Goal: Task Accomplishment & Management: Manage account settings

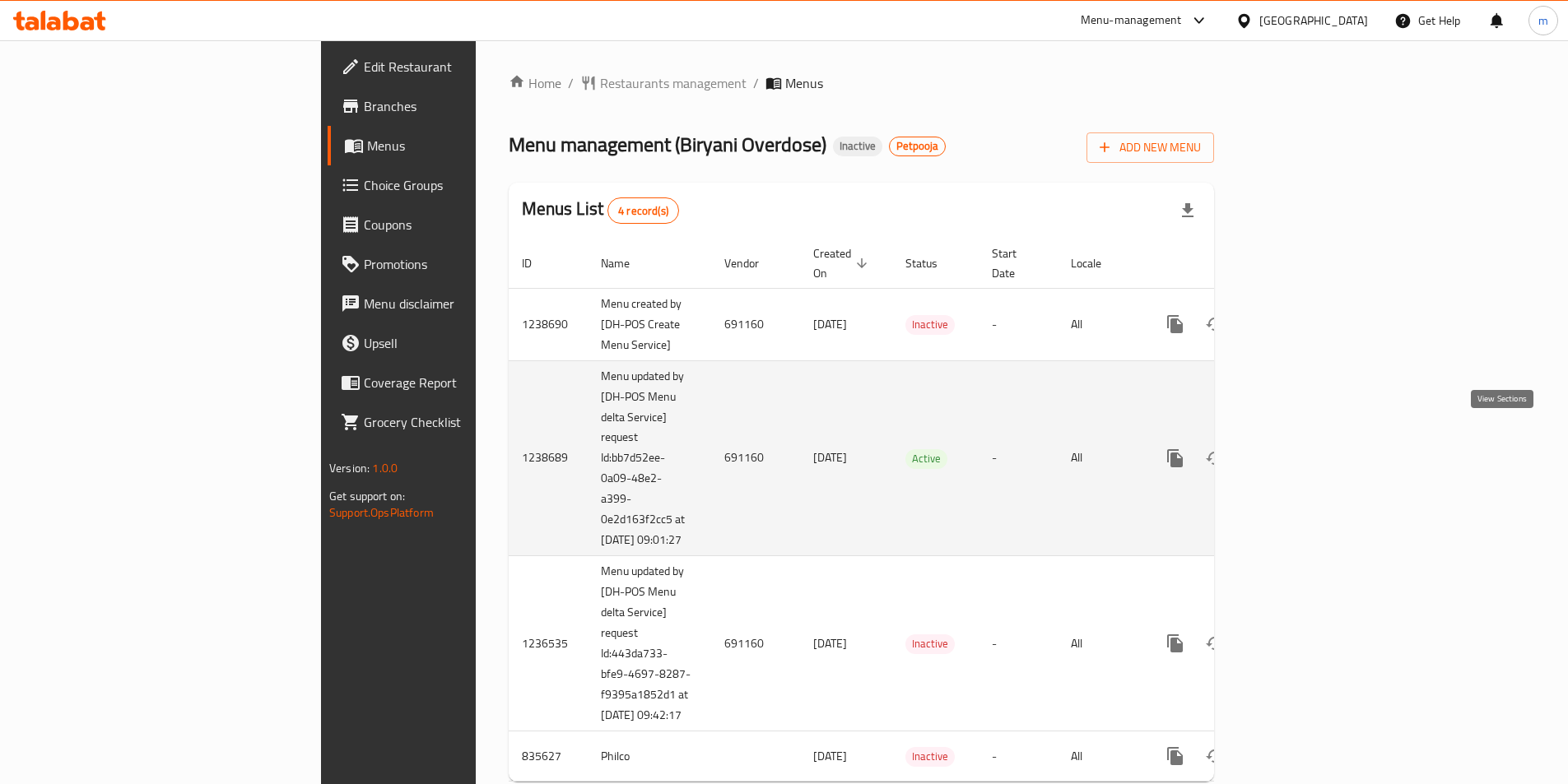
click at [1304, 449] on icon "enhanced table" at bounding box center [1293, 458] width 19 height 19
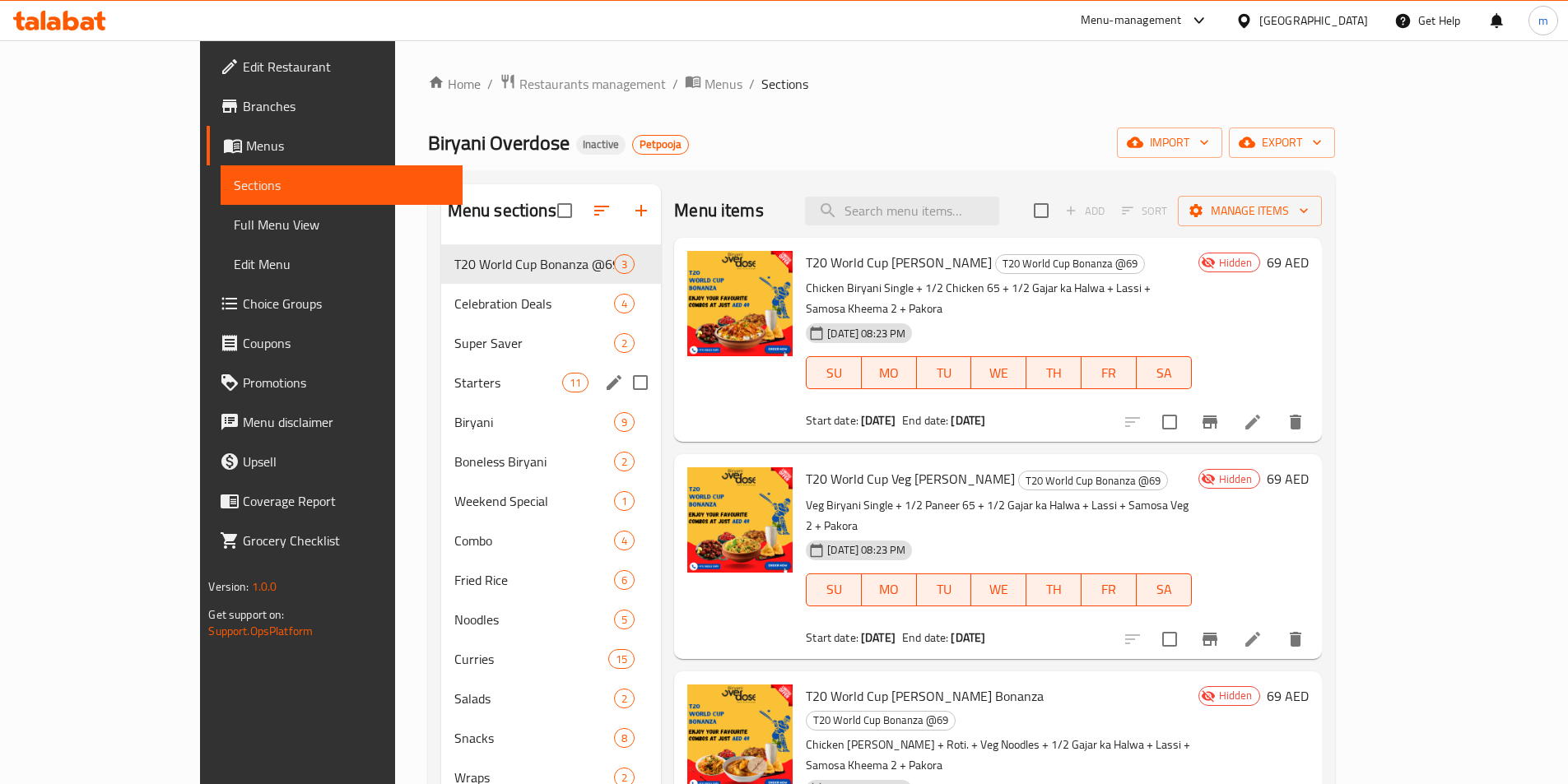
scroll to position [230, 0]
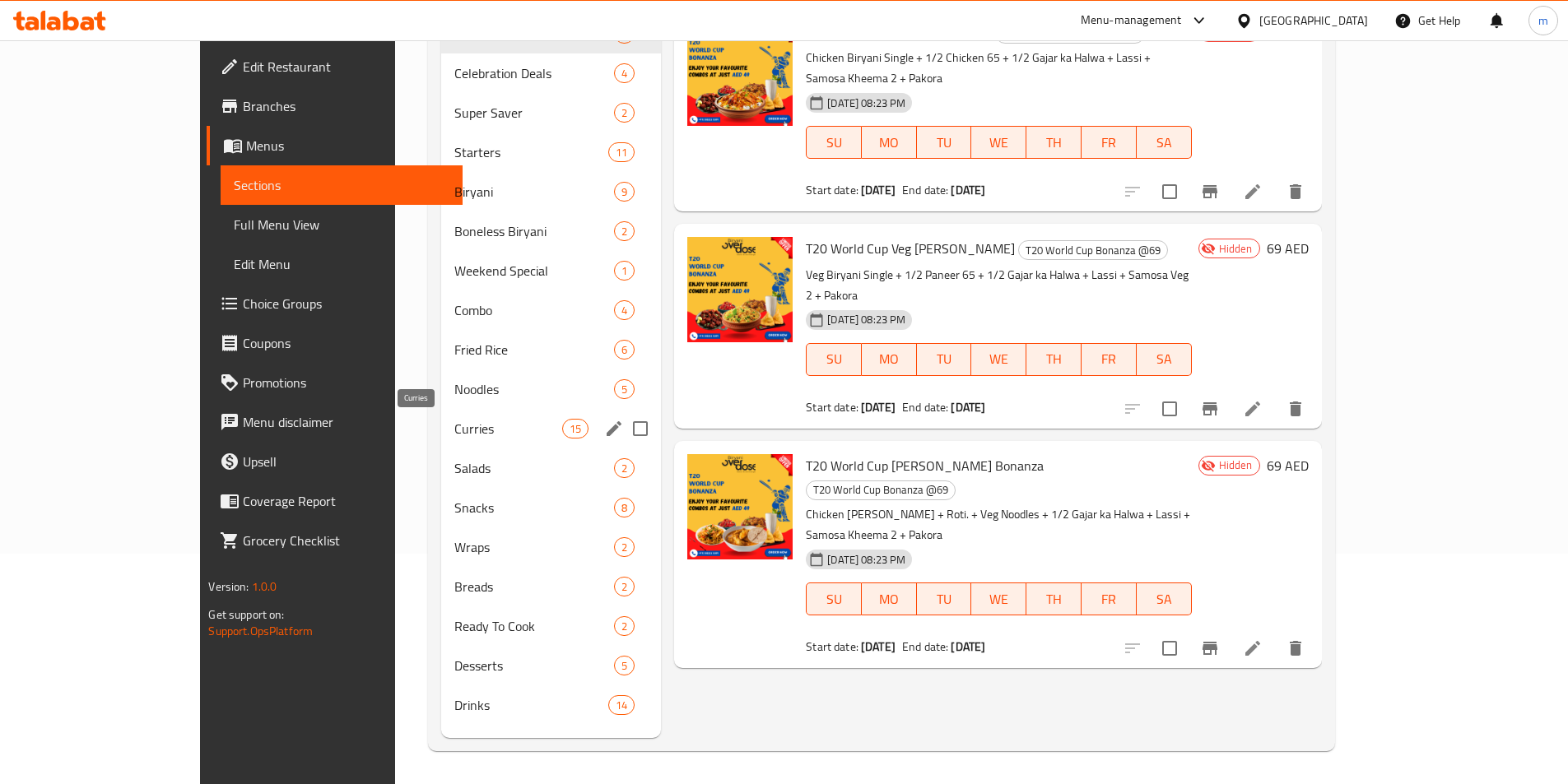
click at [454, 434] on span "Curries" at bounding box center [508, 428] width 108 height 19
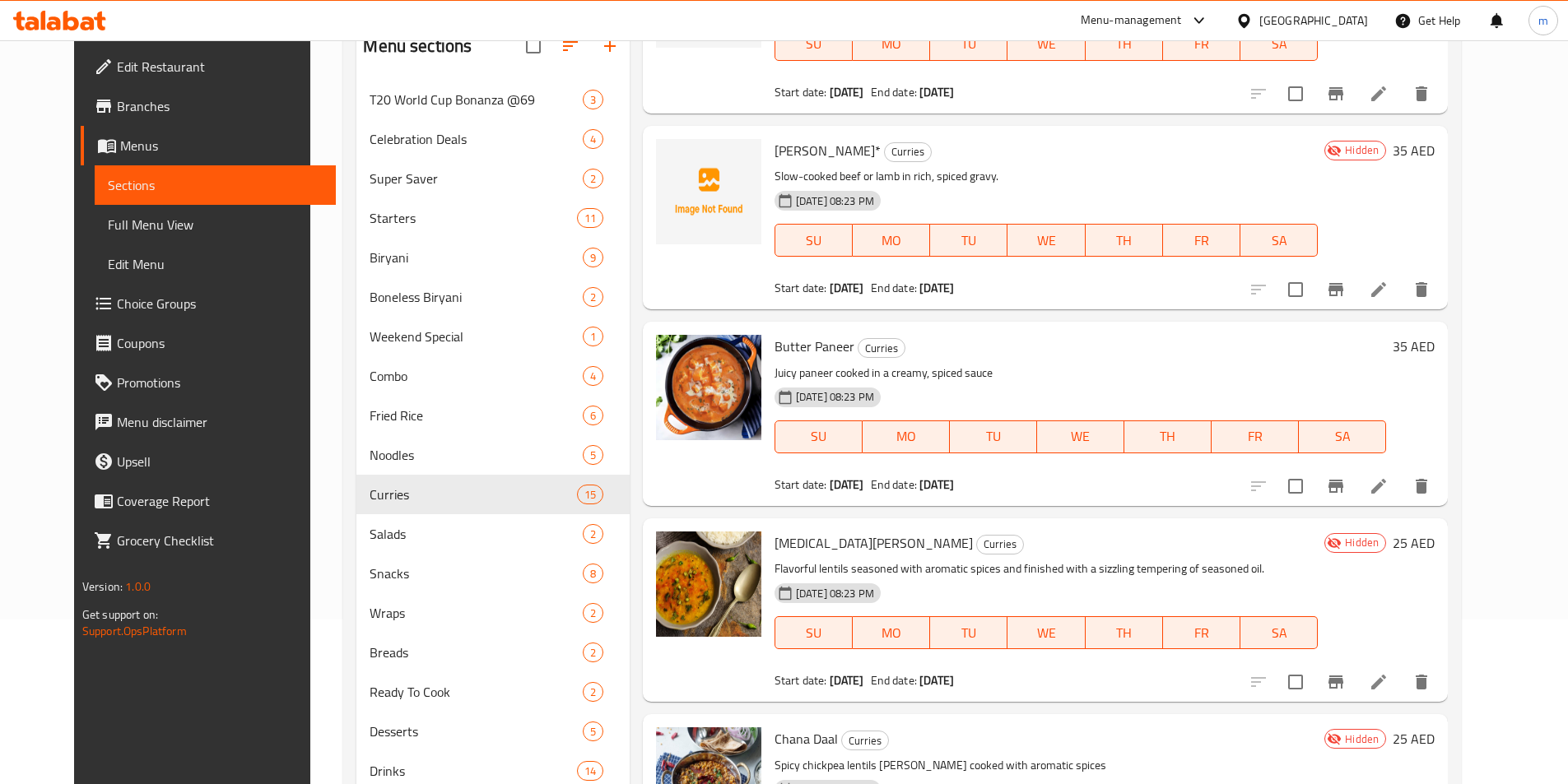
scroll to position [823, 0]
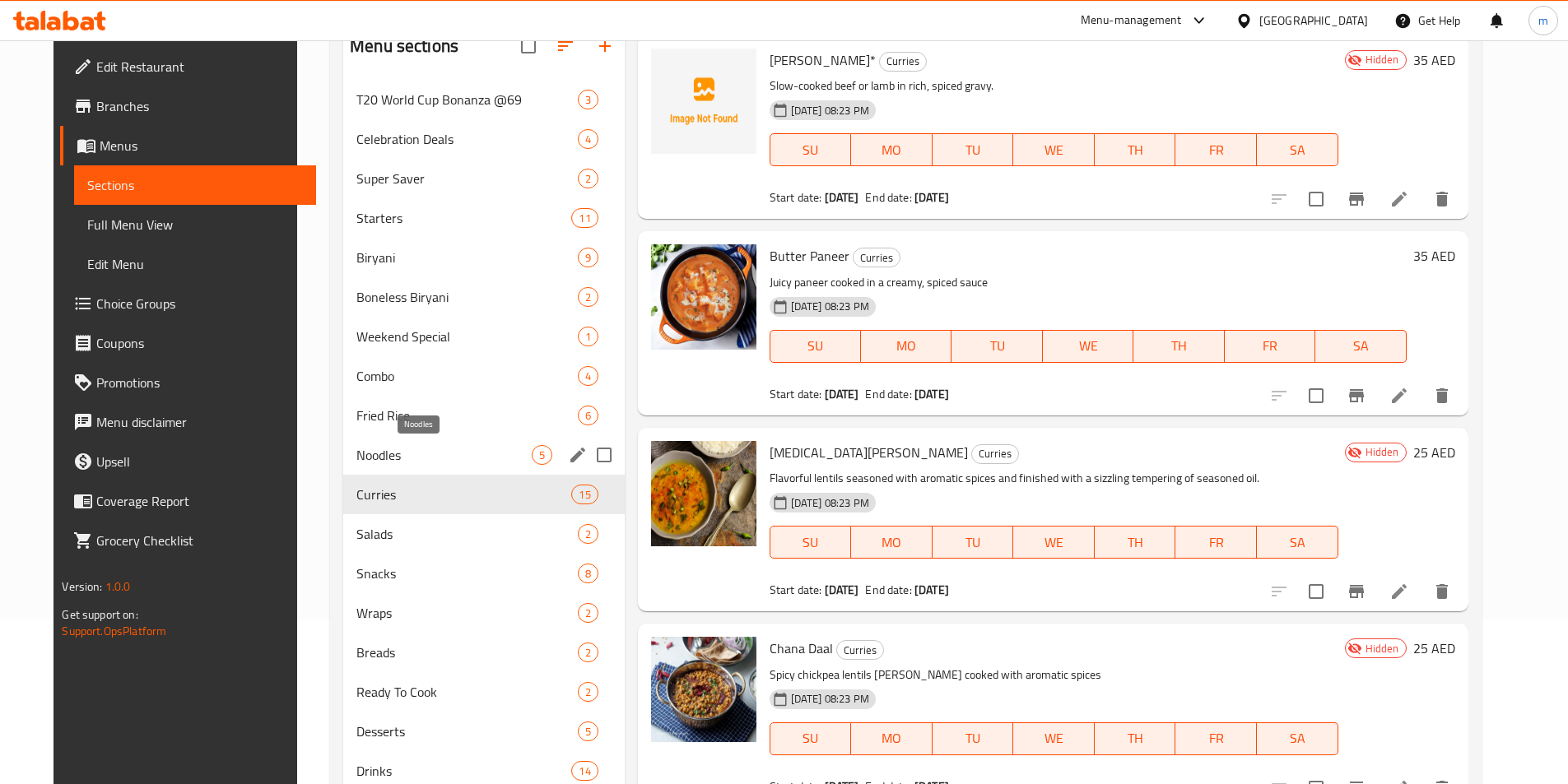
click at [422, 453] on span "Noodles" at bounding box center [444, 455] width 175 height 19
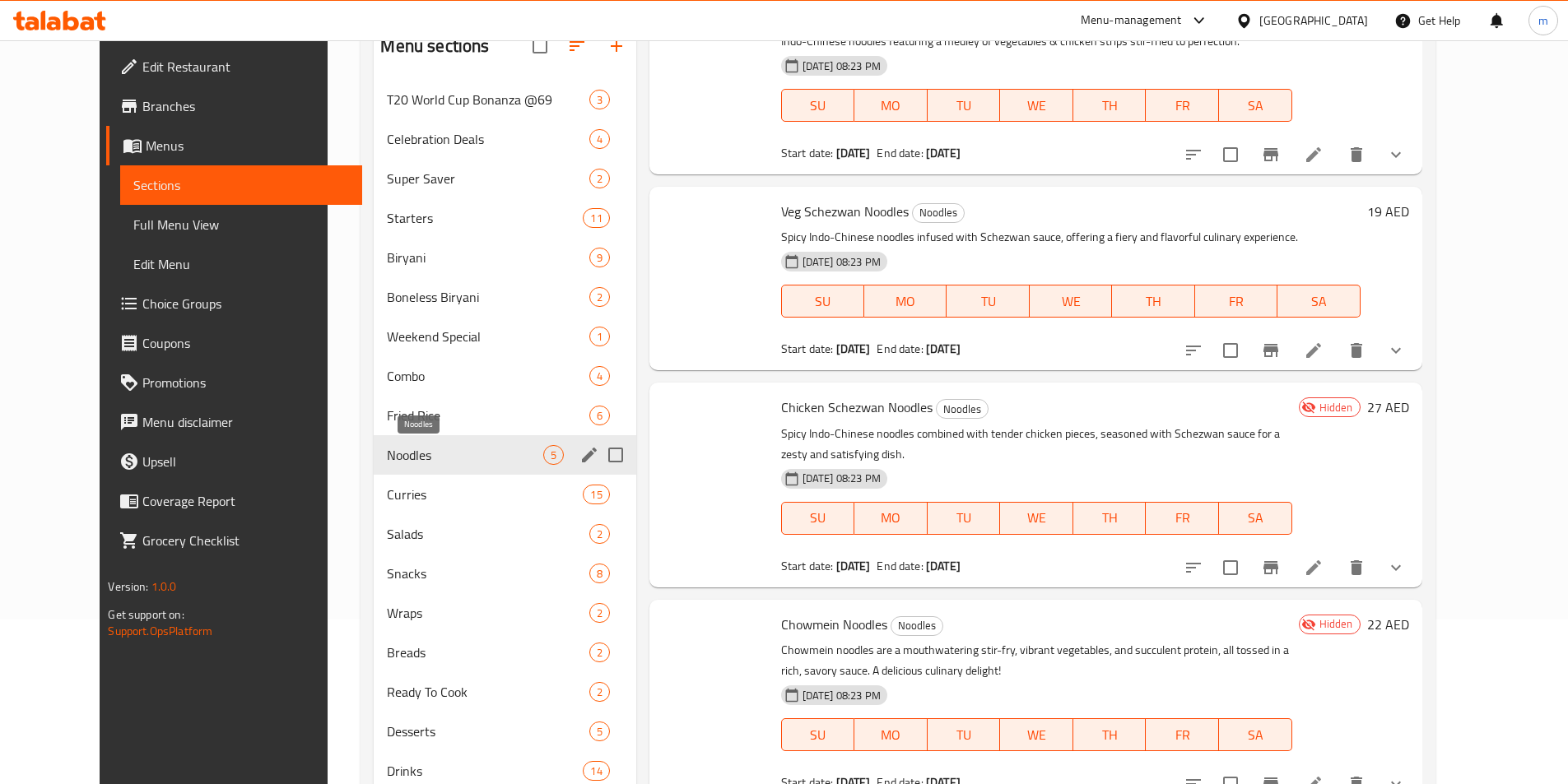
scroll to position [258, 0]
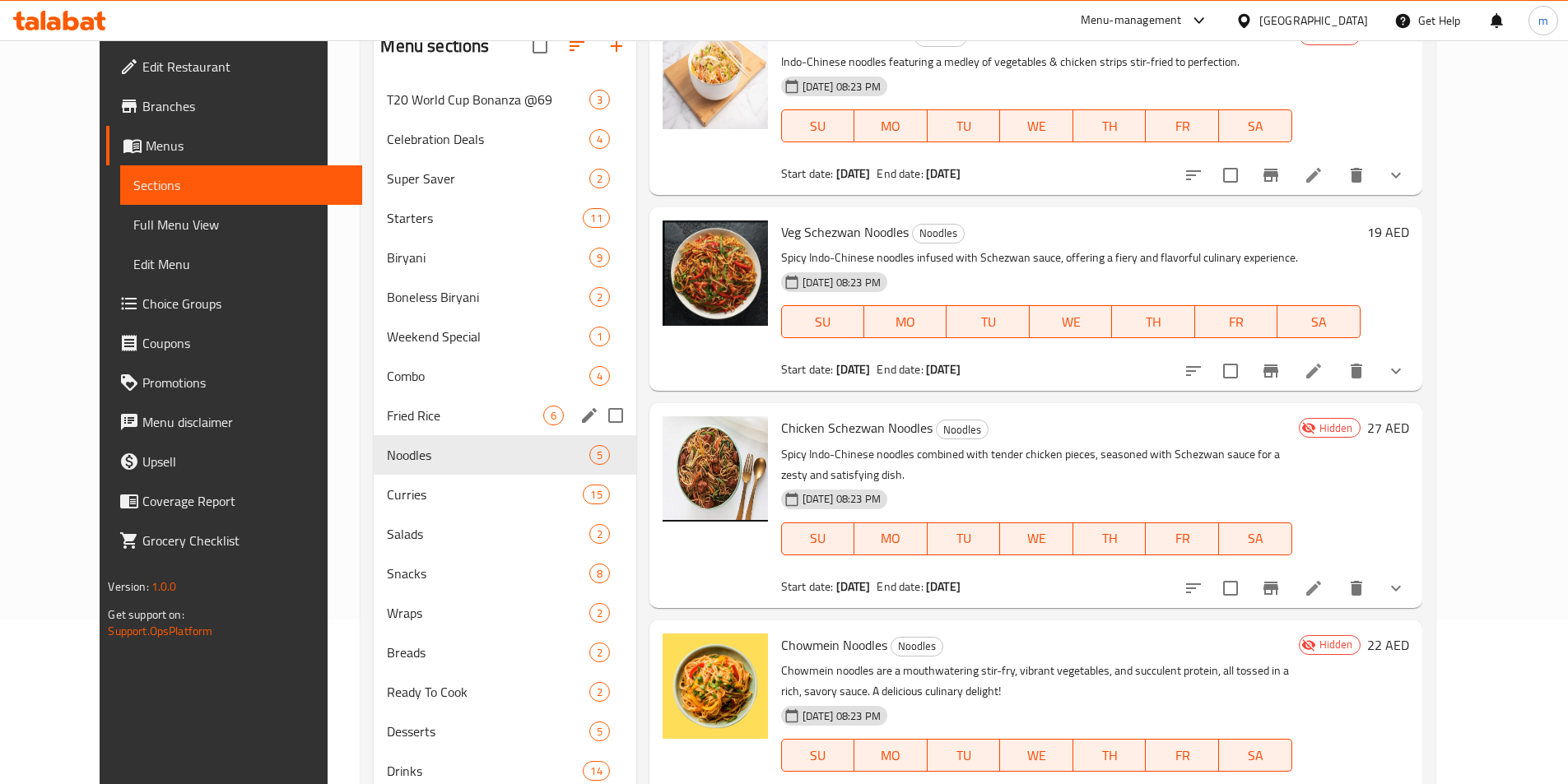
click at [383, 425] on div "Fried Rice 6" at bounding box center [504, 415] width 261 height 39
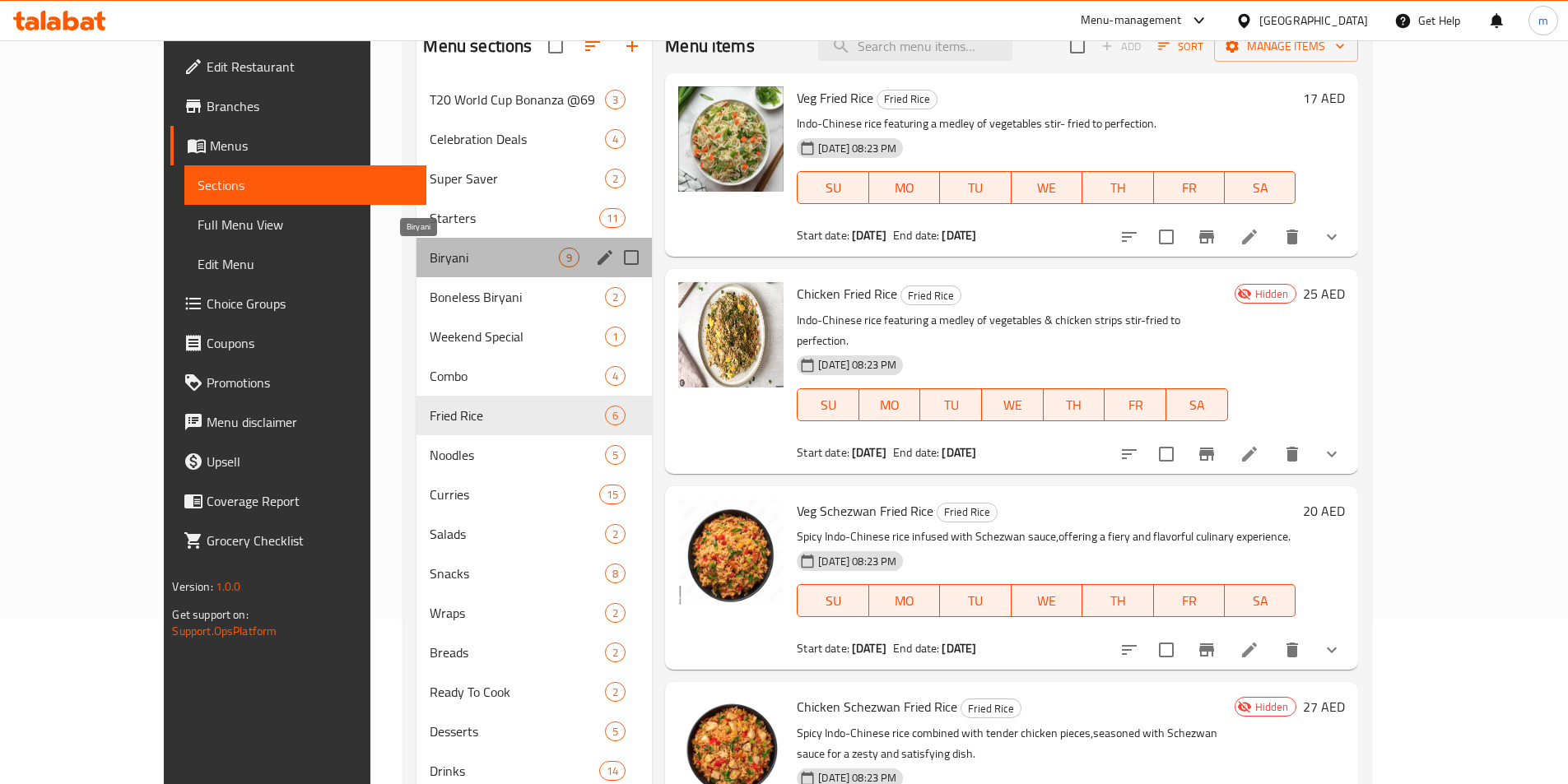
click at [430, 257] on span "Biryani" at bounding box center [494, 257] width 129 height 19
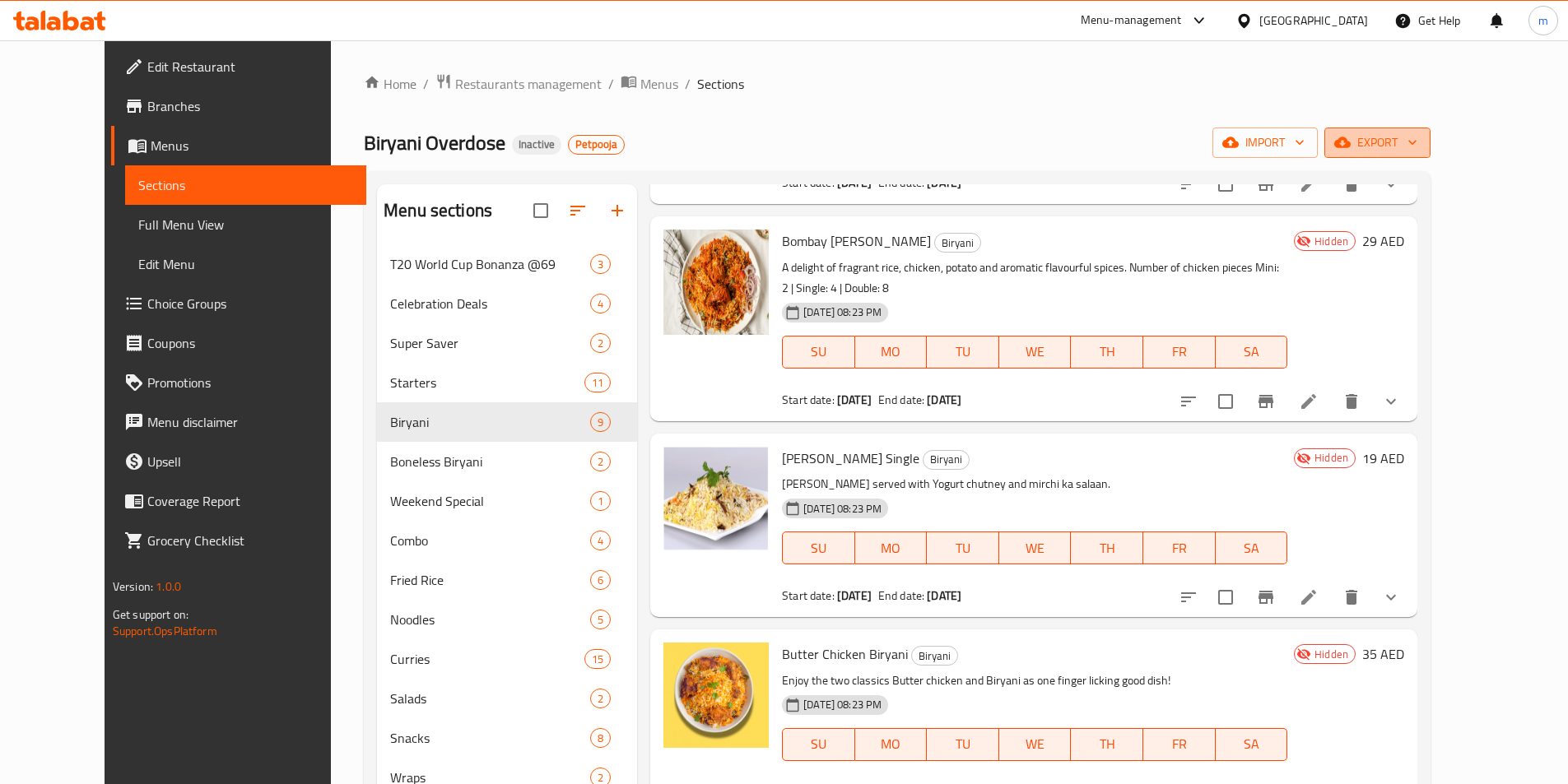
click at [1418, 138] on span "export" at bounding box center [1377, 143] width 80 height 20
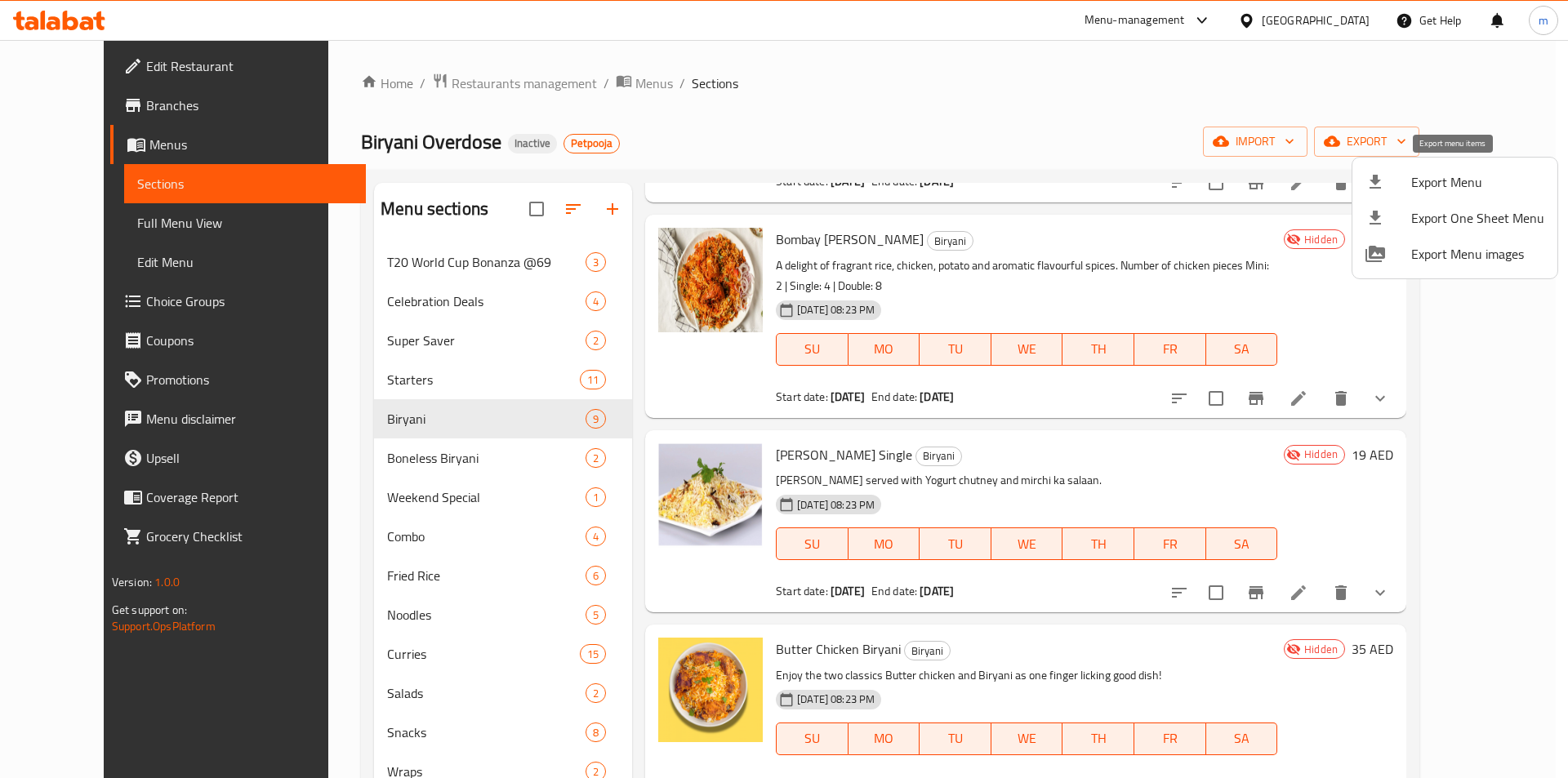
click at [1427, 179] on span "Export Menu" at bounding box center [1478, 182] width 133 height 19
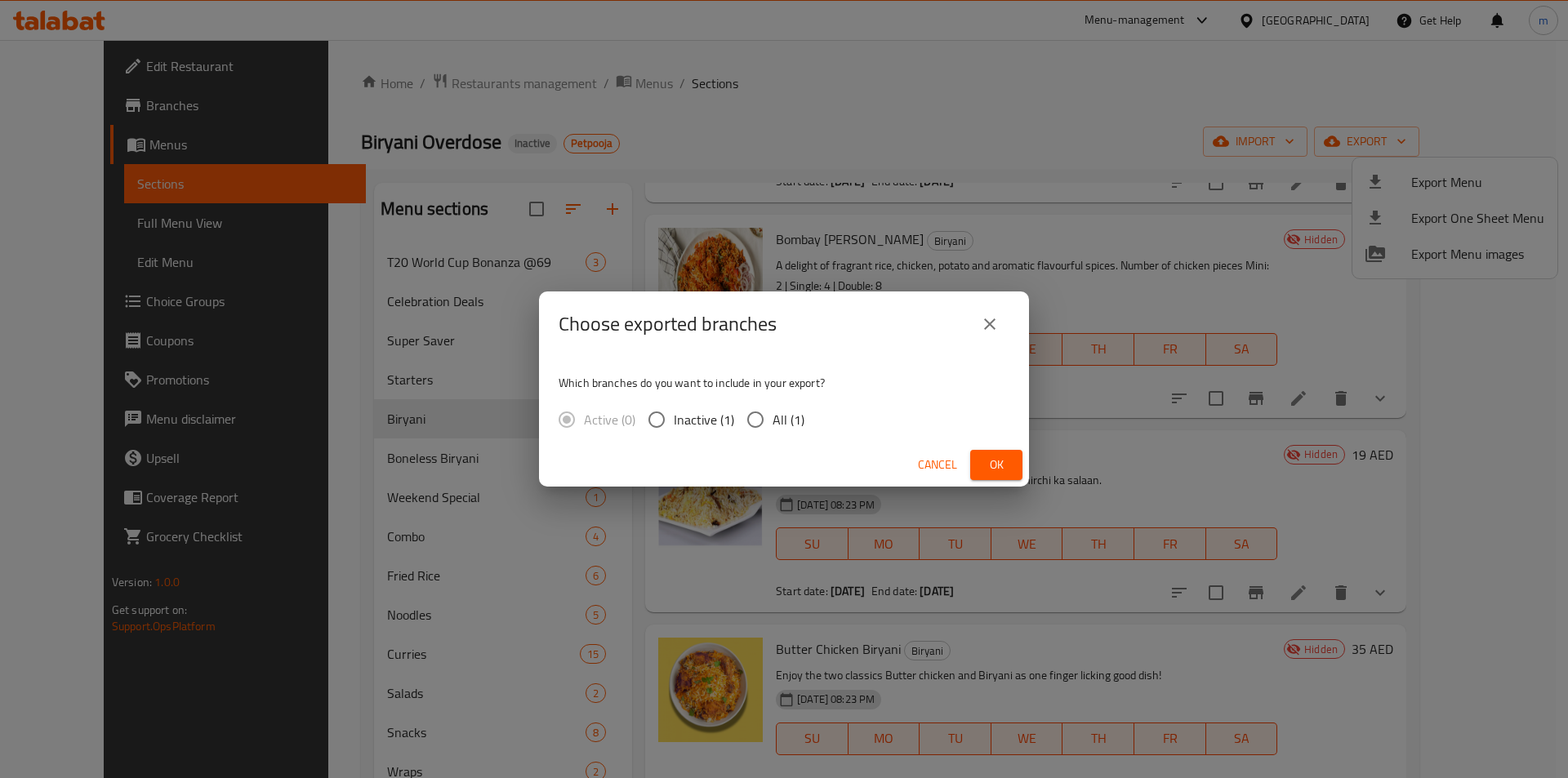
click at [784, 416] on span "All (1)" at bounding box center [788, 419] width 32 height 19
click at [772, 416] on input "All (1)" at bounding box center [755, 419] width 34 height 34
radio input "true"
click at [987, 465] on span "Ok" at bounding box center [996, 464] width 26 height 20
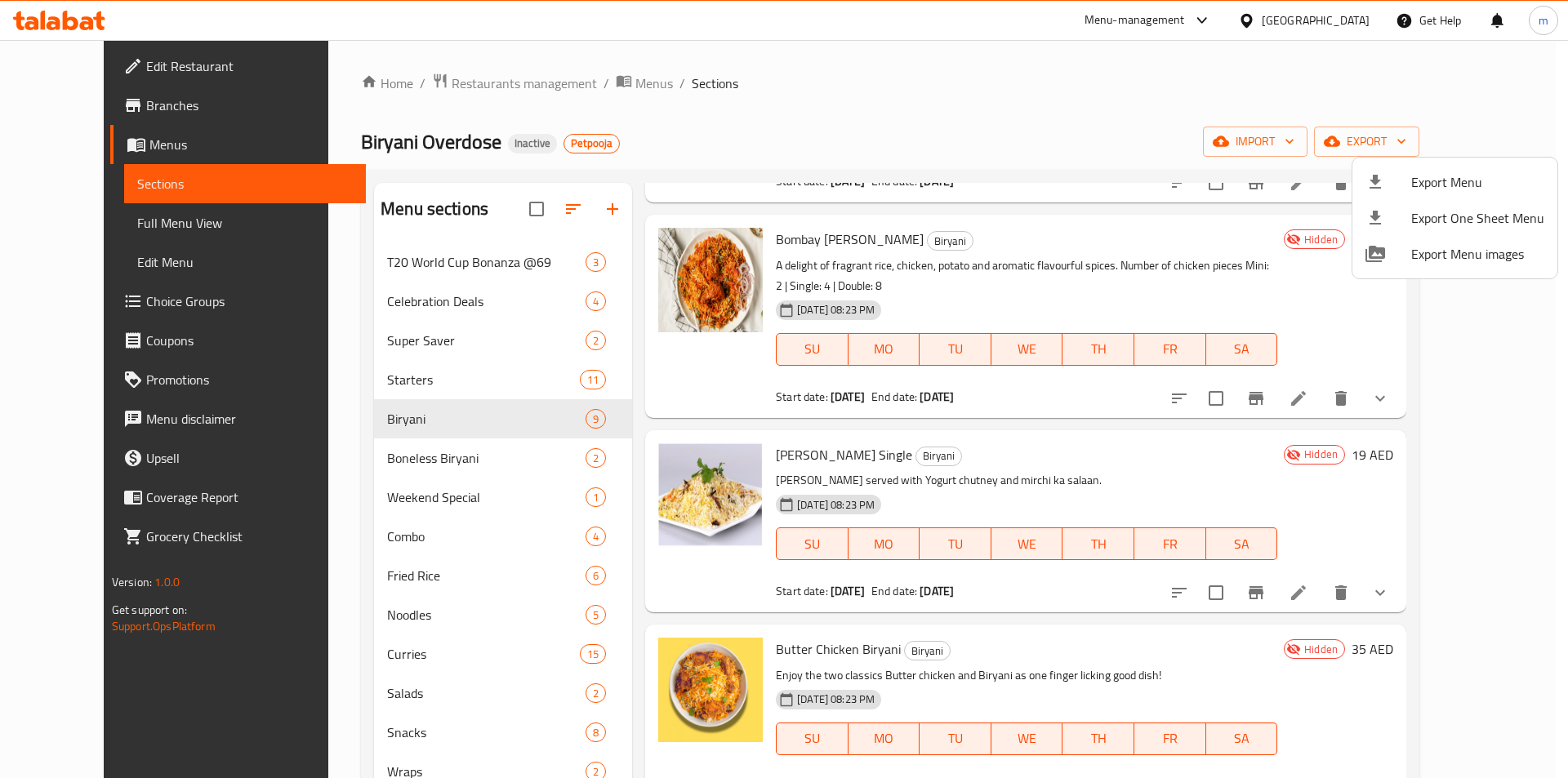
click at [72, 216] on div at bounding box center [784, 389] width 1568 height 778
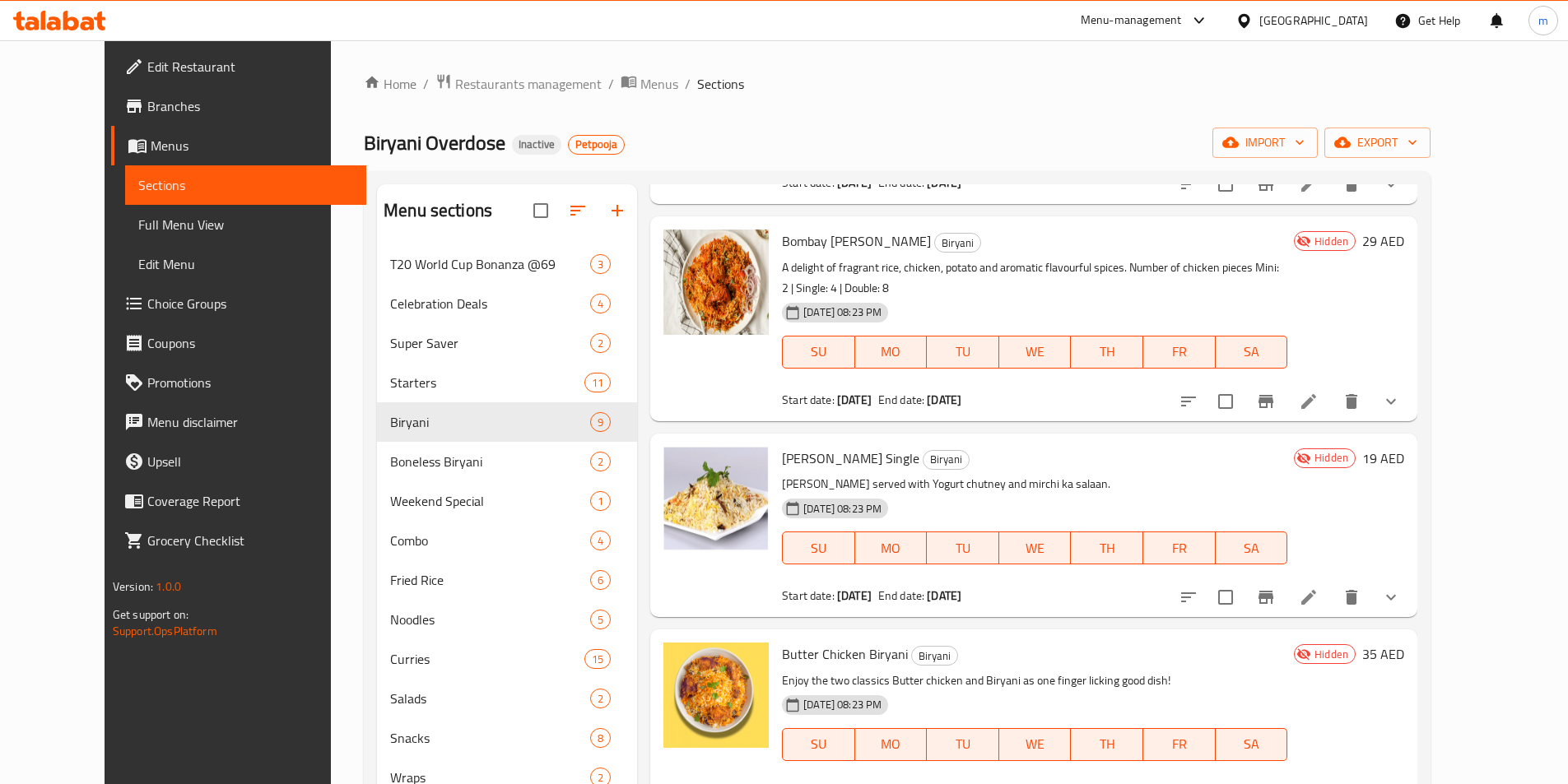
click at [138, 223] on span "Full Menu View" at bounding box center [245, 224] width 215 height 19
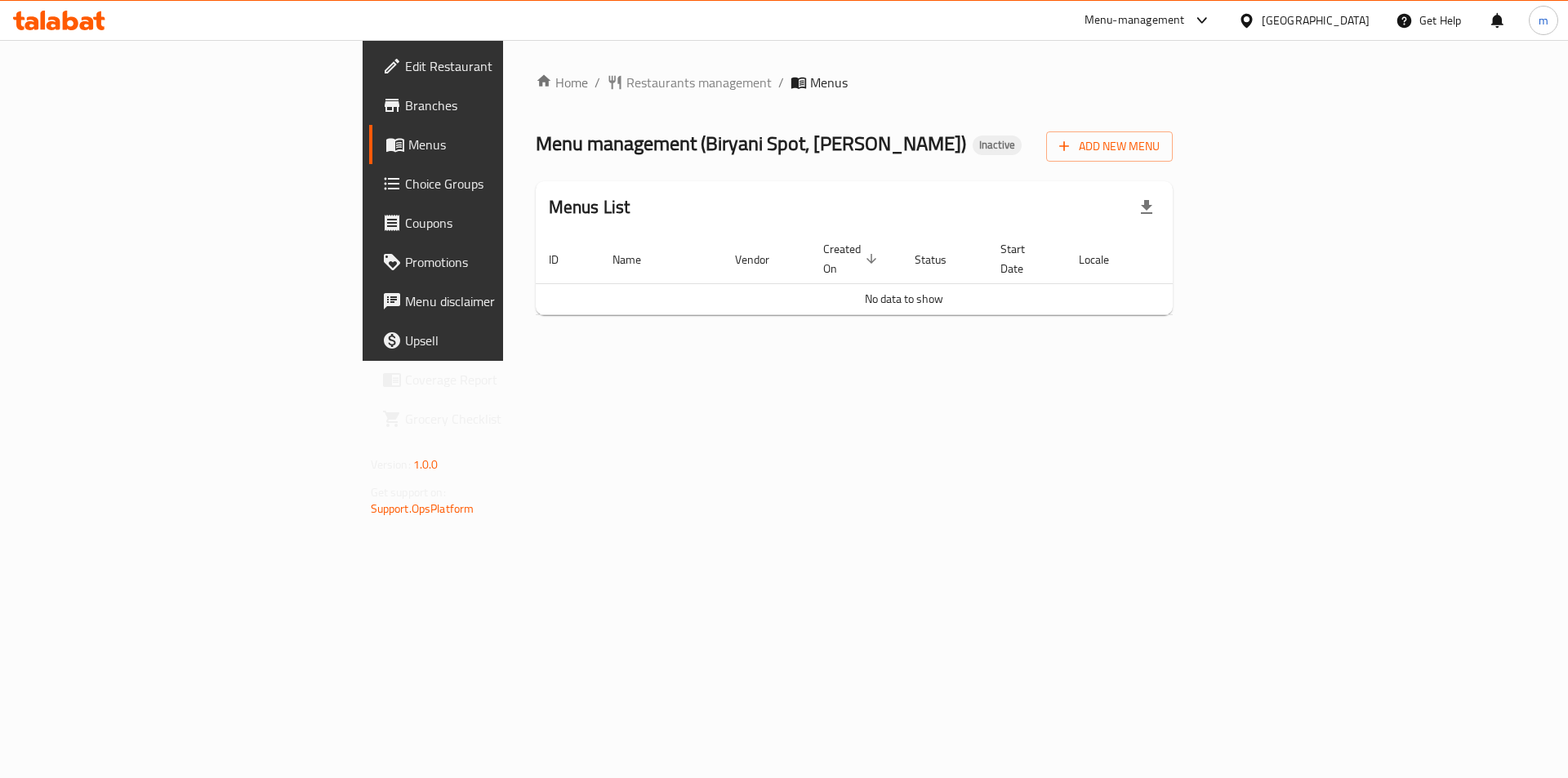
click at [405, 110] on span "Branches" at bounding box center [509, 105] width 207 height 19
click at [1159, 156] on span "Add New Menu" at bounding box center [1109, 146] width 100 height 20
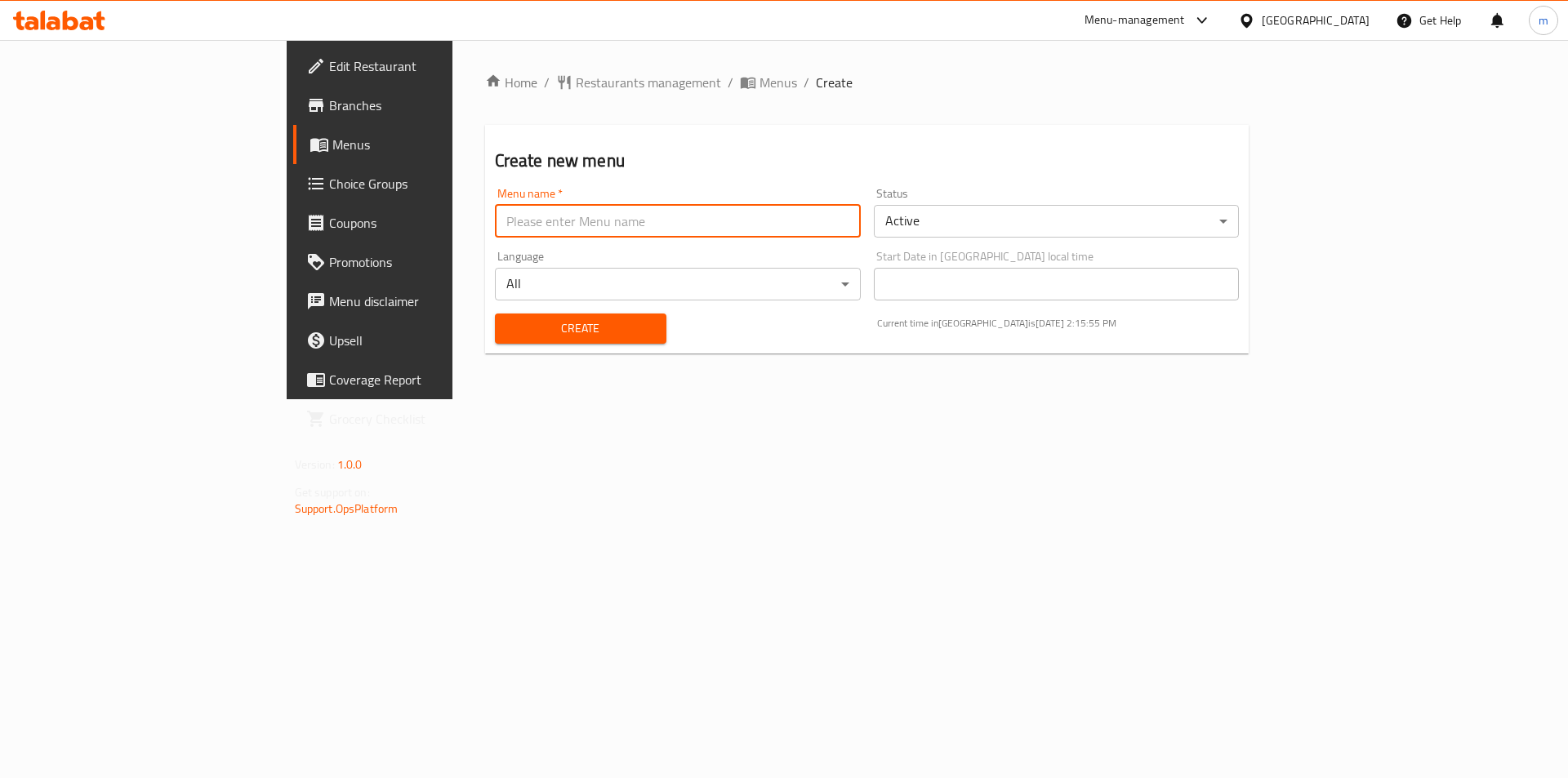
click at [696, 224] on input "text" at bounding box center [677, 221] width 366 height 33
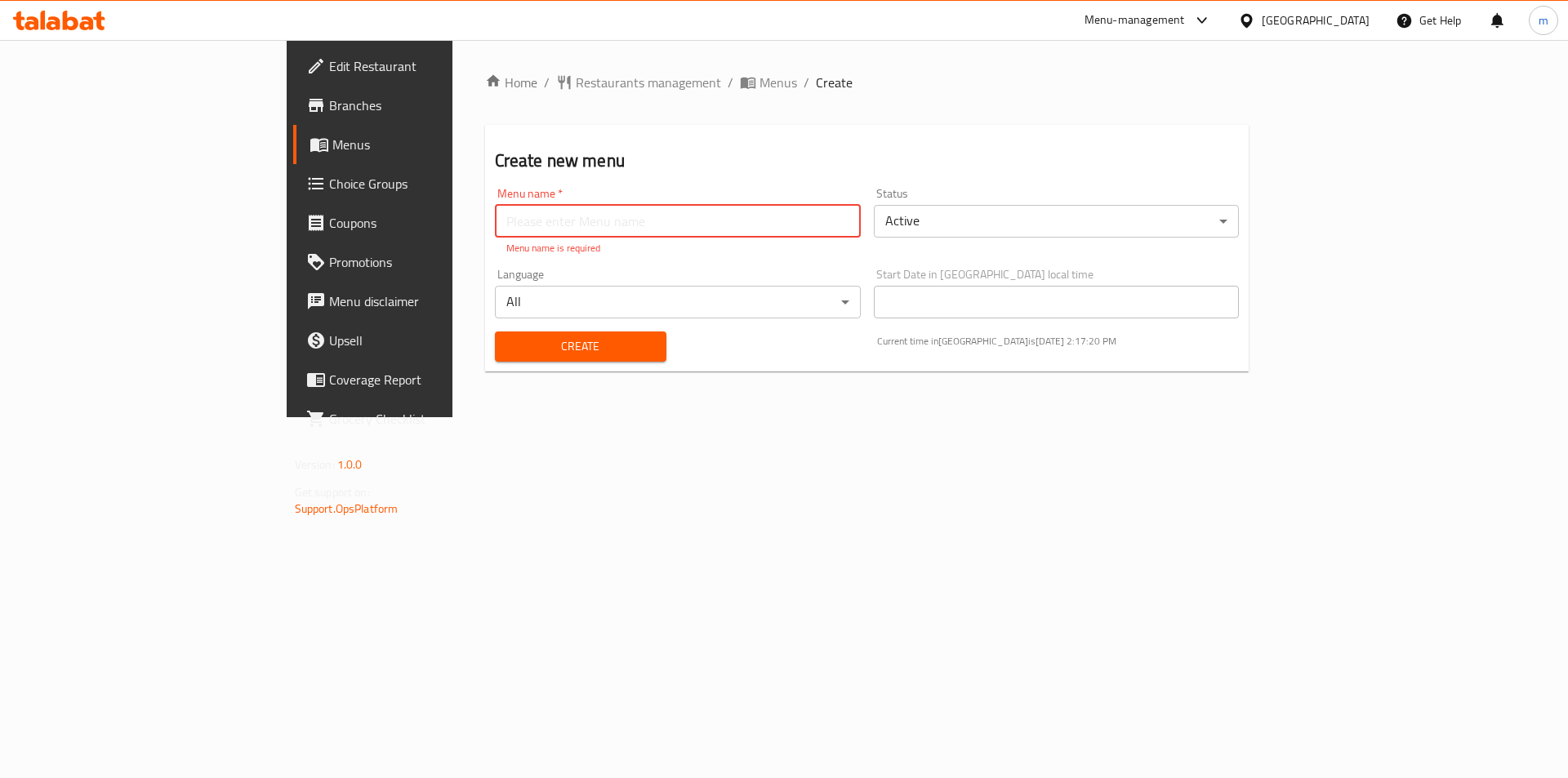
drag, startPoint x: 758, startPoint y: 208, endPoint x: 758, endPoint y: 238, distance: 30.0
click at [758, 212] on input "text" at bounding box center [677, 221] width 366 height 33
click at [758, 239] on div "Menu name   * Menu name * Menu name is required" at bounding box center [677, 221] width 366 height 68
click at [755, 232] on input "text" at bounding box center [677, 221] width 366 height 33
type input "a"
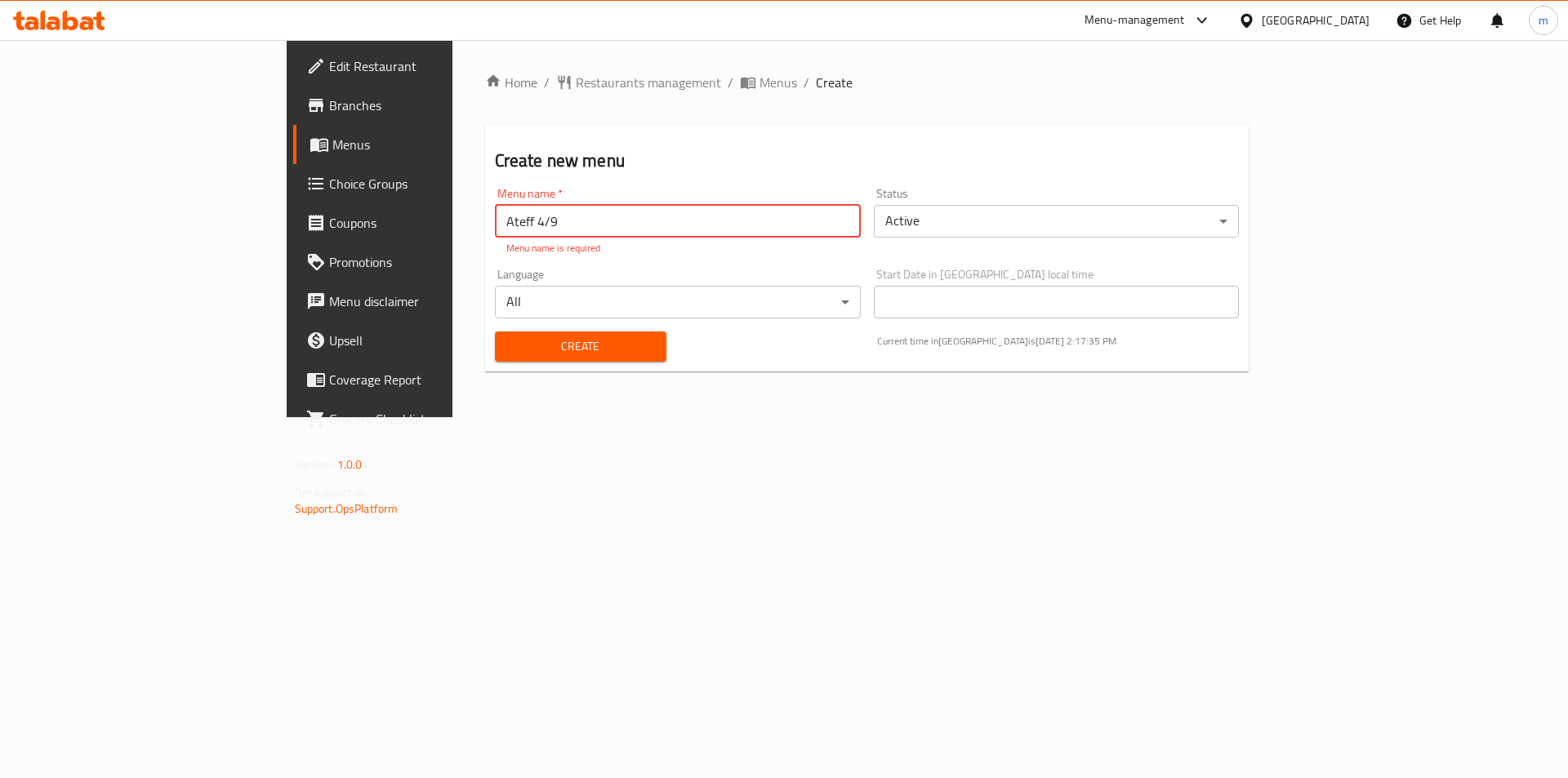
click at [801, 165] on h2 "Create new menu" at bounding box center [867, 160] width 745 height 24
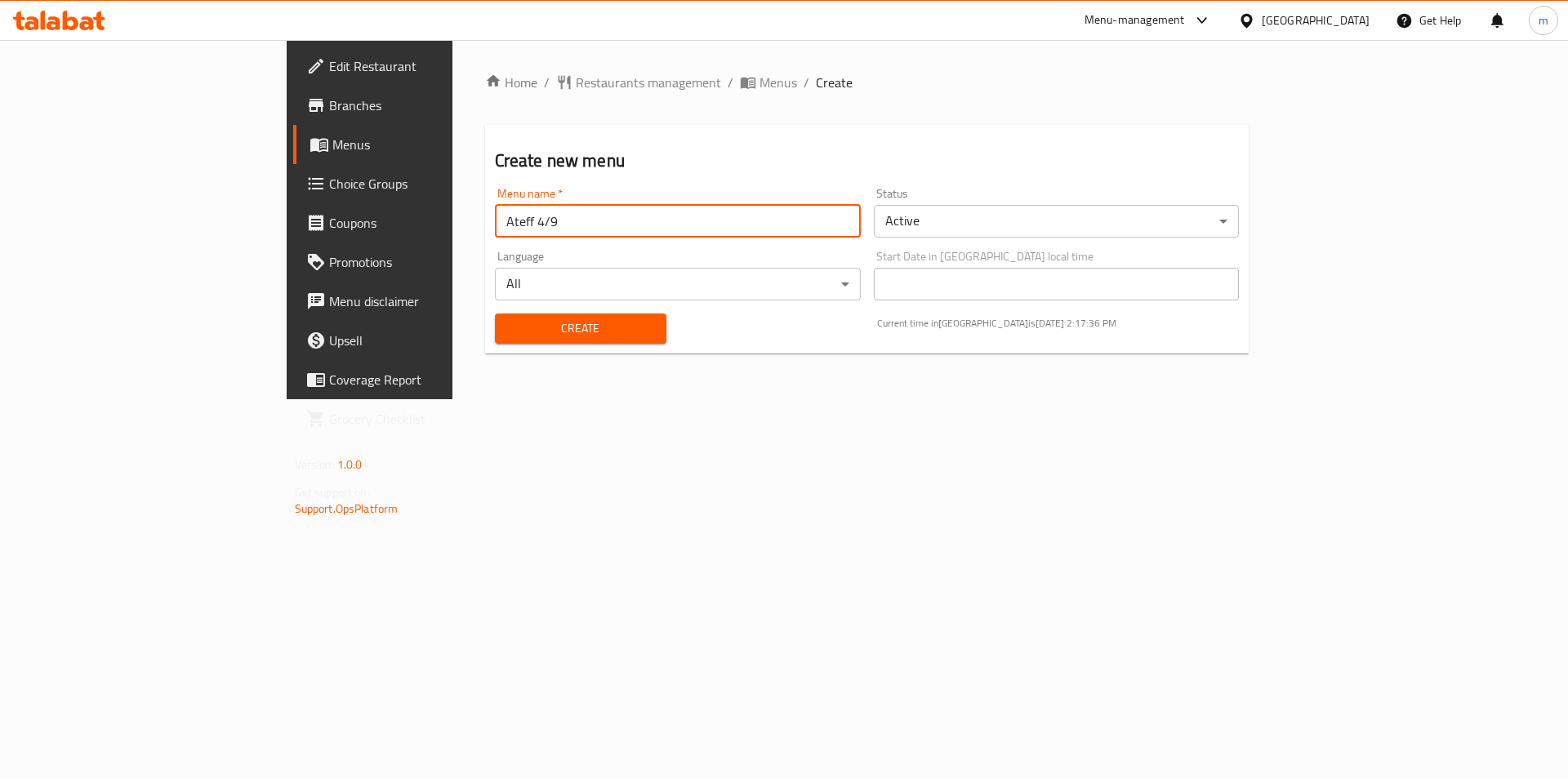
click at [495, 228] on input "Ateff 4/9" at bounding box center [677, 221] width 366 height 33
type input "Ateff 4/9/2025"
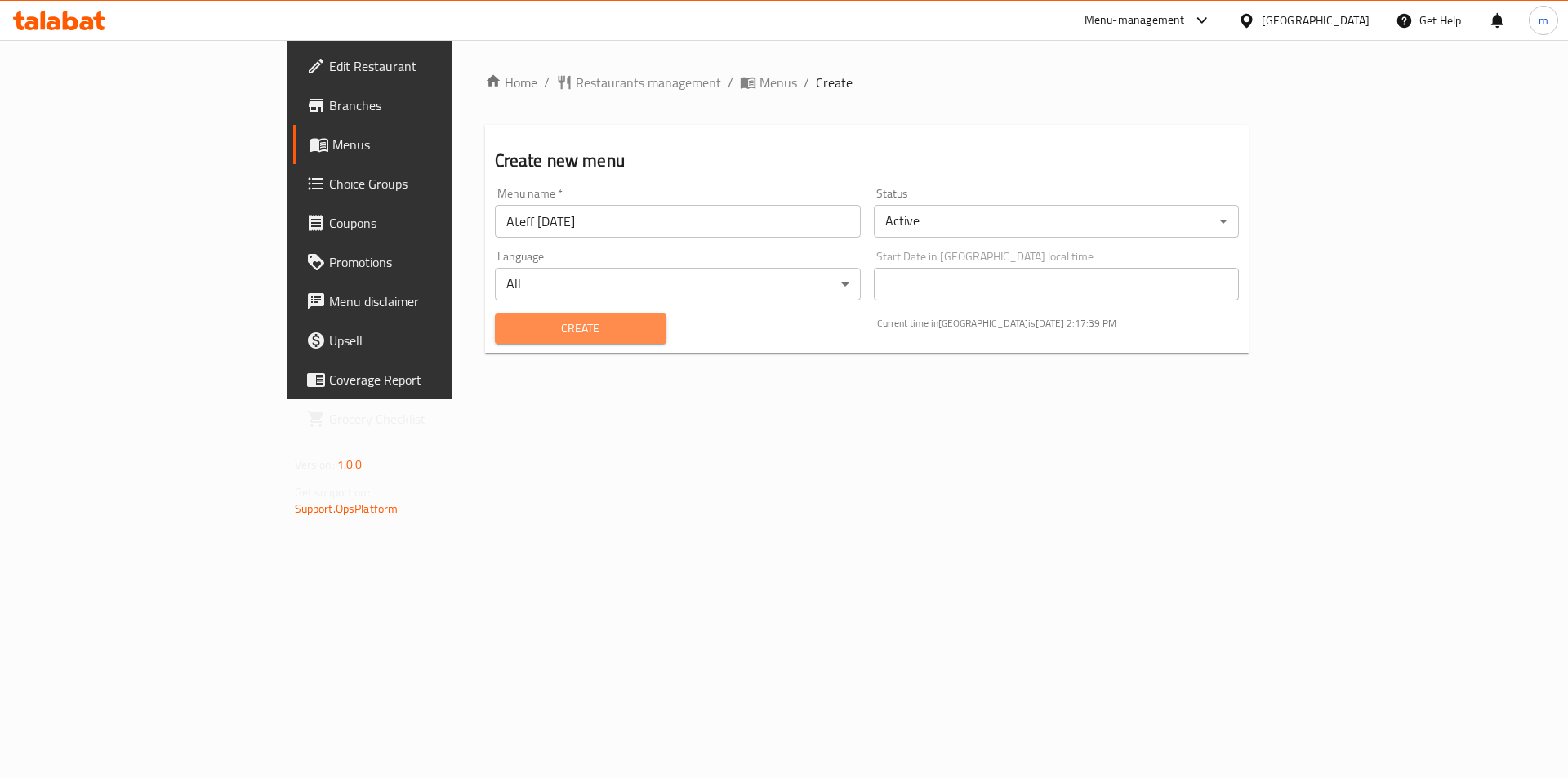
click at [516, 325] on span "Create" at bounding box center [580, 329] width 145 height 20
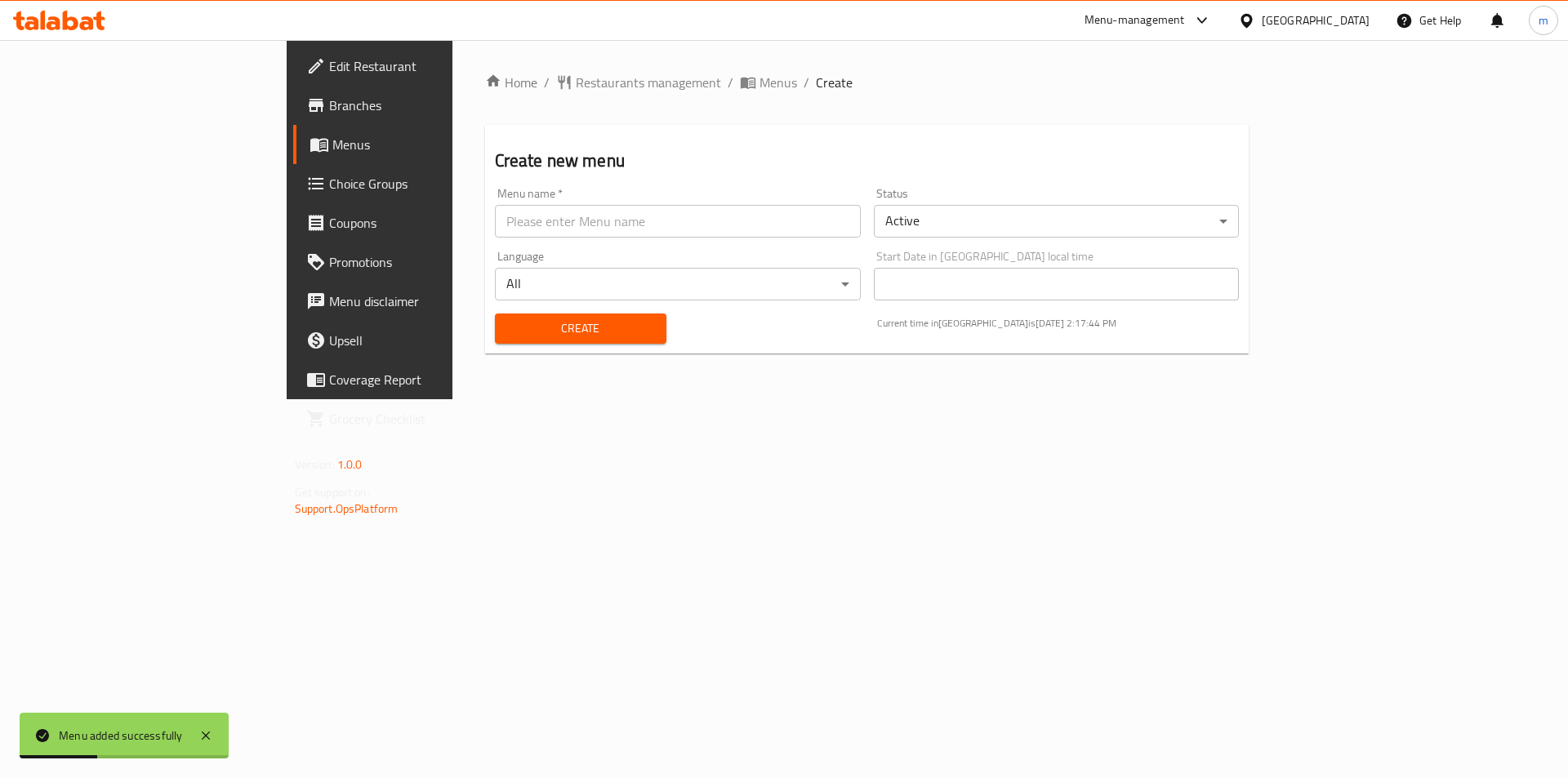
click at [332, 152] on span "Menus" at bounding box center [434, 144] width 204 height 19
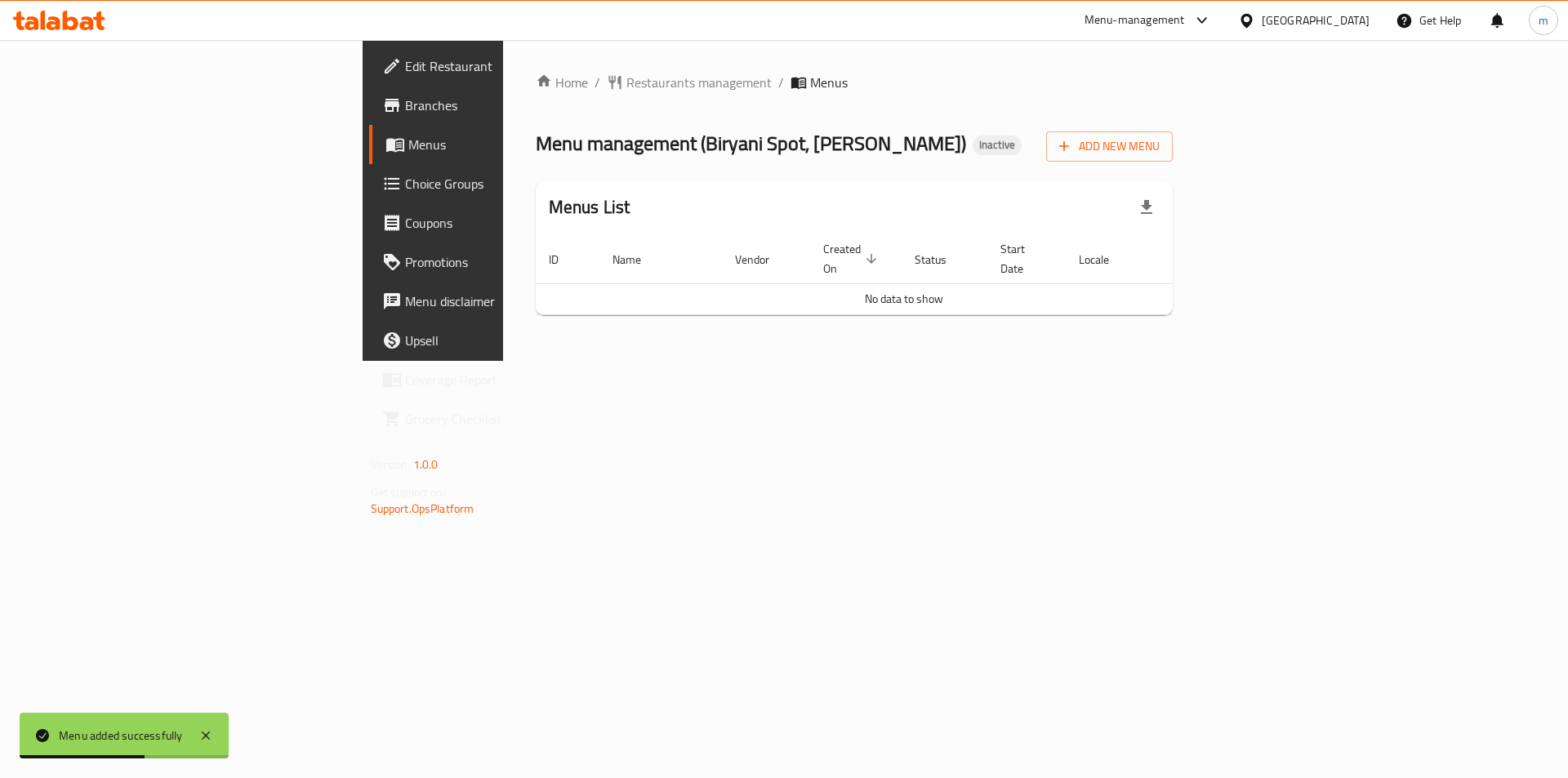
click at [408, 136] on span "Menus" at bounding box center [510, 144] width 204 height 19
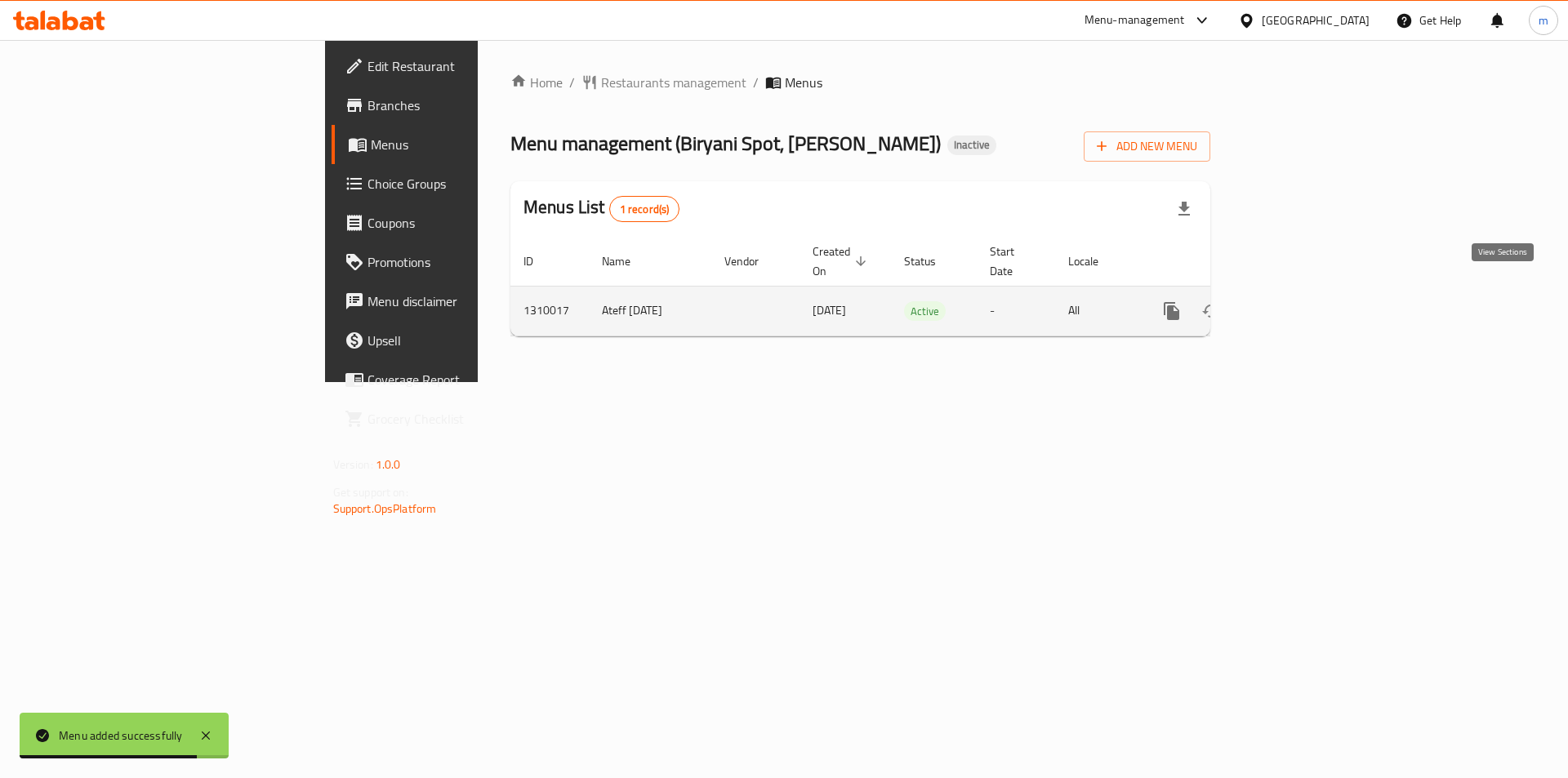
click at [1297, 304] on icon "enhanced table" at bounding box center [1289, 311] width 15 height 15
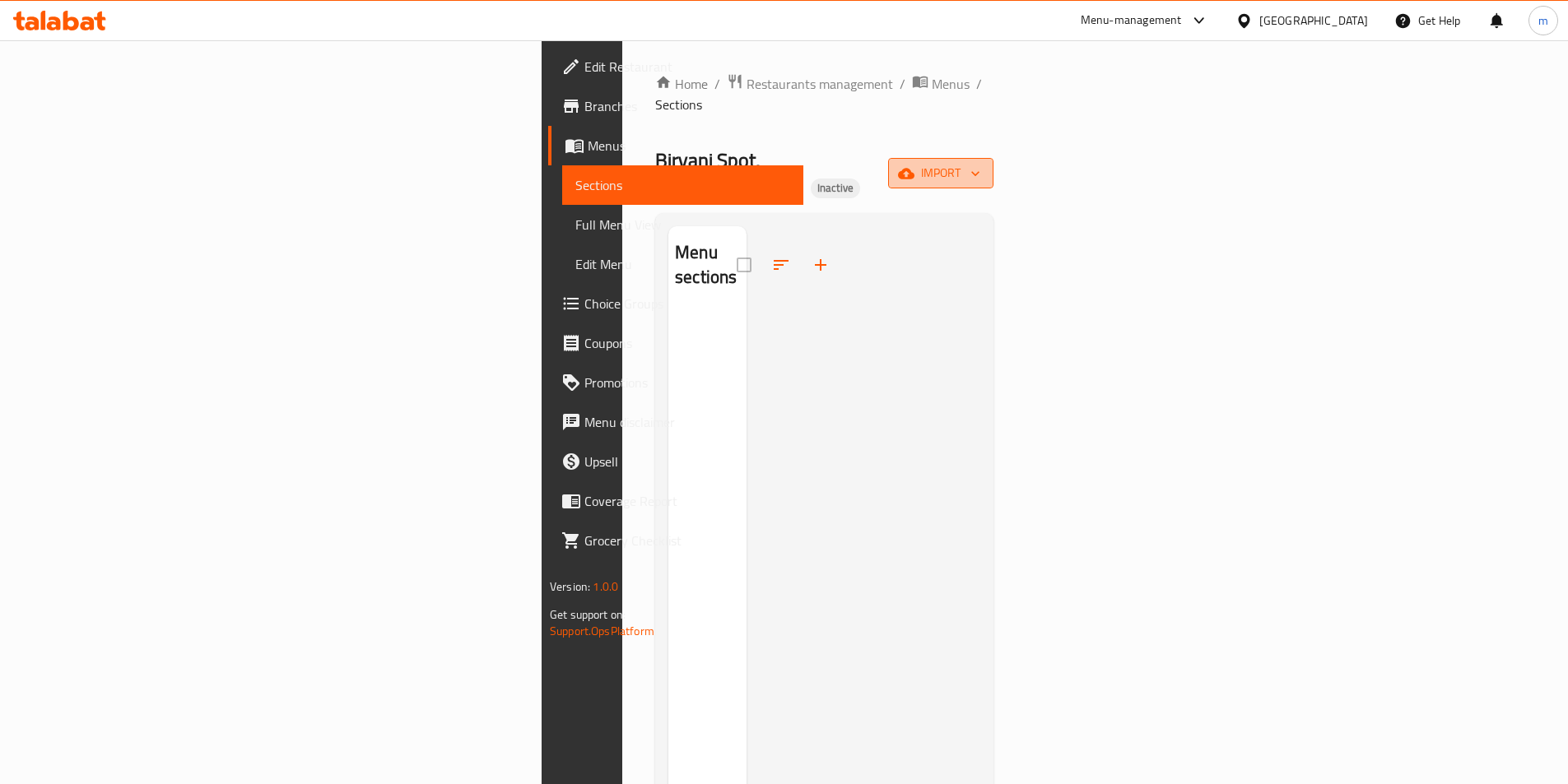
click at [915, 168] on icon "button" at bounding box center [906, 173] width 17 height 11
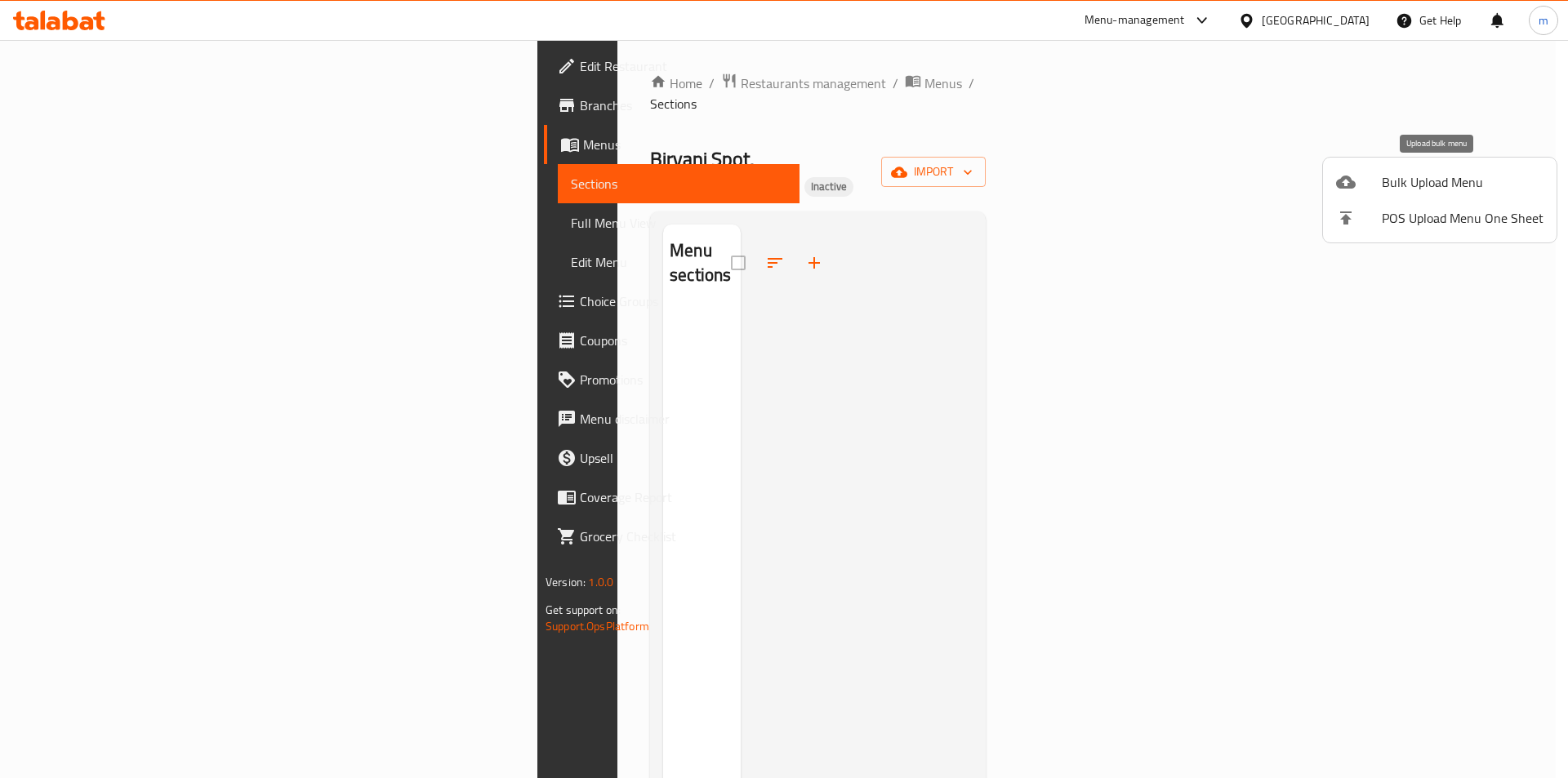
click at [1381, 177] on span "Bulk Upload Menu" at bounding box center [1462, 182] width 162 height 19
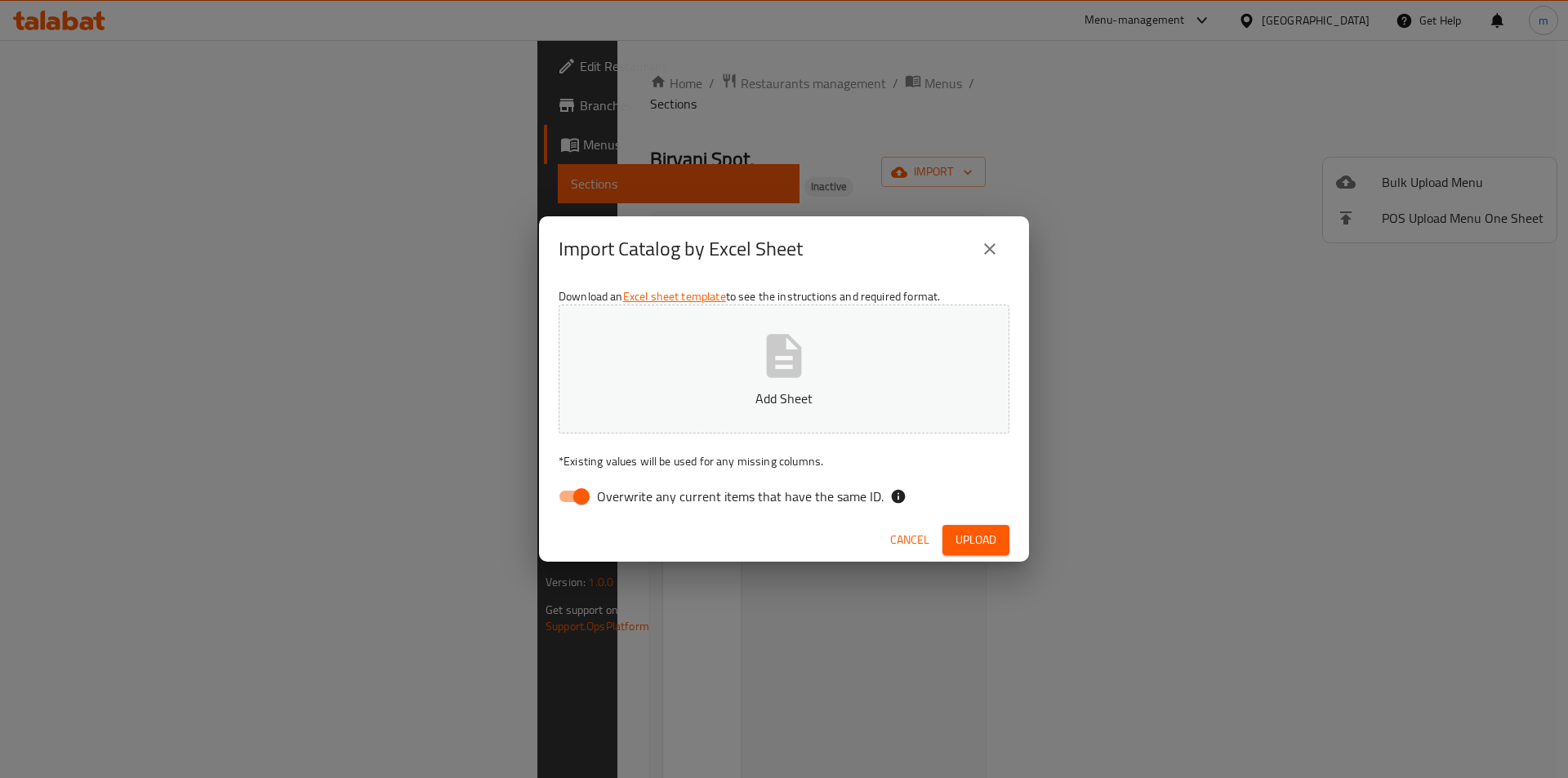
click at [565, 503] on input "Overwrite any current items that have the same ID." at bounding box center [581, 496] width 93 height 31
checkbox input "false"
click at [836, 317] on button "Add Sheet" at bounding box center [784, 369] width 450 height 129
click at [952, 530] on button "Upload" at bounding box center [976, 540] width 67 height 30
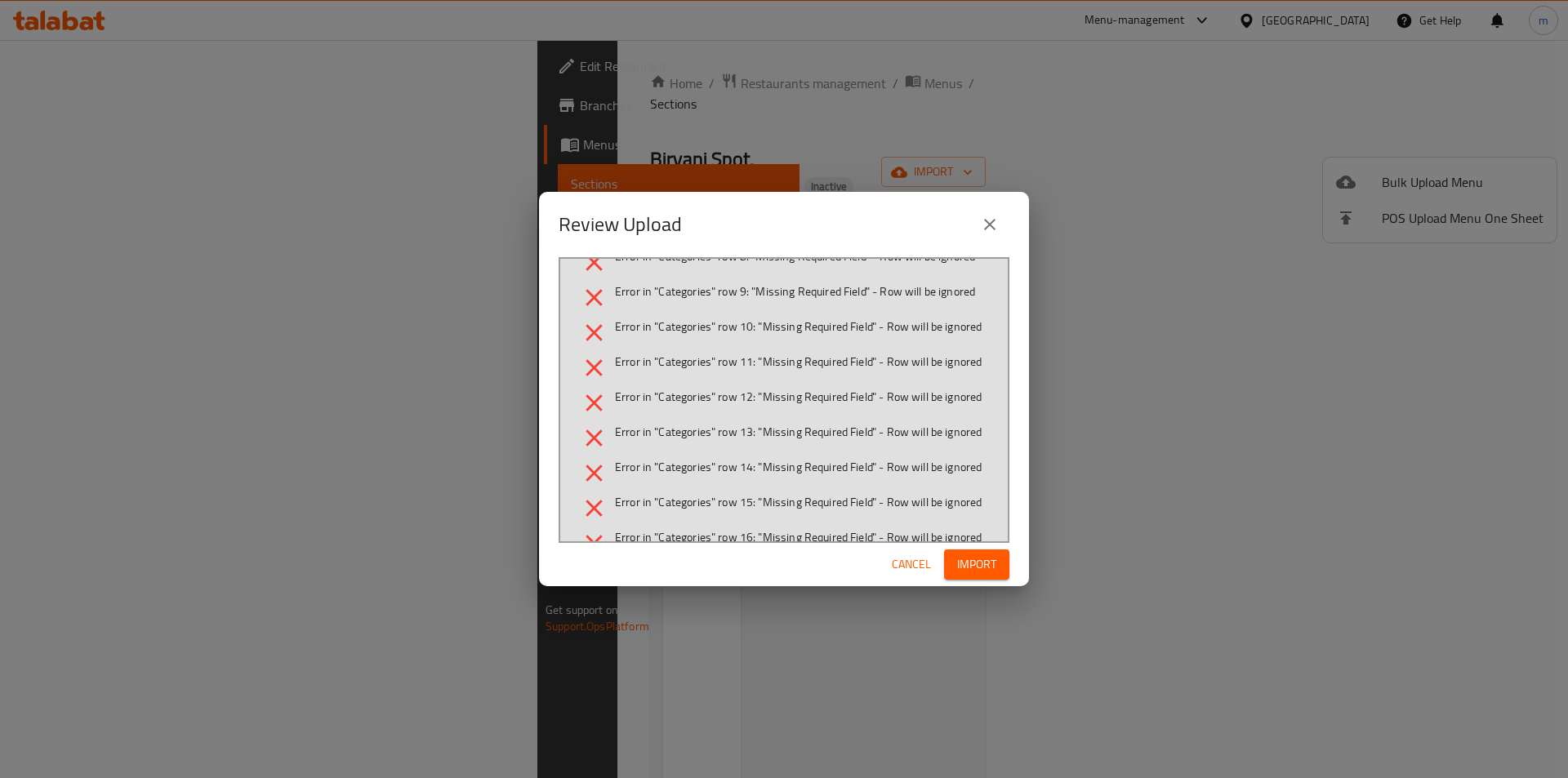
scroll to position [4490, 0]
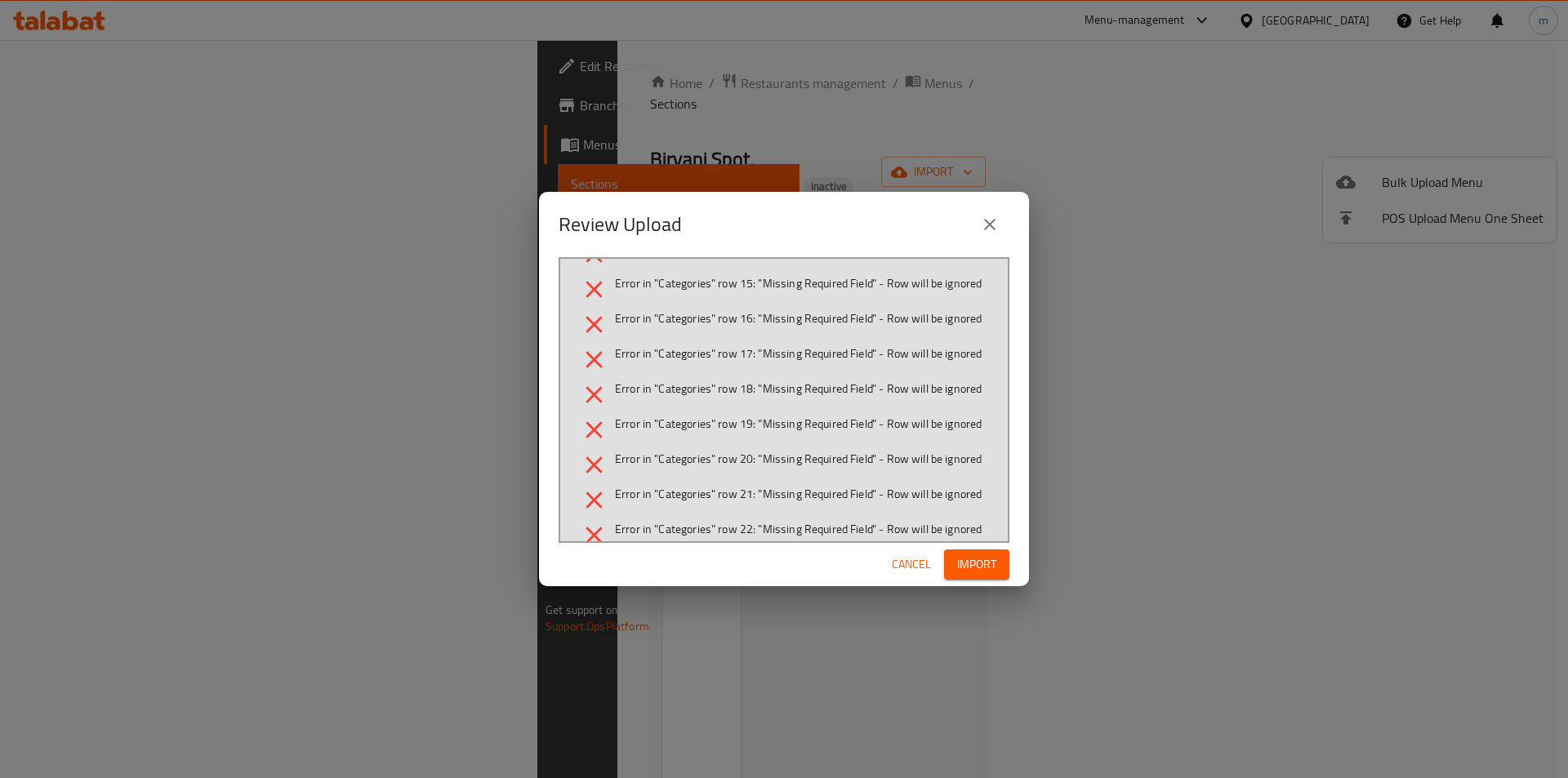
click at [992, 224] on icon "close" at bounding box center [989, 223] width 19 height 19
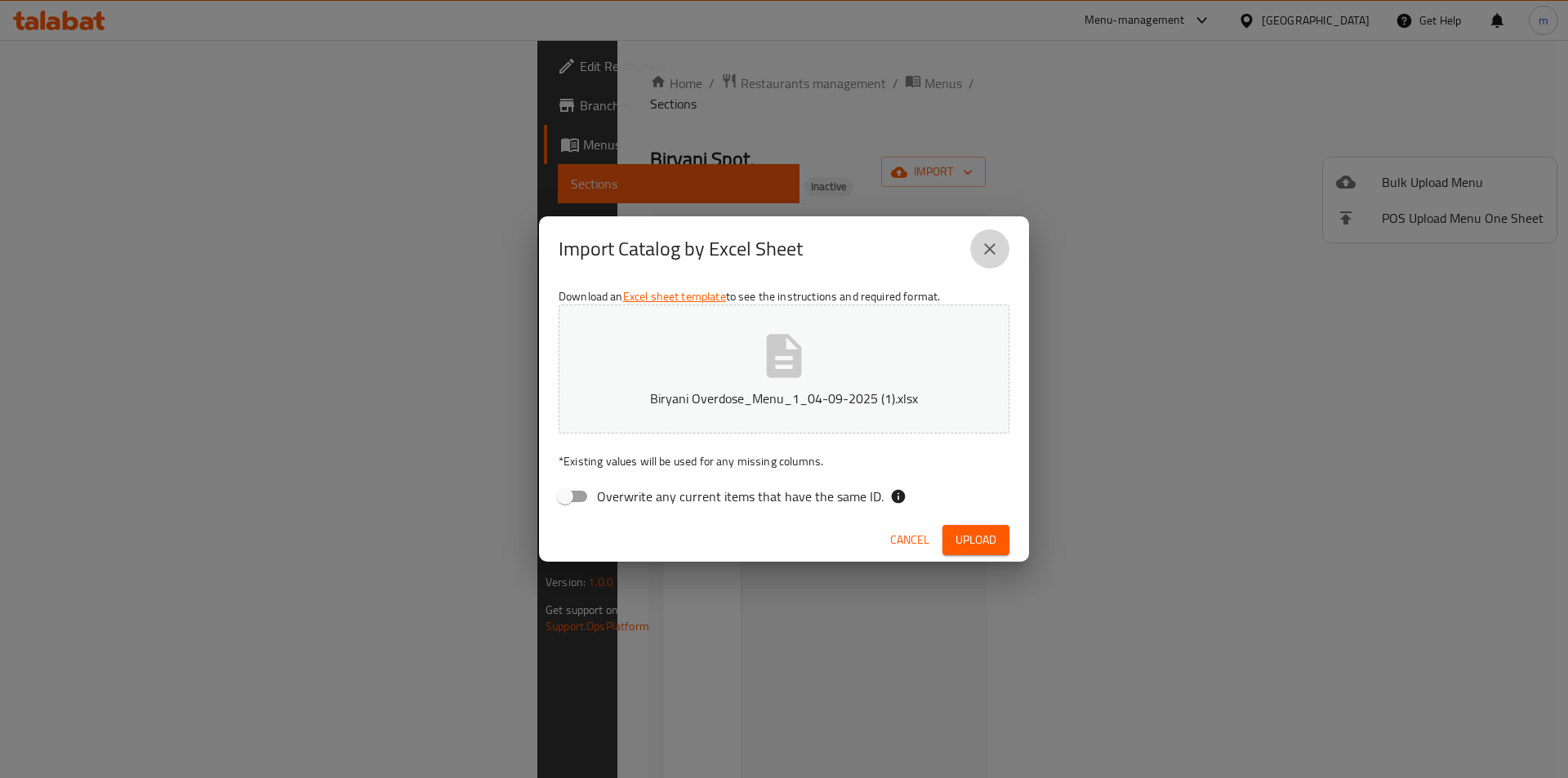
click at [998, 244] on icon "close" at bounding box center [989, 248] width 19 height 19
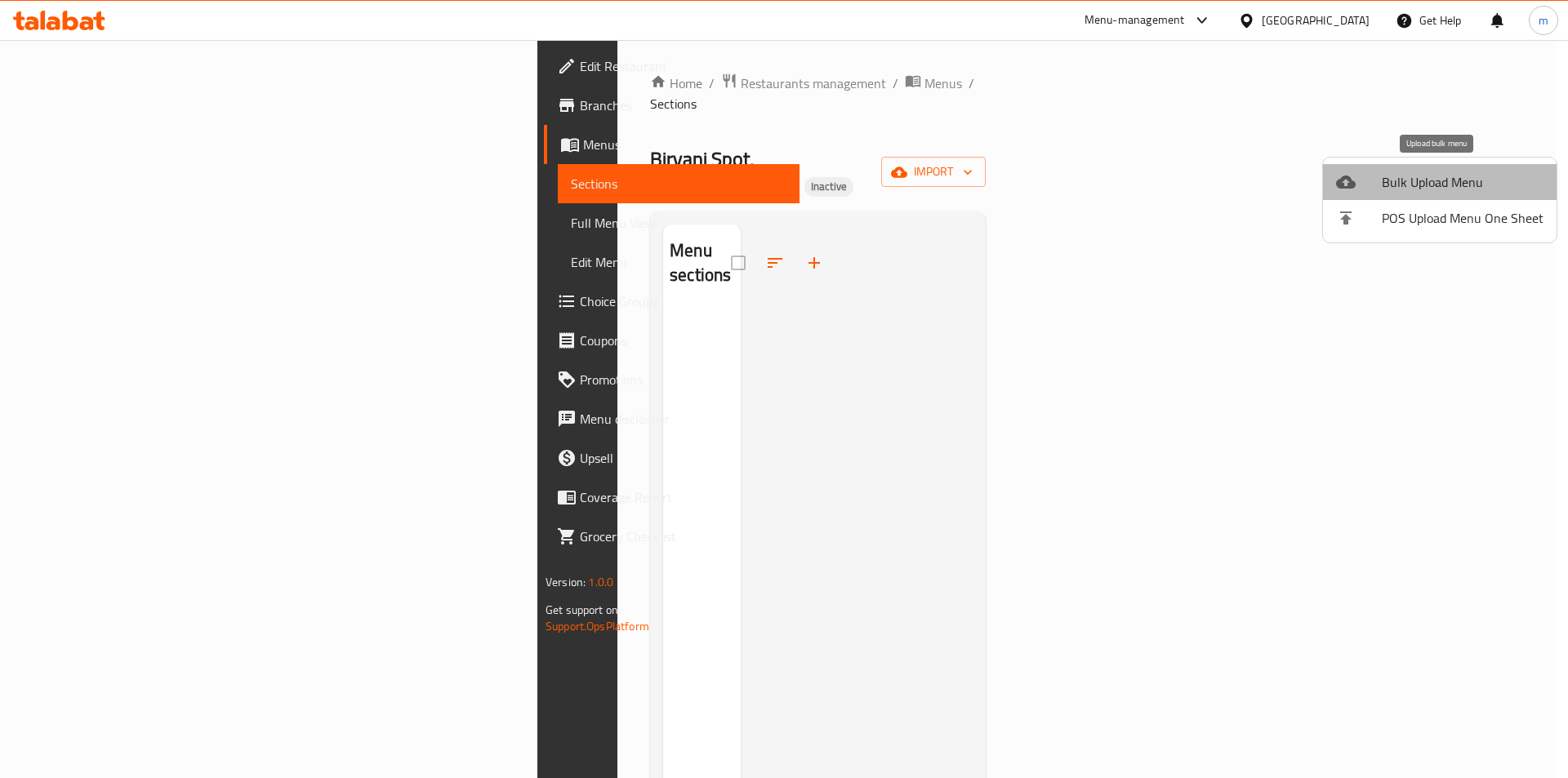
click at [1472, 178] on span "Bulk Upload Menu" at bounding box center [1462, 182] width 162 height 19
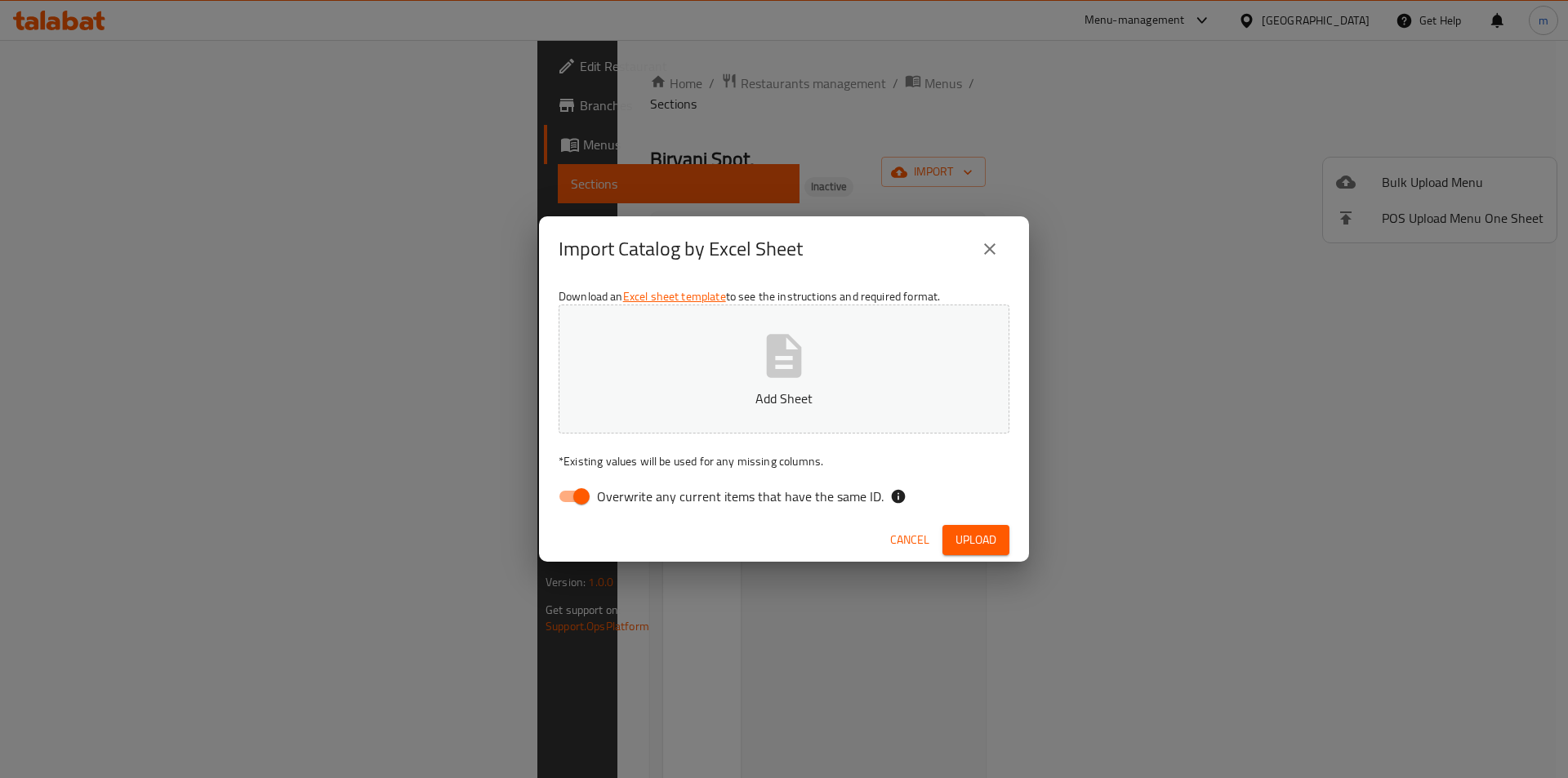
click at [586, 494] on input "Overwrite any current items that have the same ID." at bounding box center [581, 496] width 93 height 31
checkbox input "false"
click at [696, 402] on p "Add Sheet" at bounding box center [784, 398] width 400 height 19
click at [962, 531] on span "Upload" at bounding box center [975, 540] width 41 height 20
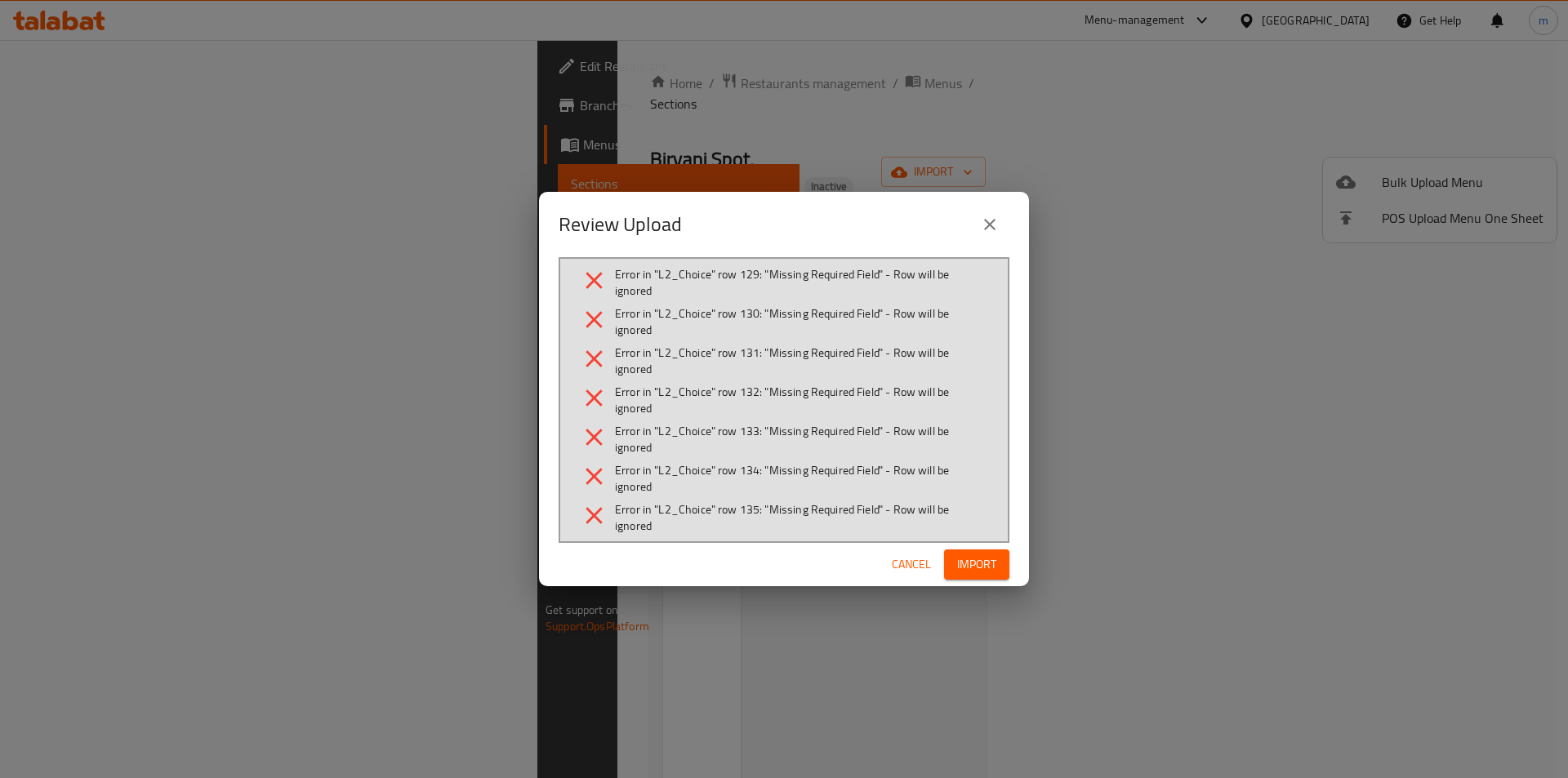
scroll to position [5306, 0]
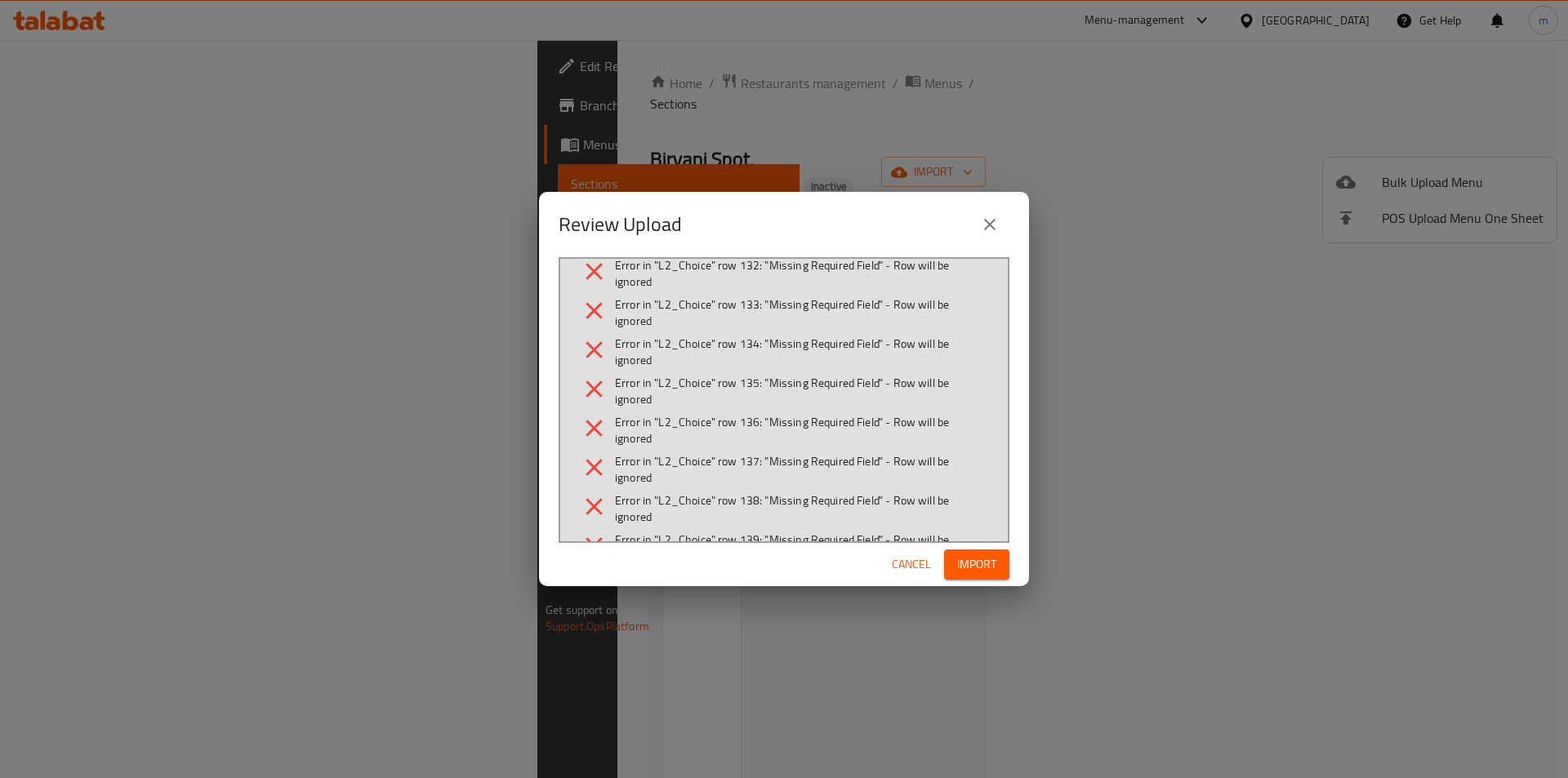
click at [896, 564] on span "Cancel" at bounding box center [911, 565] width 39 height 20
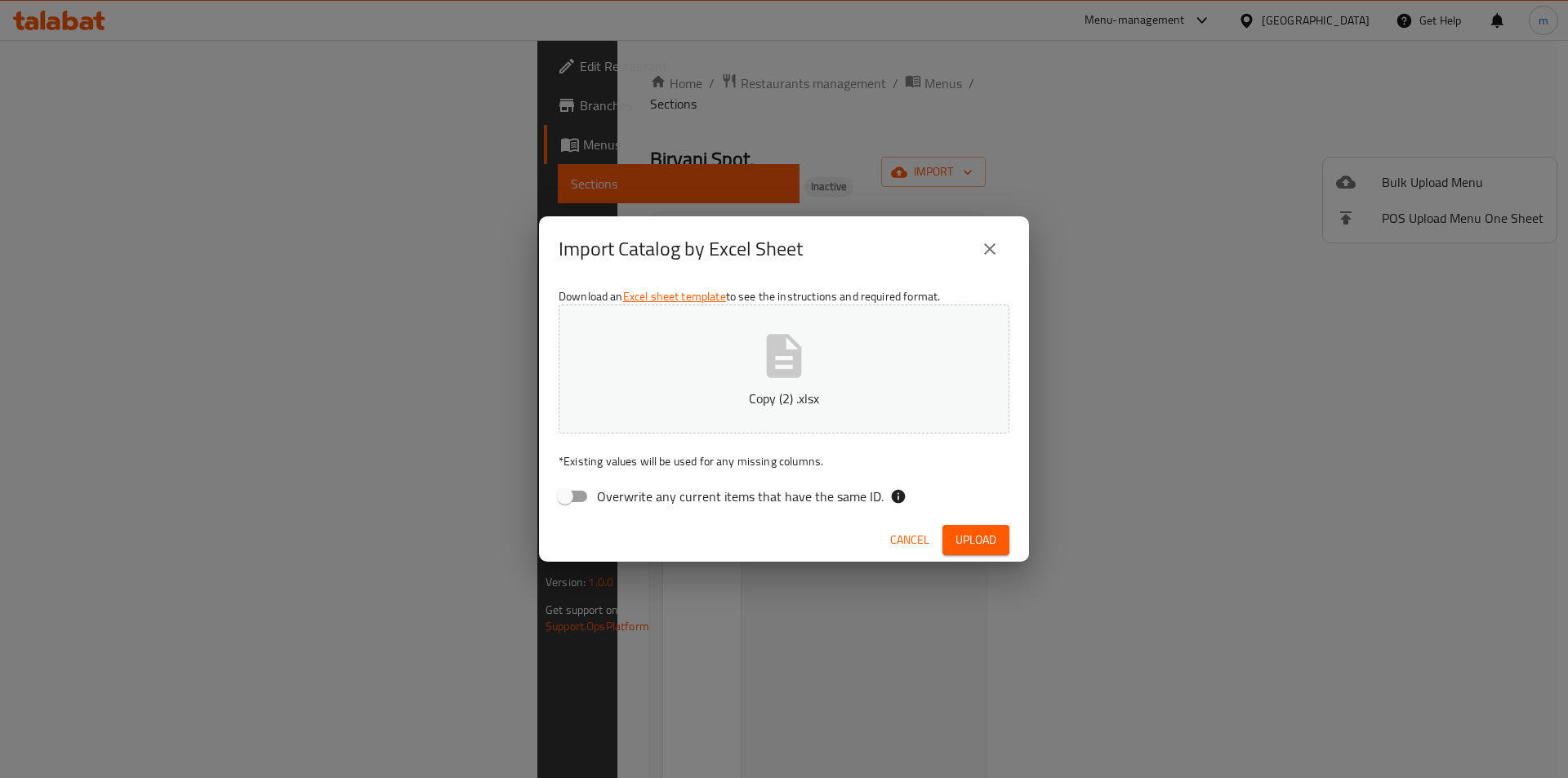
click at [911, 543] on span "Cancel" at bounding box center [909, 540] width 39 height 20
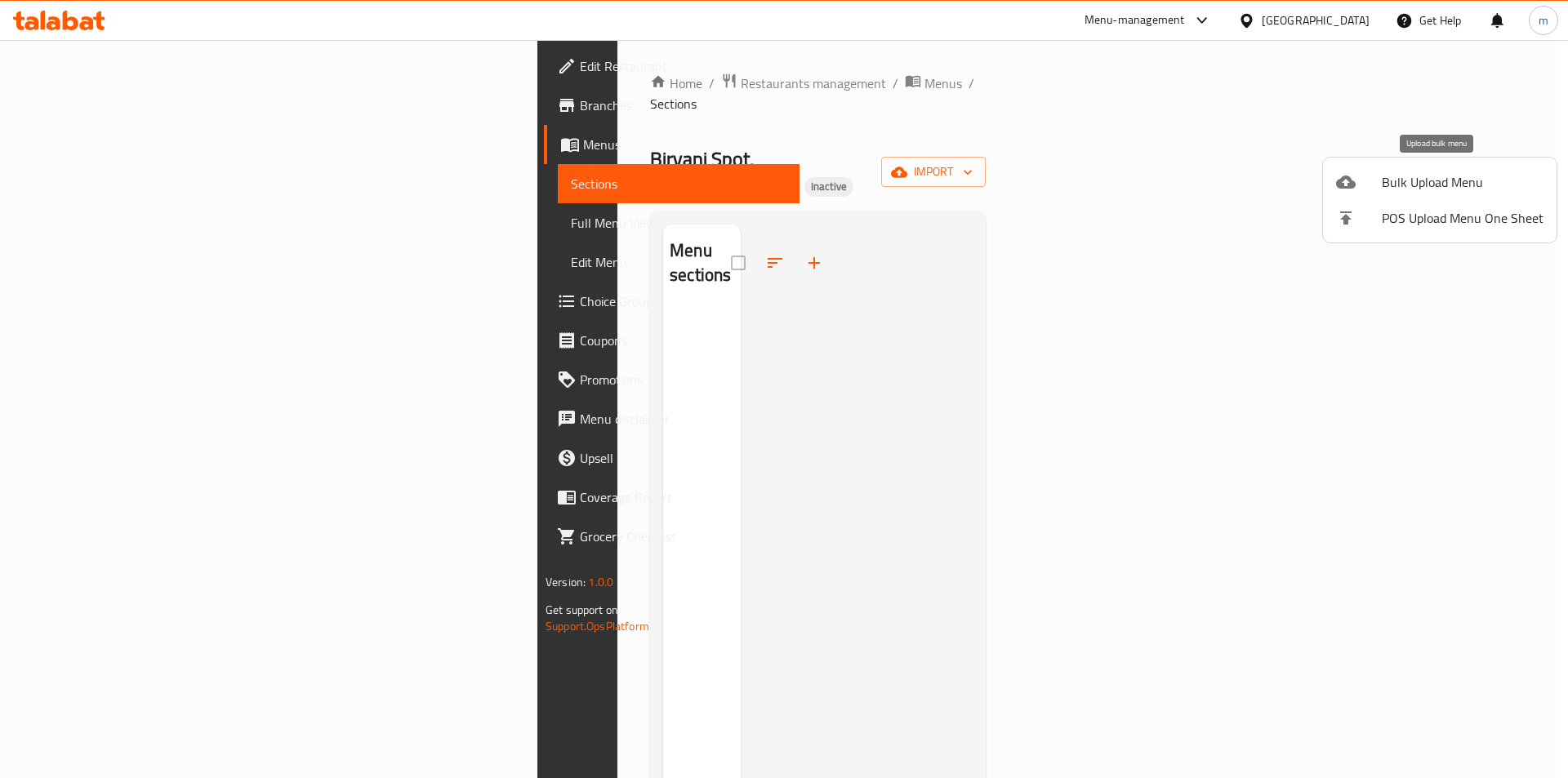
click at [1426, 192] on span "Bulk Upload Menu" at bounding box center [1462, 182] width 162 height 19
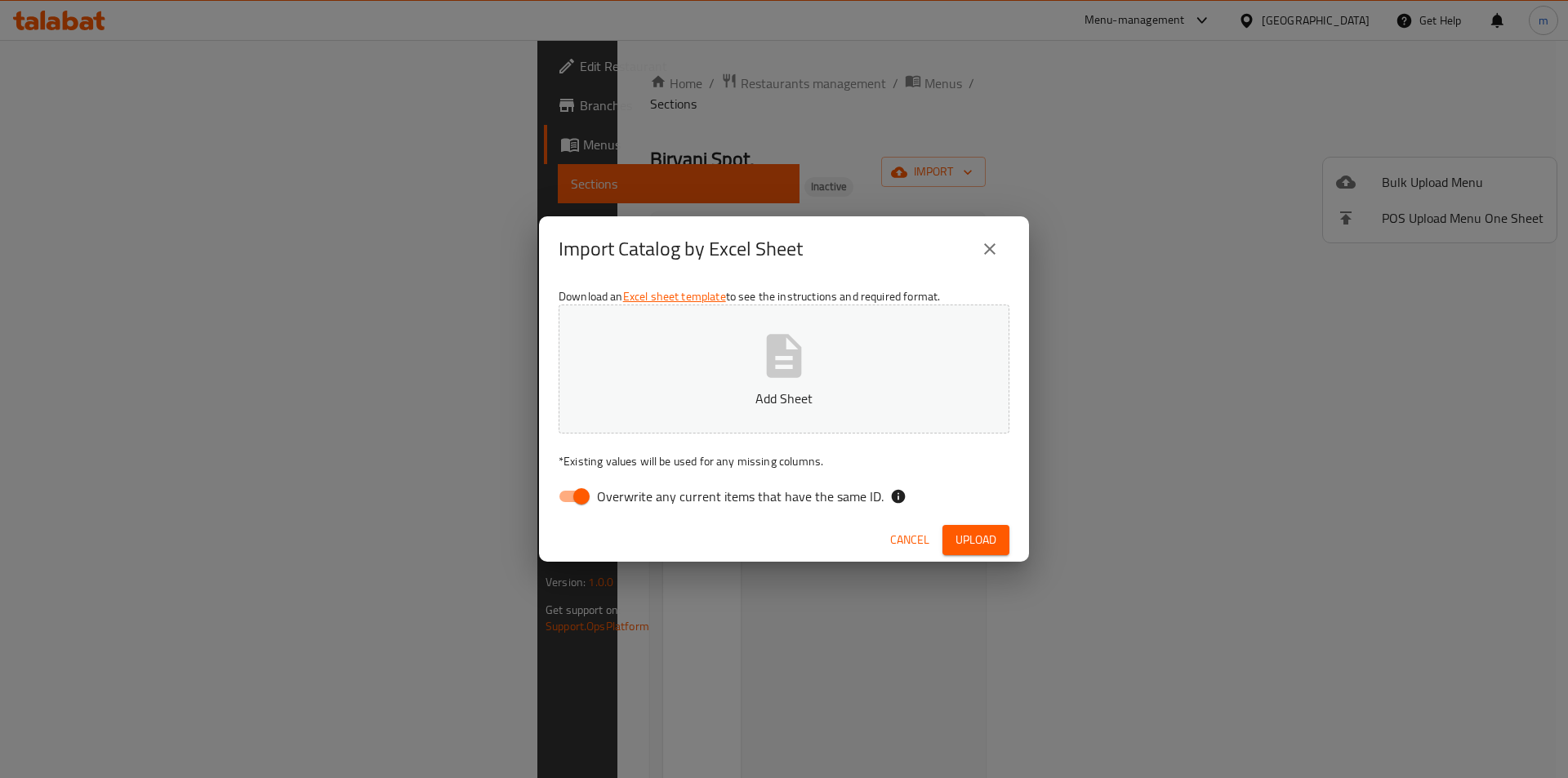
click at [575, 488] on input "Overwrite any current items that have the same ID." at bounding box center [581, 496] width 93 height 31
checkbox input "false"
click at [711, 402] on p "Add Sheet" at bounding box center [784, 398] width 400 height 19
click at [981, 530] on span "Upload" at bounding box center [975, 540] width 41 height 20
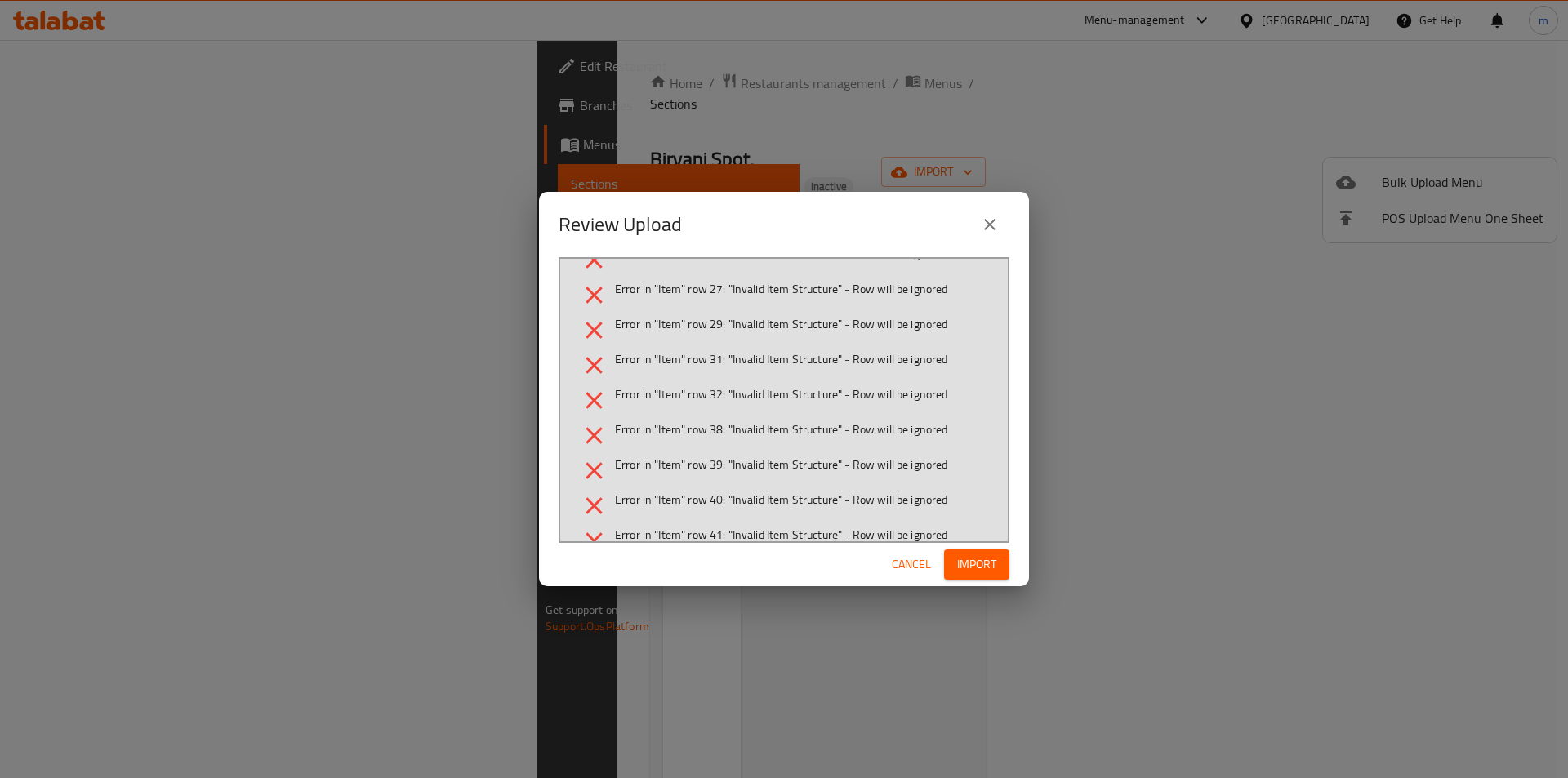
scroll to position [0, 0]
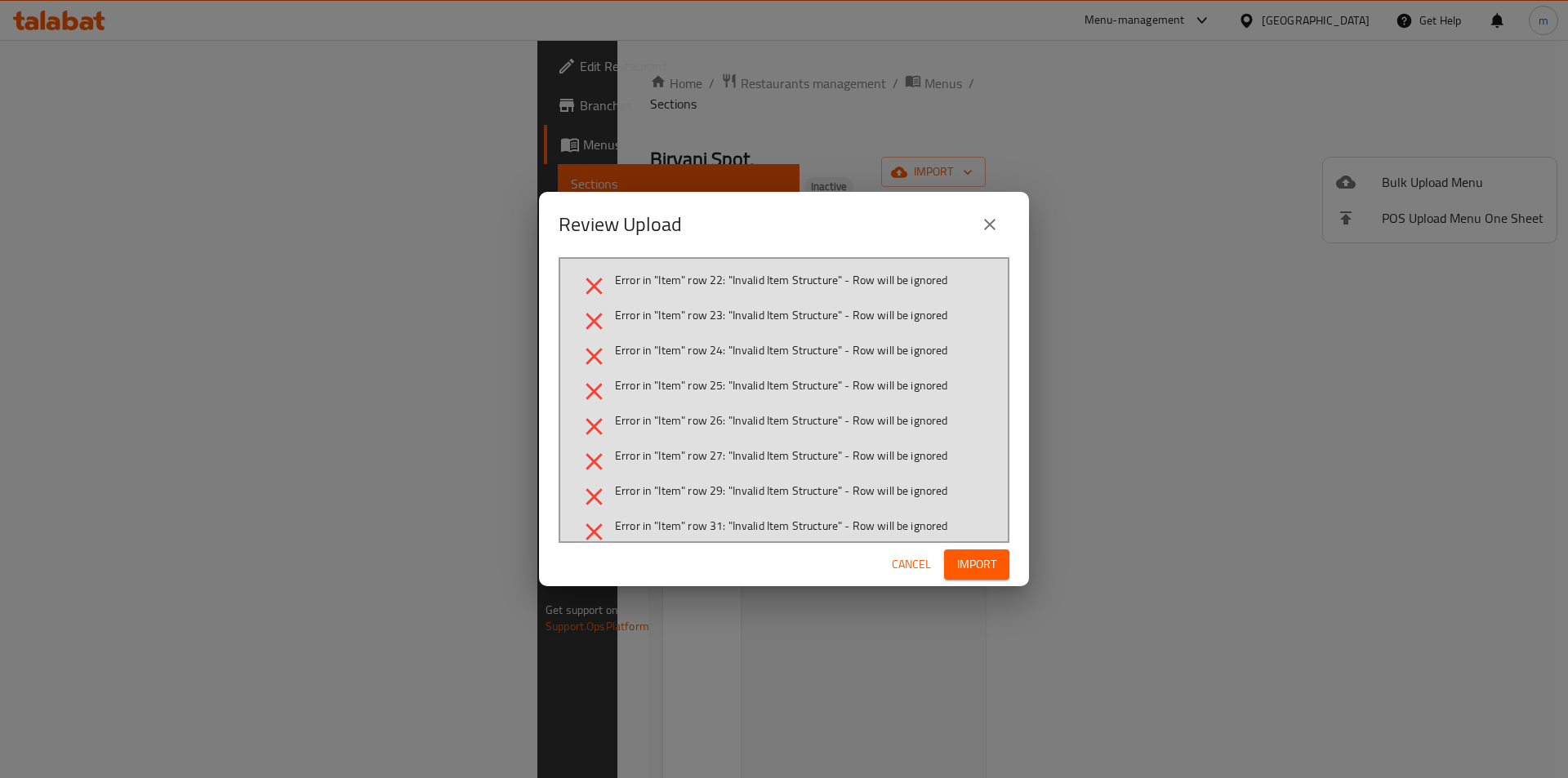
click at [981, 224] on icon "close" at bounding box center [989, 223] width 19 height 19
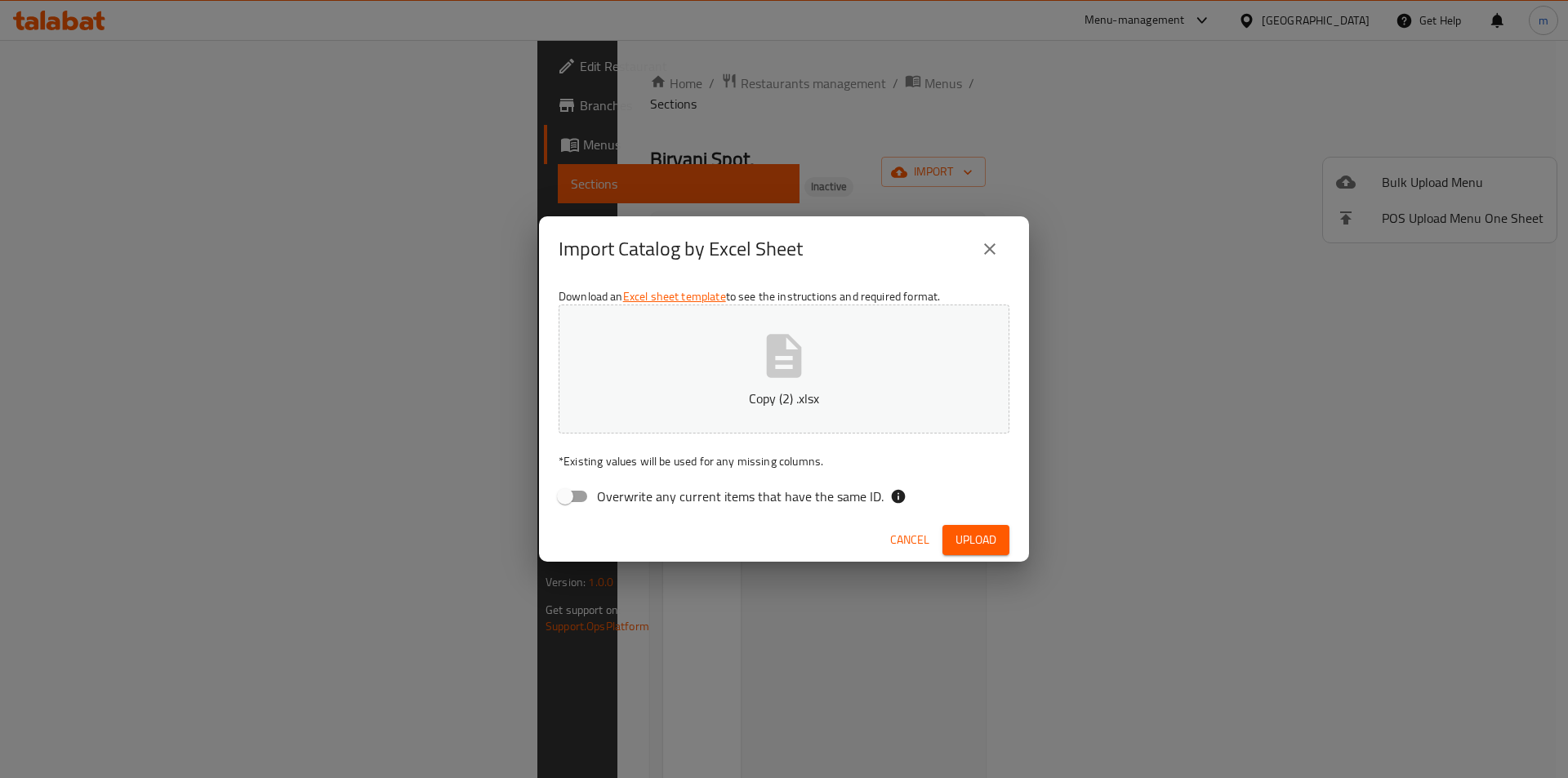
click at [998, 253] on icon "close" at bounding box center [989, 248] width 19 height 19
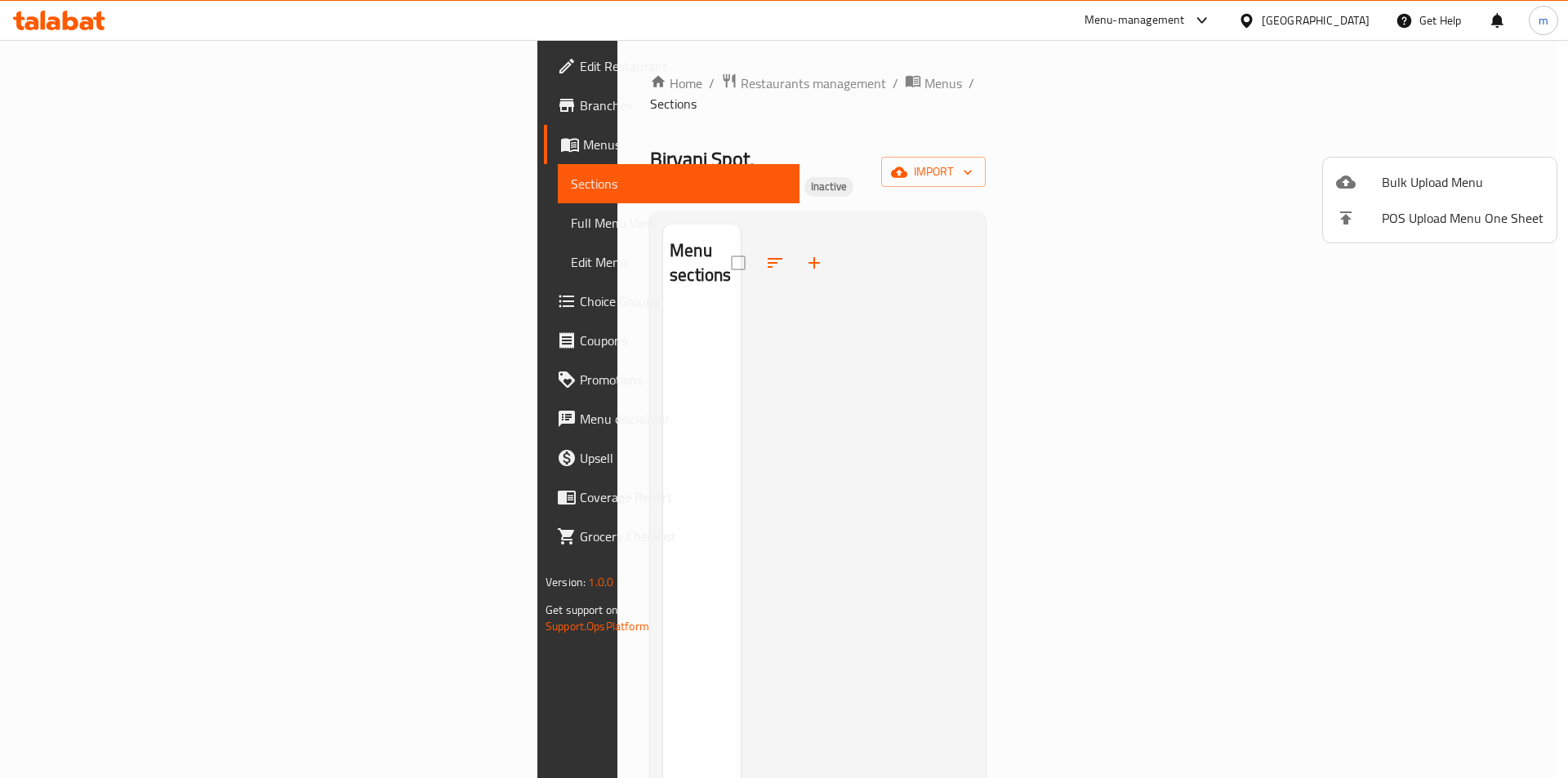
drag, startPoint x: 1048, startPoint y: 322, endPoint x: 1118, endPoint y: 288, distance: 77.8
click at [1048, 322] on div at bounding box center [784, 389] width 1568 height 778
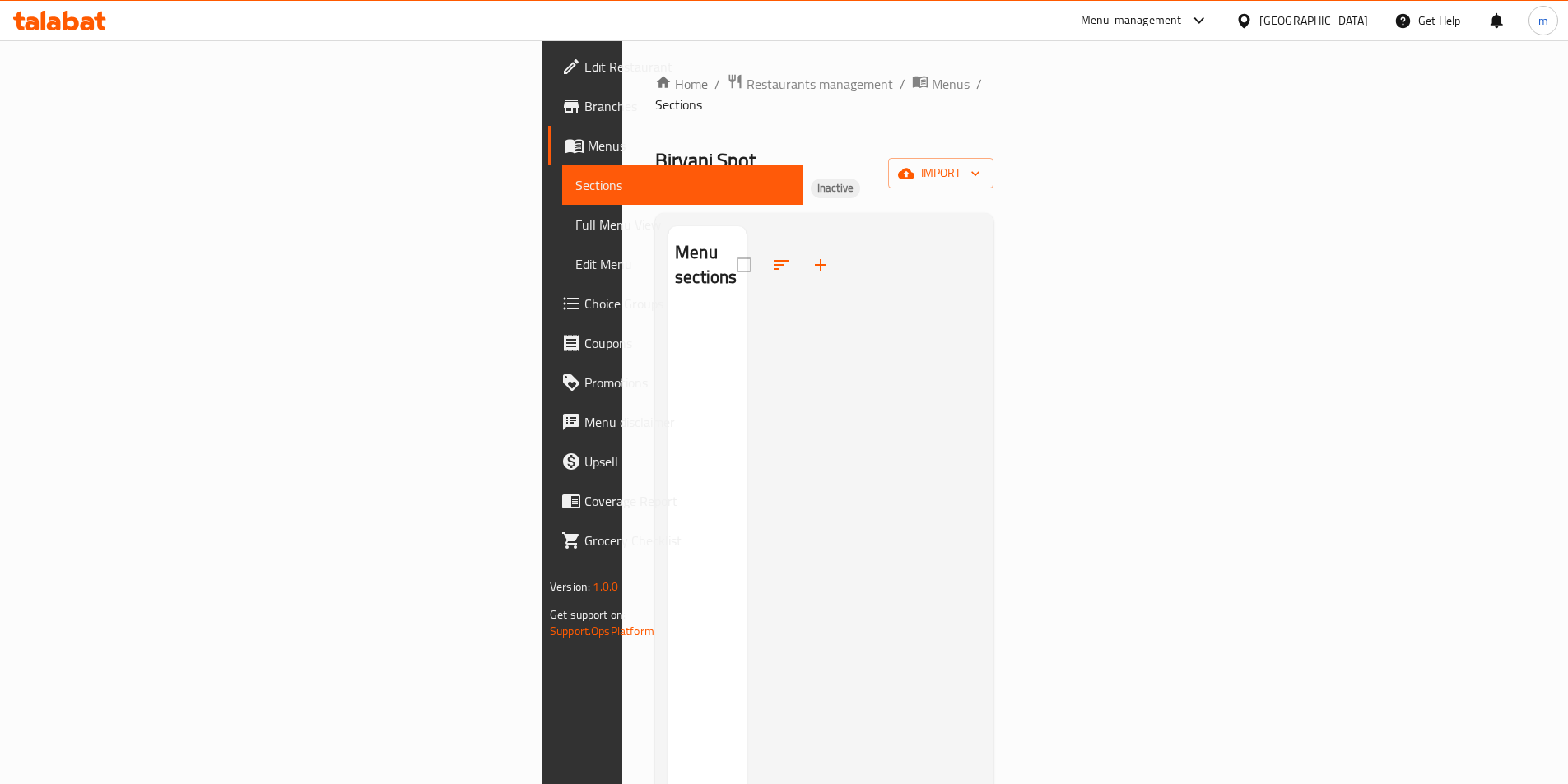
click at [994, 148] on div "Biryani Spot, Al Karama Inactive import" at bounding box center [824, 173] width 338 height 53
click at [915, 168] on icon "button" at bounding box center [906, 173] width 17 height 11
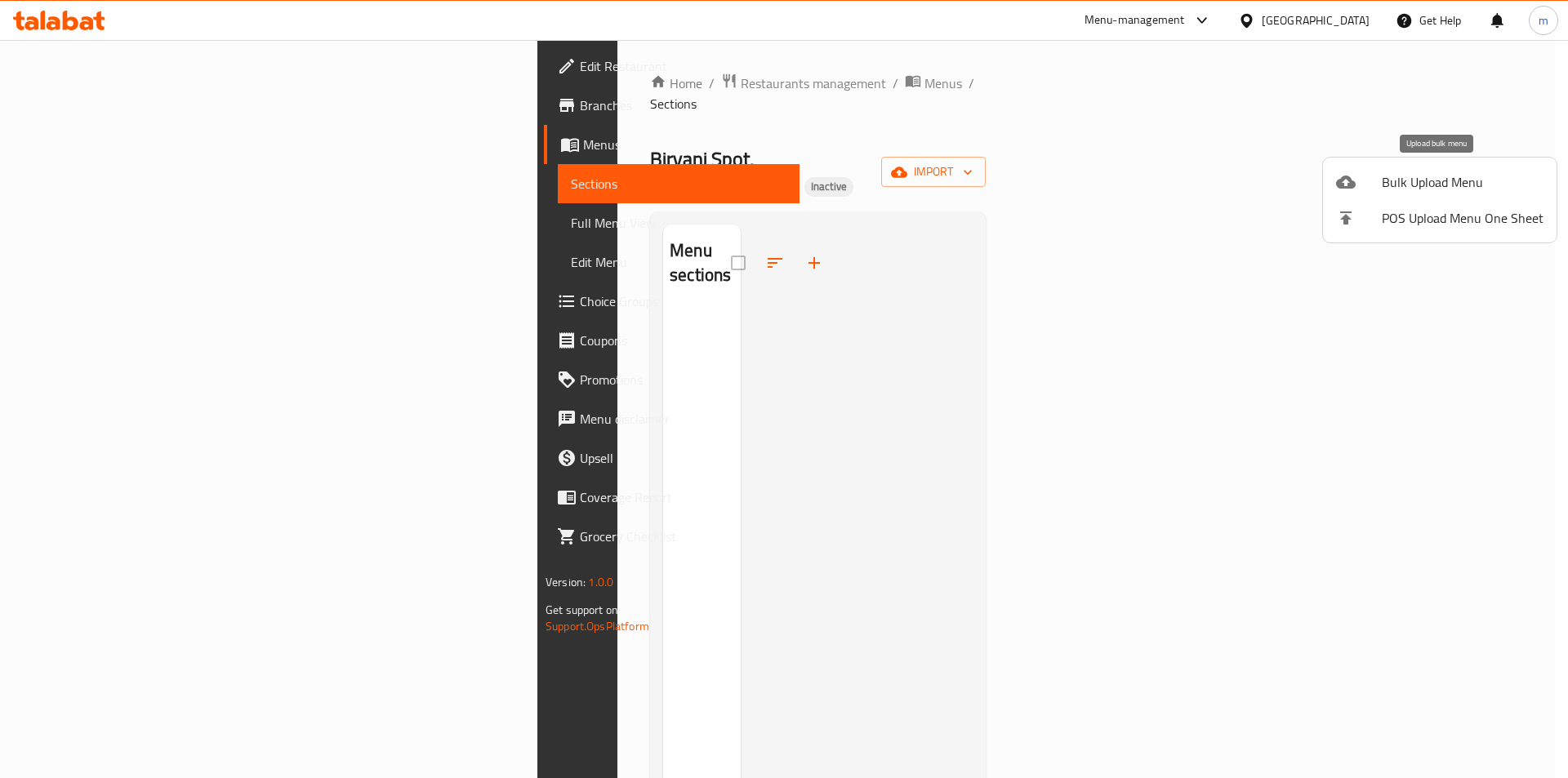
click at [1420, 195] on li "Bulk Upload Menu" at bounding box center [1440, 182] width 234 height 36
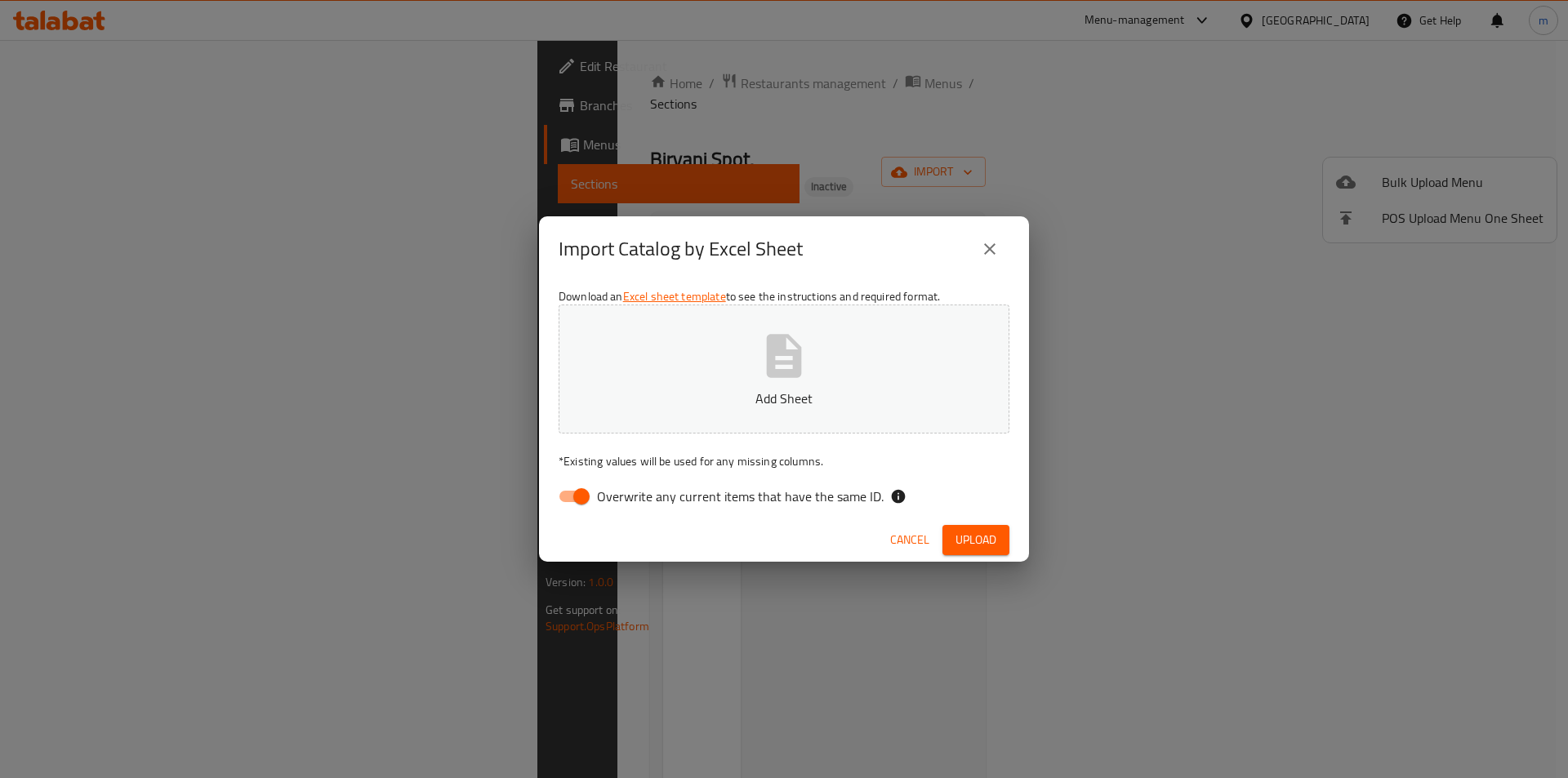
click at [603, 499] on span "Overwrite any current items that have the same ID." at bounding box center [741, 495] width 287 height 19
click at [603, 499] on input "Overwrite any current items that have the same ID." at bounding box center [581, 496] width 93 height 31
checkbox input "false"
click at [710, 360] on button "Add Sheet" at bounding box center [784, 369] width 450 height 129
click at [997, 536] on button "Upload" at bounding box center [976, 540] width 67 height 30
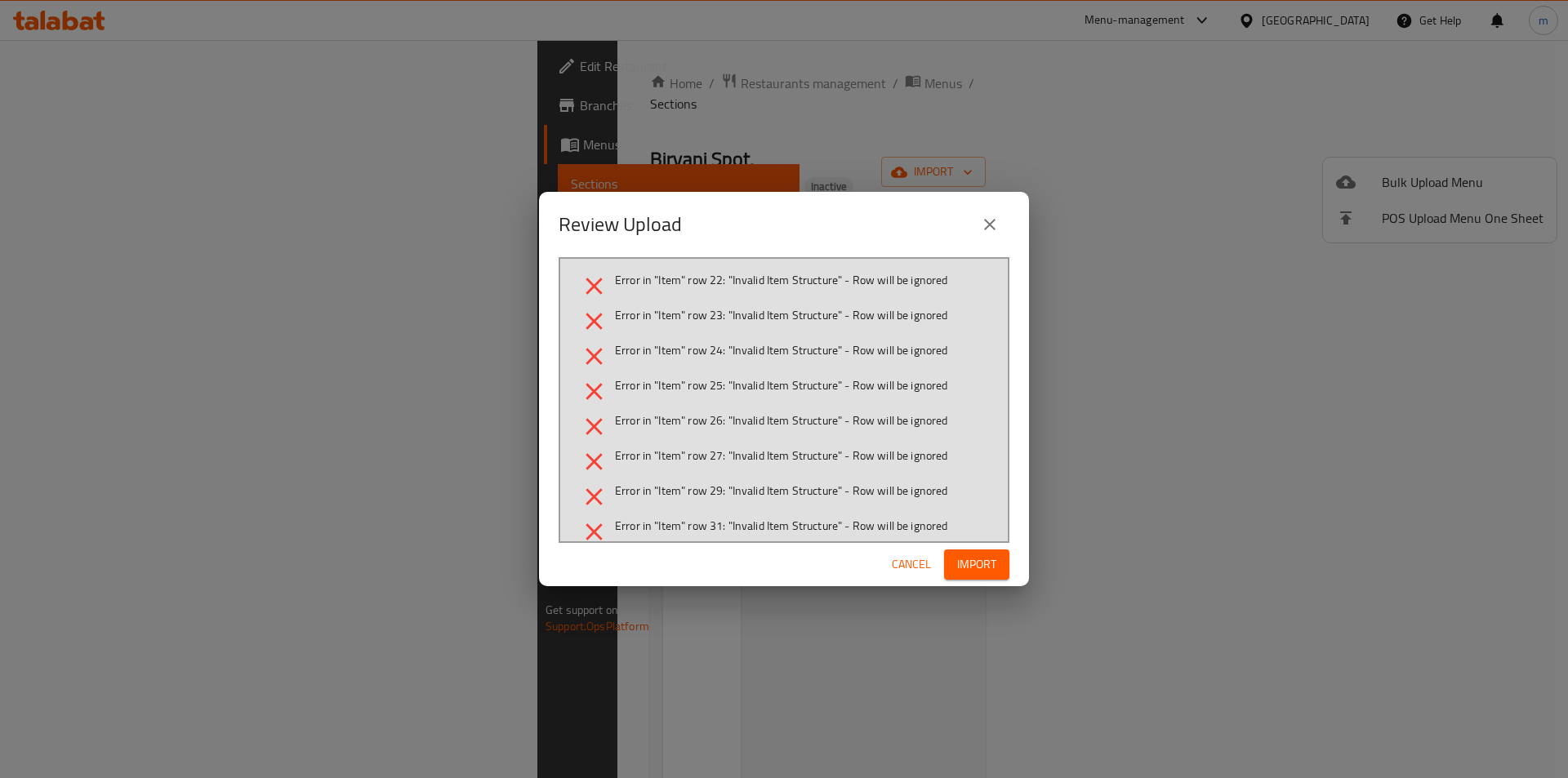
click at [880, 555] on div "Cancel Import" at bounding box center [783, 565] width 490 height 43
click at [884, 558] on div "Cancel Import" at bounding box center [783, 565] width 490 height 43
click at [888, 559] on button "Cancel" at bounding box center [911, 565] width 53 height 30
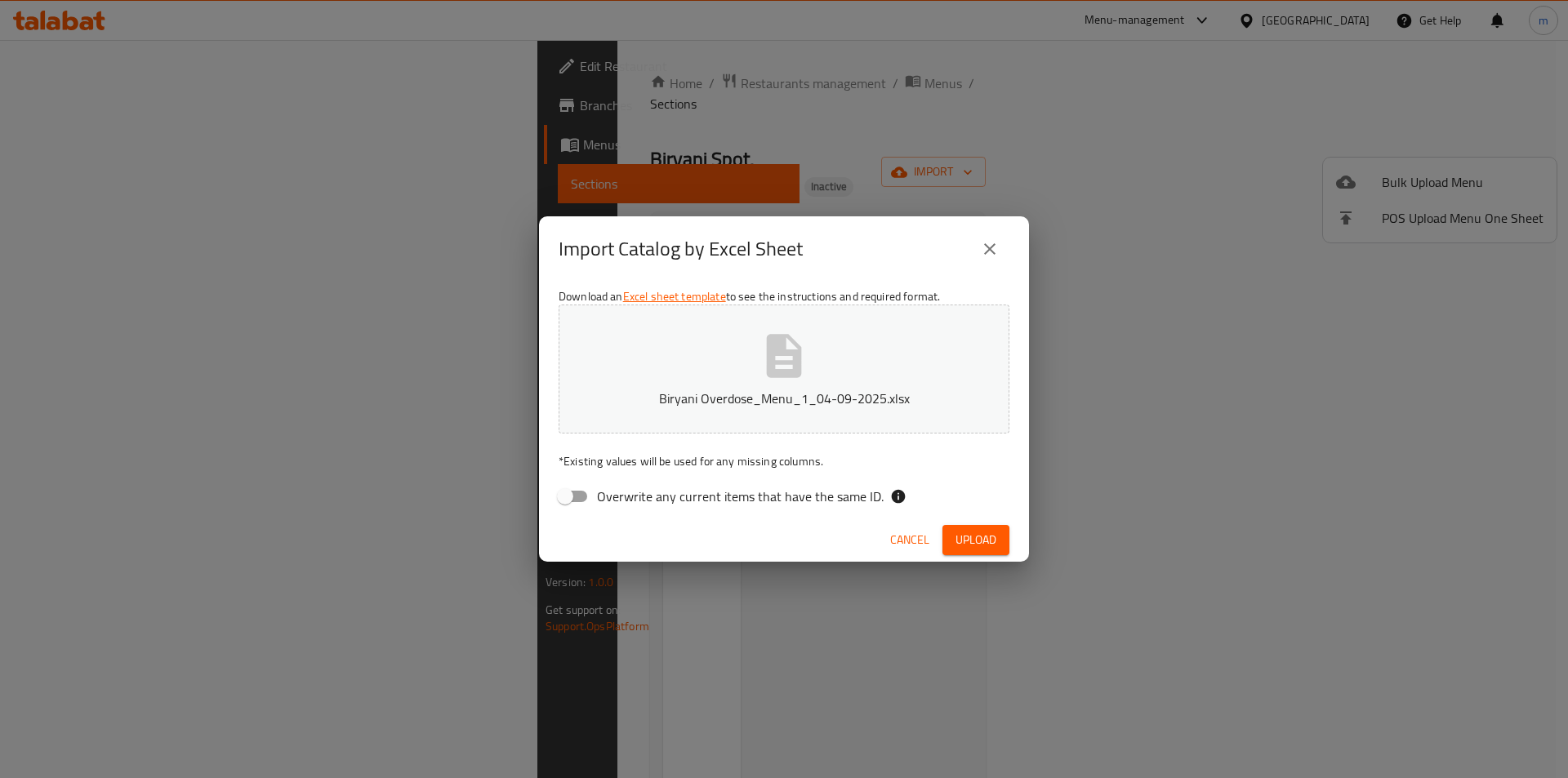
click at [967, 545] on span "Upload" at bounding box center [975, 540] width 41 height 20
click at [1002, 537] on button "Upload" at bounding box center [976, 540] width 67 height 30
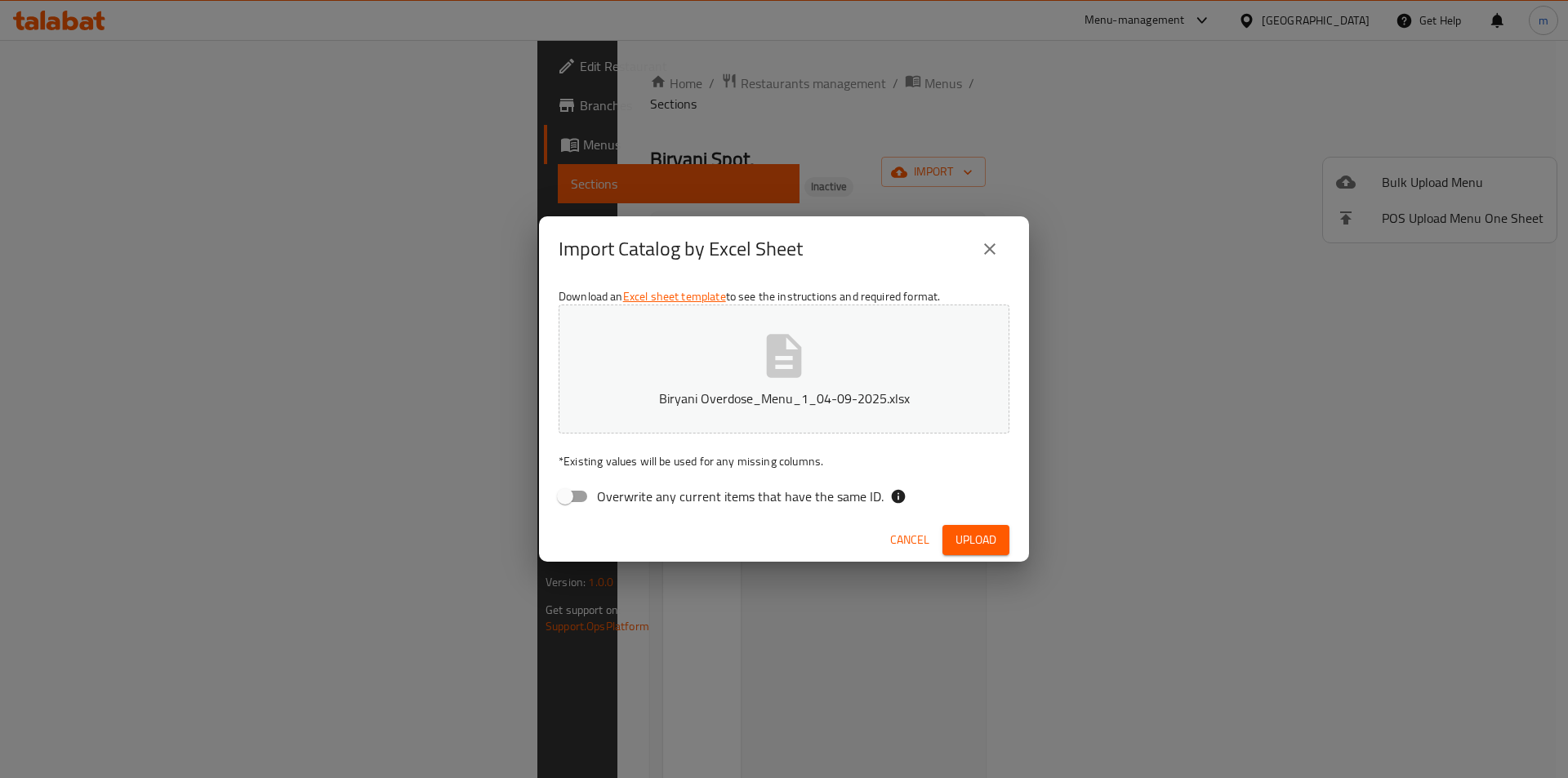
click at [1018, 238] on div "Import Catalog by Excel Sheet" at bounding box center [783, 248] width 490 height 65
click at [992, 249] on icon "close" at bounding box center [989, 248] width 19 height 19
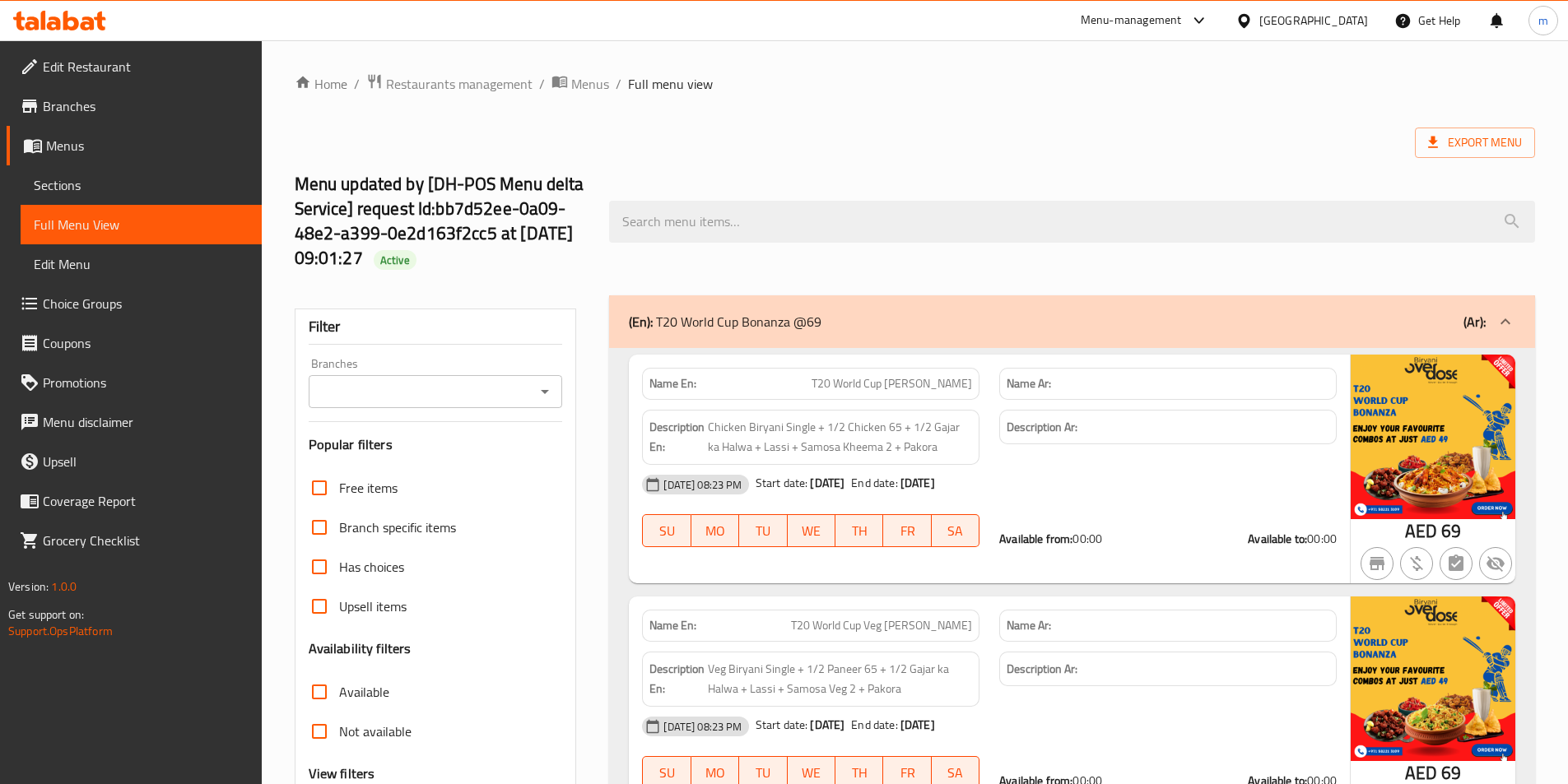
click at [118, 113] on span "Branches" at bounding box center [145, 106] width 206 height 19
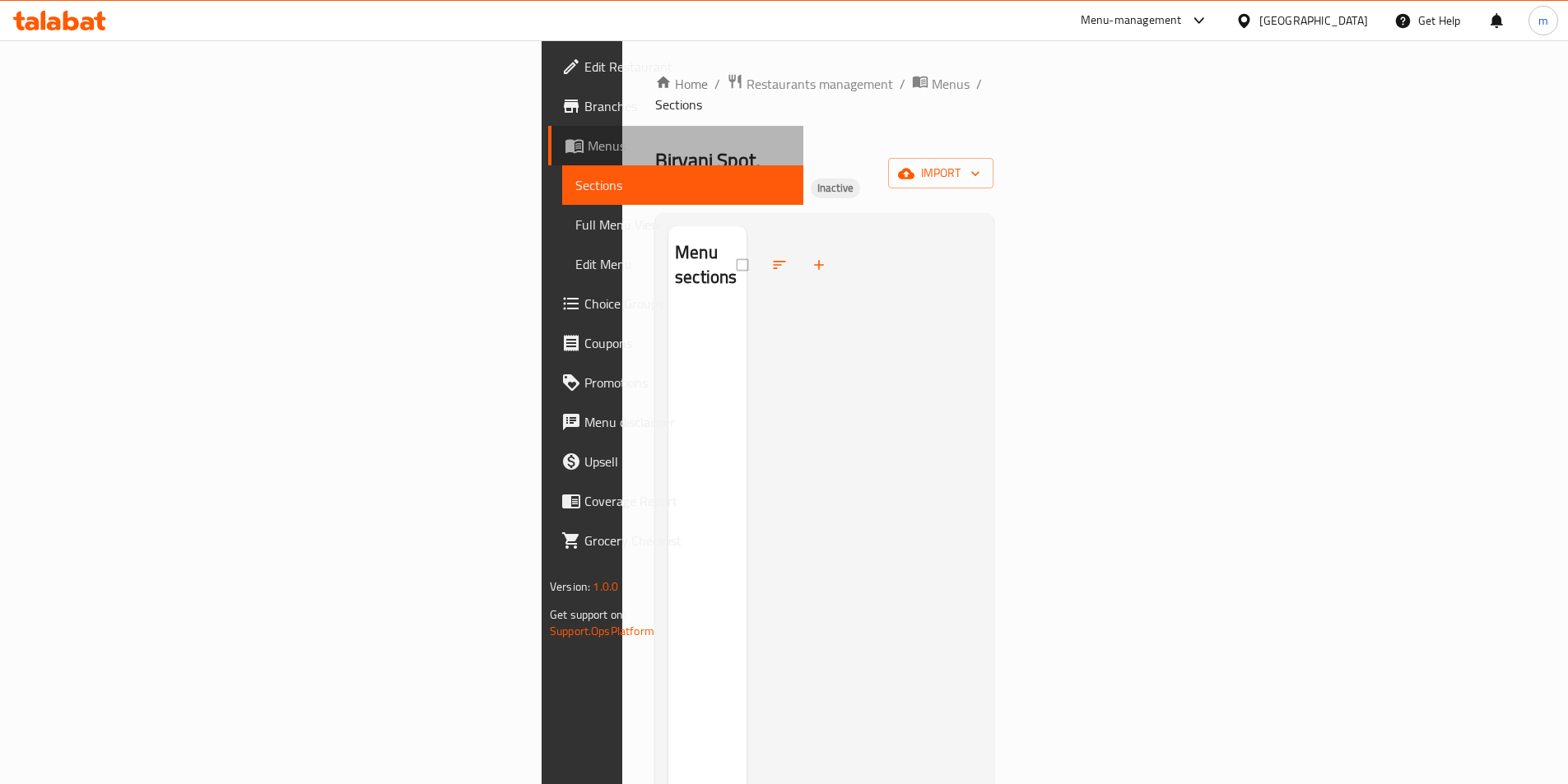
click at [588, 154] on span "Menus" at bounding box center [689, 145] width 203 height 19
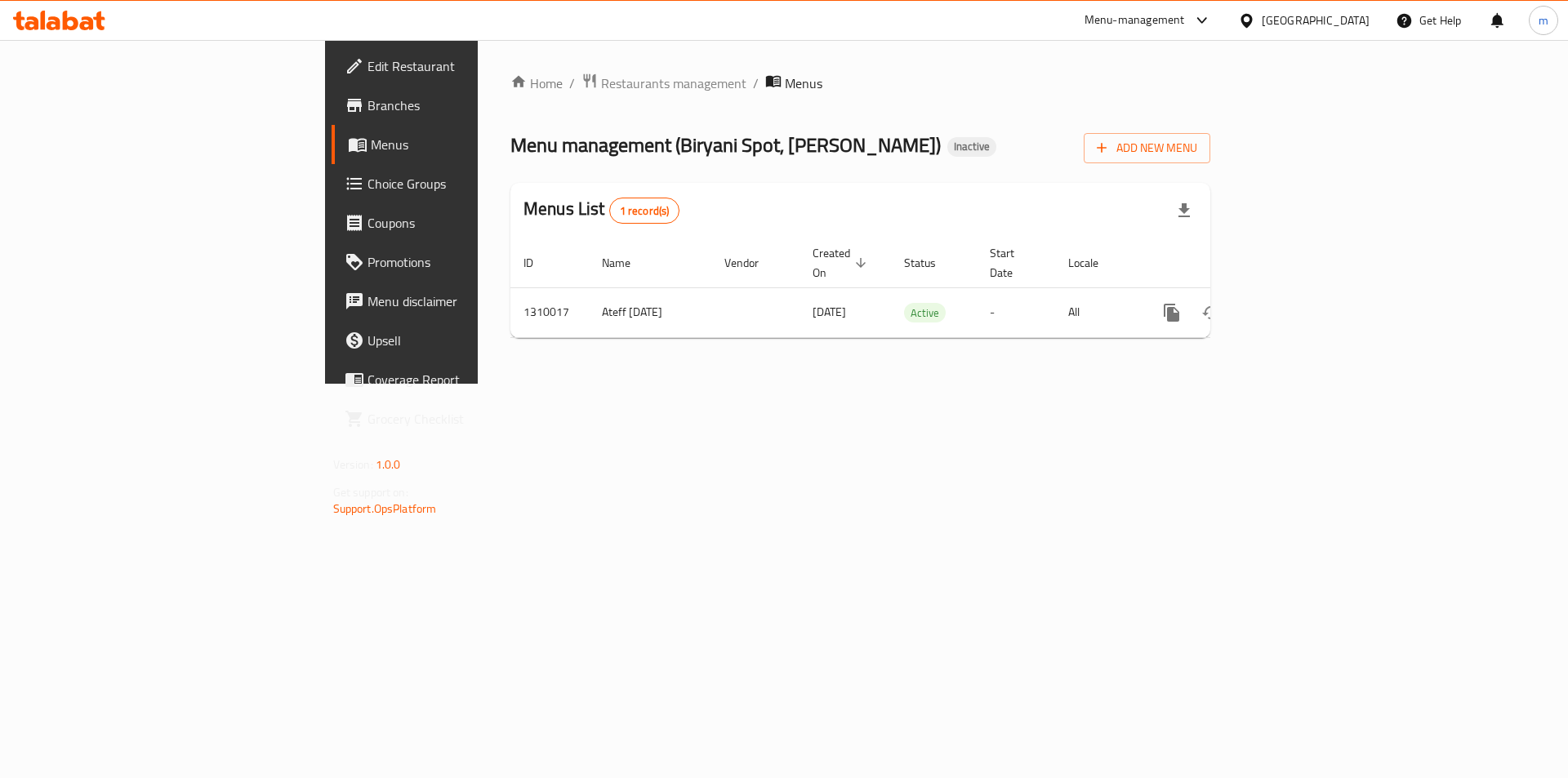
click at [368, 101] on span "Branches" at bounding box center [471, 105] width 207 height 19
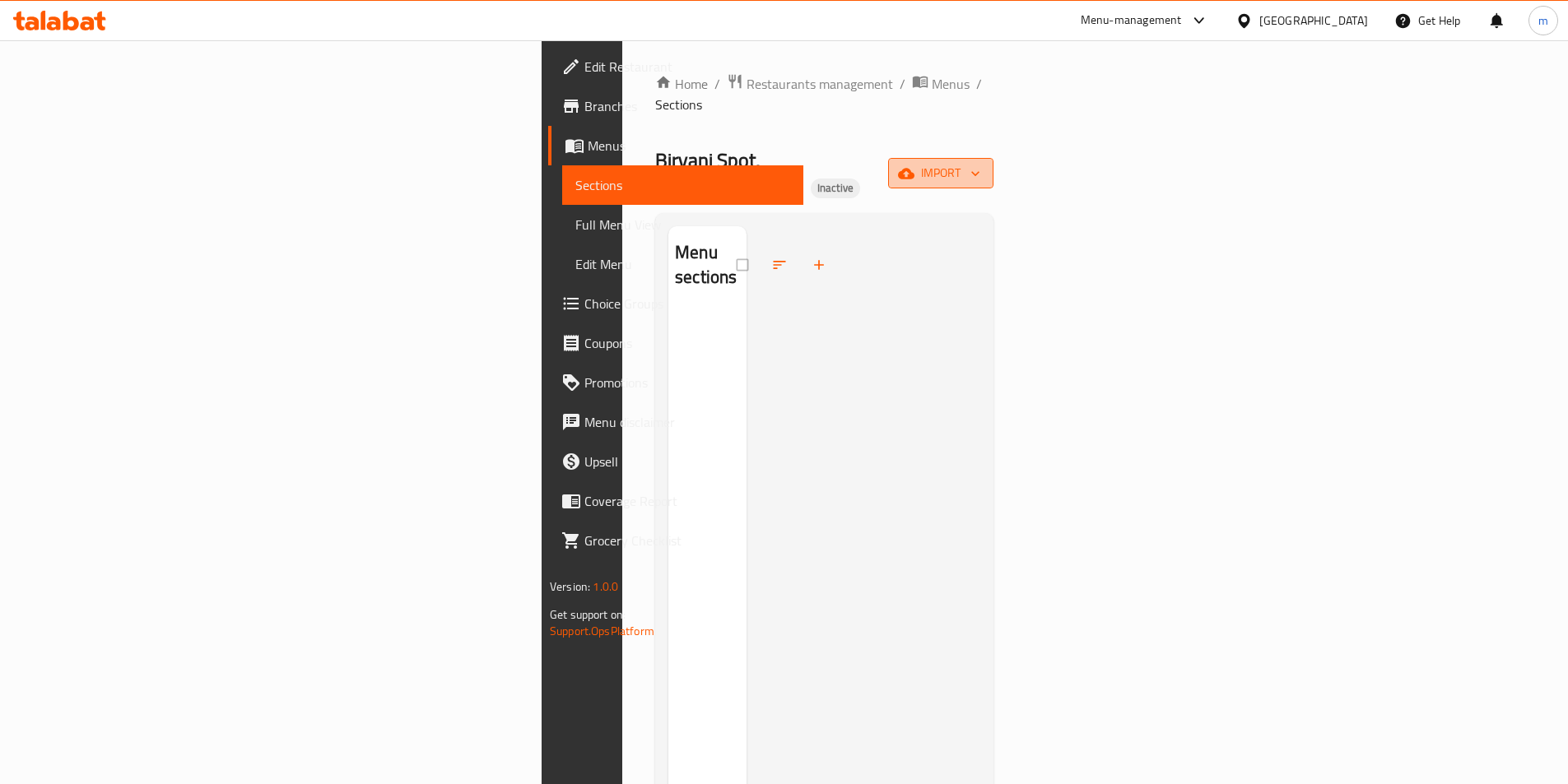
click at [994, 158] on button "import" at bounding box center [940, 173] width 105 height 30
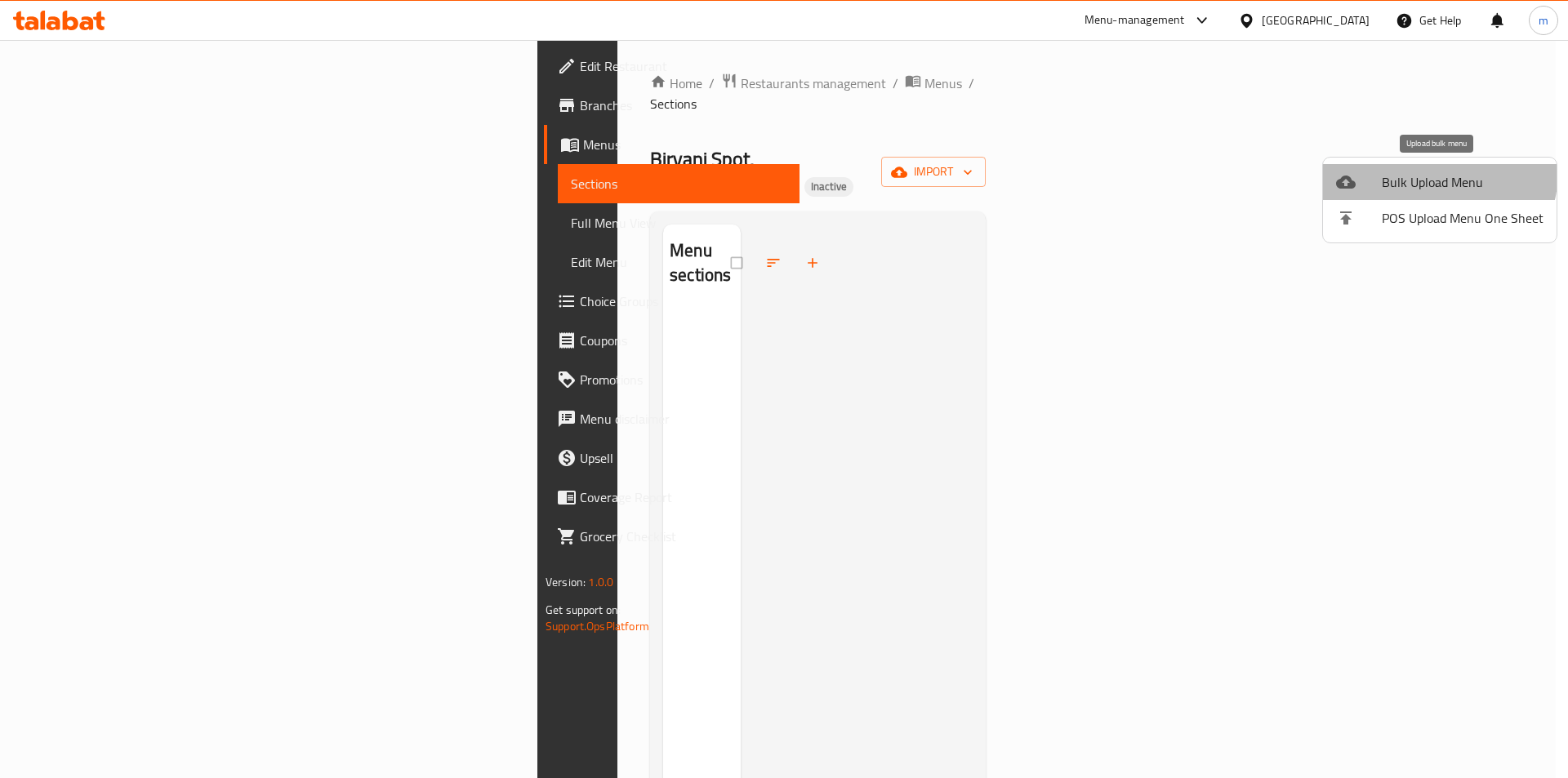
click at [1426, 173] on span "Bulk Upload Menu" at bounding box center [1462, 182] width 162 height 19
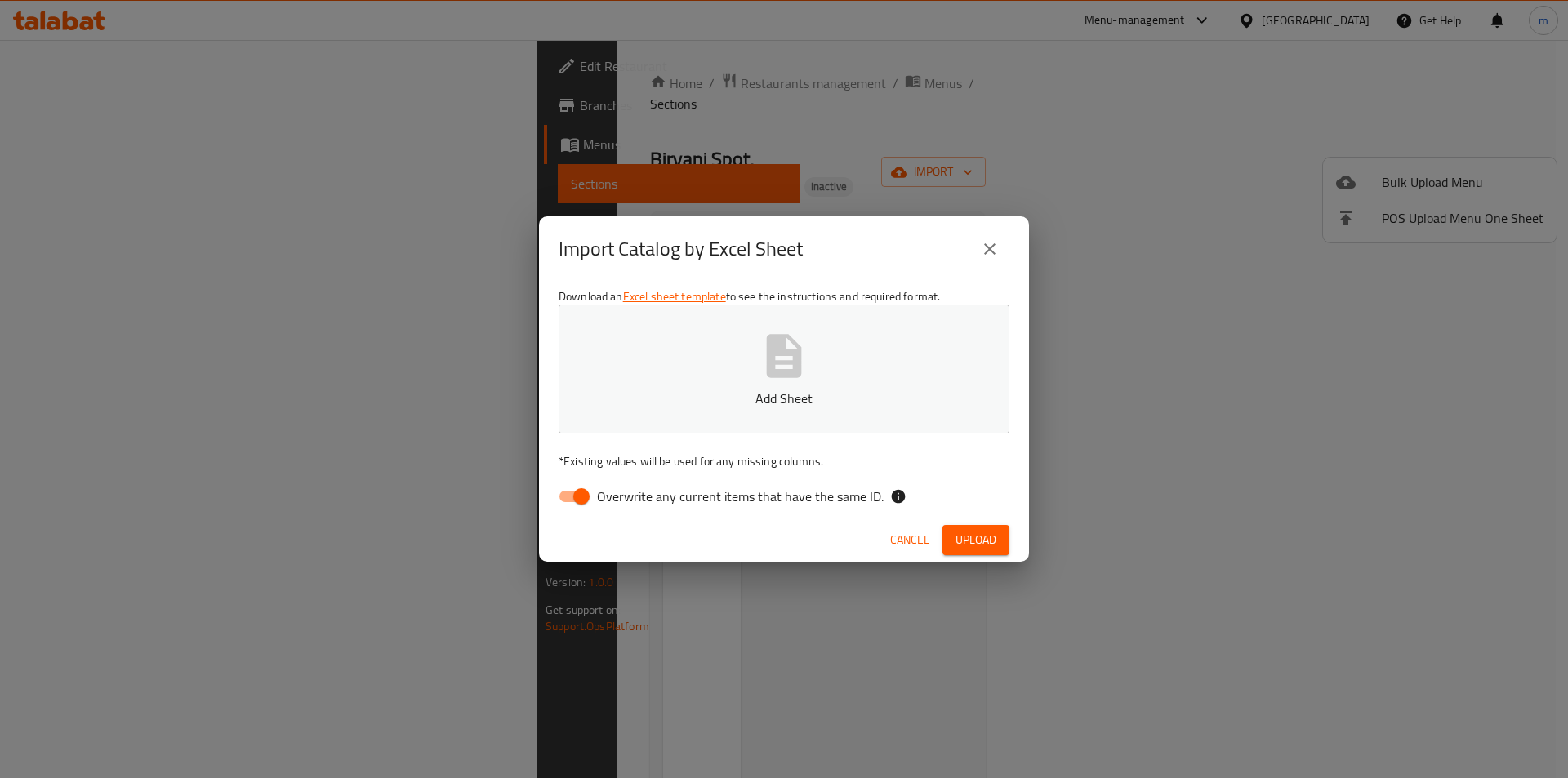
click at [827, 514] on div "Download an Excel sheet template to see the instructions and required format. A…" at bounding box center [783, 400] width 490 height 237
click at [827, 494] on span "Overwrite any current items that have the same ID." at bounding box center [741, 495] width 287 height 19
click at [628, 494] on input "Overwrite any current items that have the same ID." at bounding box center [581, 496] width 93 height 31
checkbox input "false"
click at [993, 525] on button "Upload" at bounding box center [976, 540] width 67 height 30
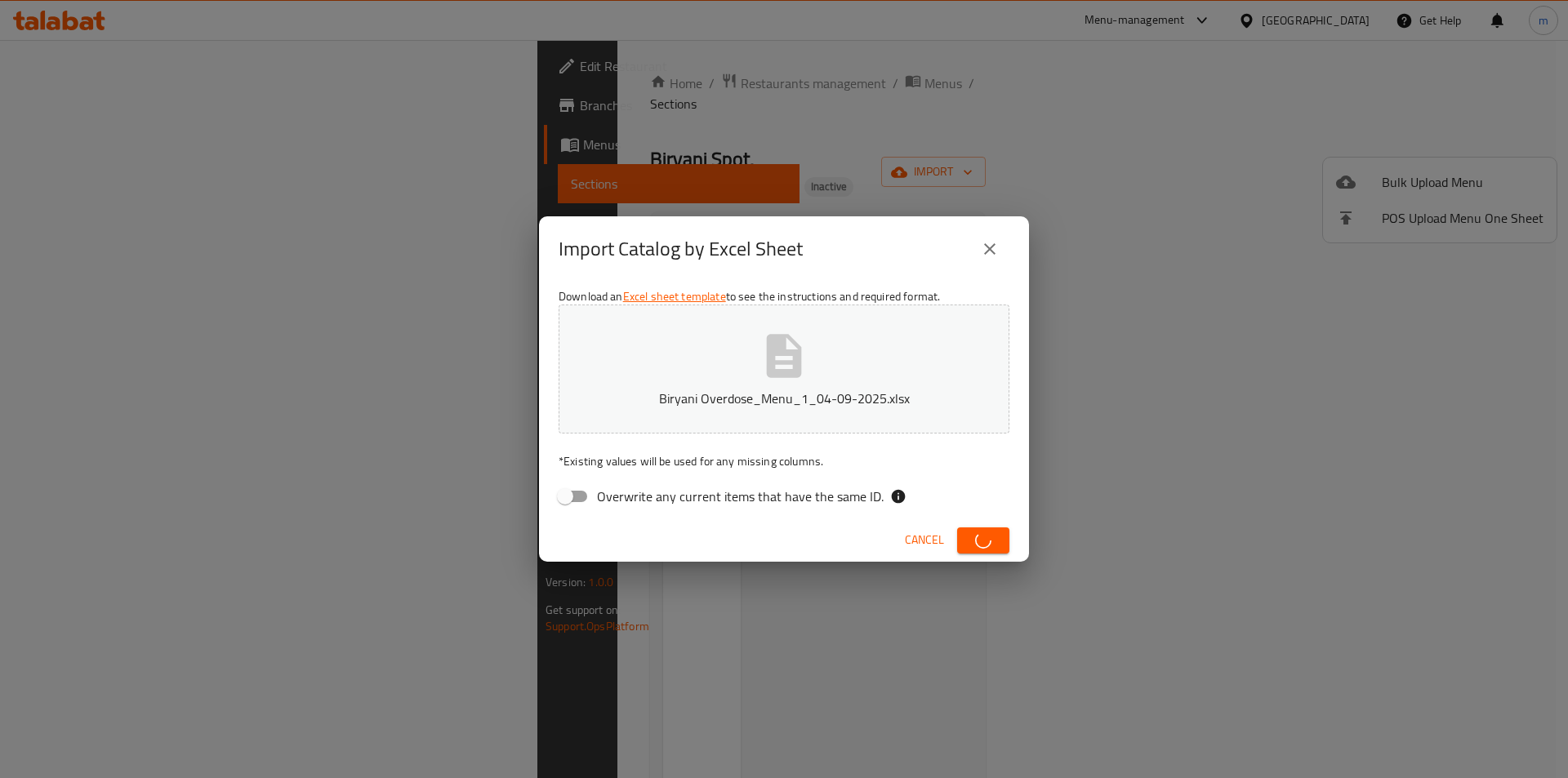
click at [993, 545] on span "button" at bounding box center [983, 540] width 26 height 17
click at [959, 524] on div "Cancel Upload" at bounding box center [783, 540] width 490 height 43
drag, startPoint x: 959, startPoint y: 524, endPoint x: 967, endPoint y: 530, distance: 10.0
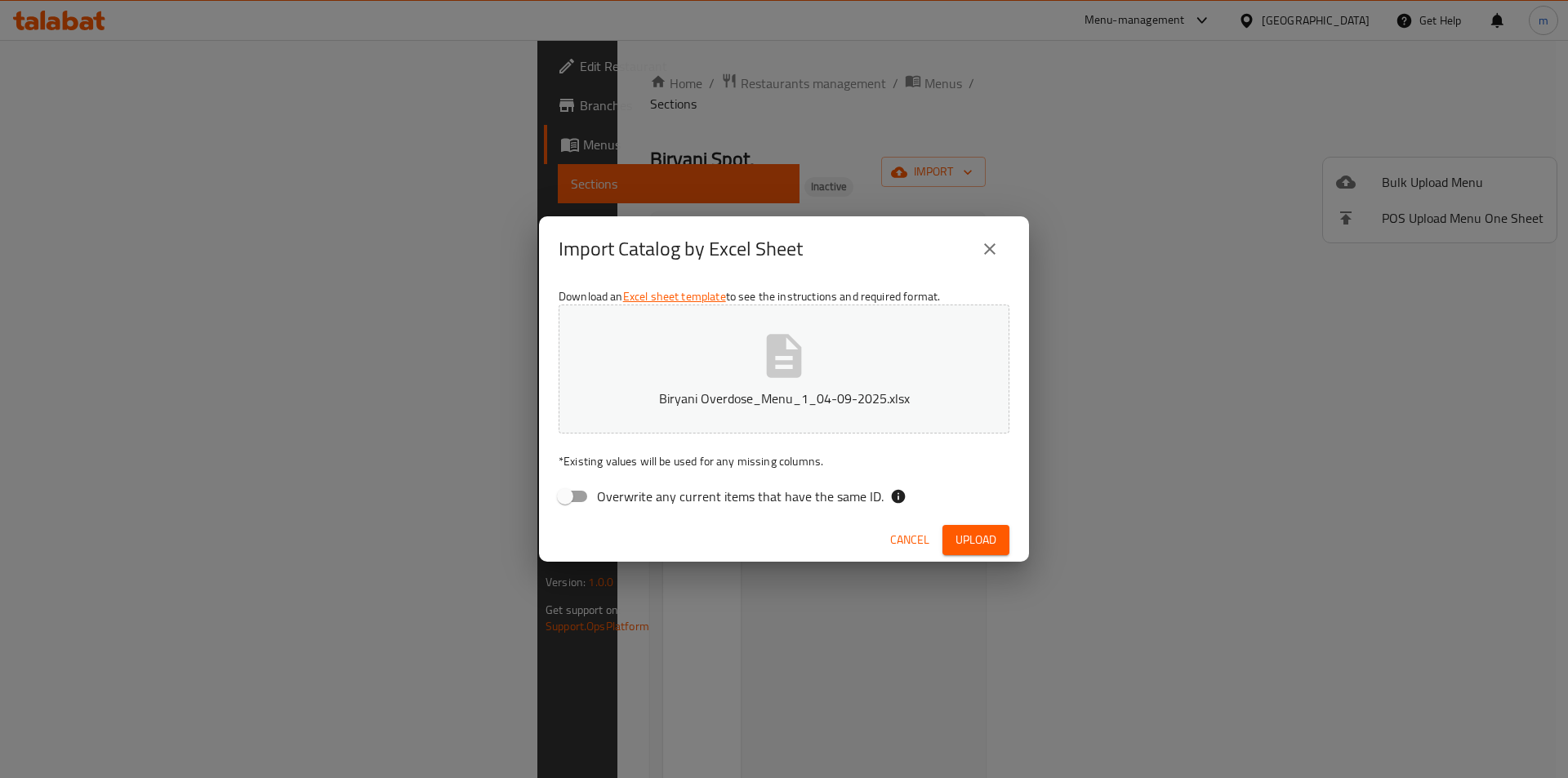
click at [967, 530] on span "Upload" at bounding box center [975, 540] width 41 height 20
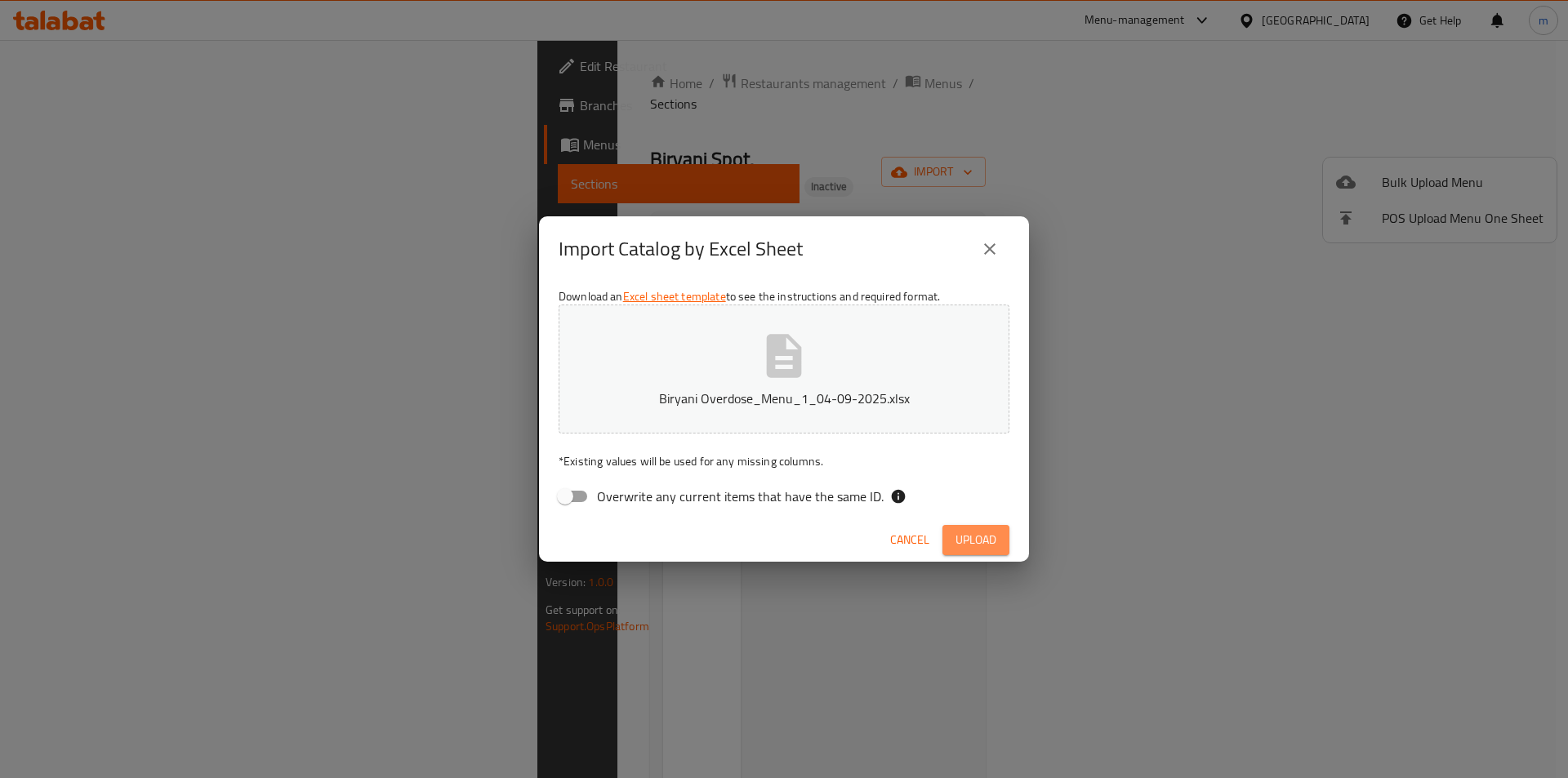
click at [967, 530] on span "Upload" at bounding box center [975, 540] width 41 height 20
click at [1012, 240] on div "Import Catalog by Excel Sheet" at bounding box center [783, 248] width 490 height 65
click at [990, 250] on icon "close" at bounding box center [990, 249] width 12 height 12
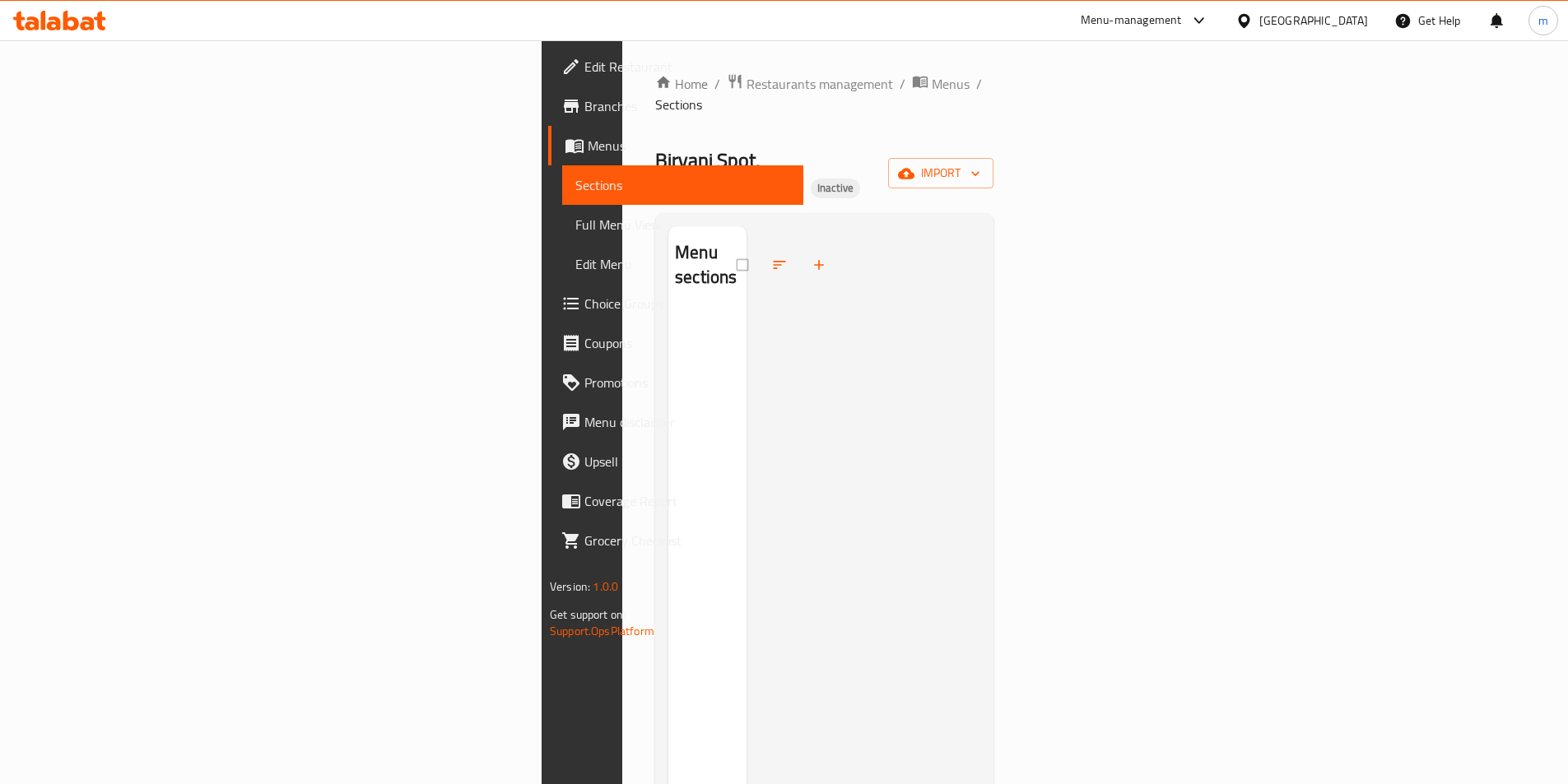
click at [994, 164] on div "Home / Restaurants management / Menus / Sections Biryani Spot, Al Karama Inacti…" at bounding box center [824, 548] width 338 height 950
click at [994, 158] on button "import" at bounding box center [940, 173] width 105 height 30
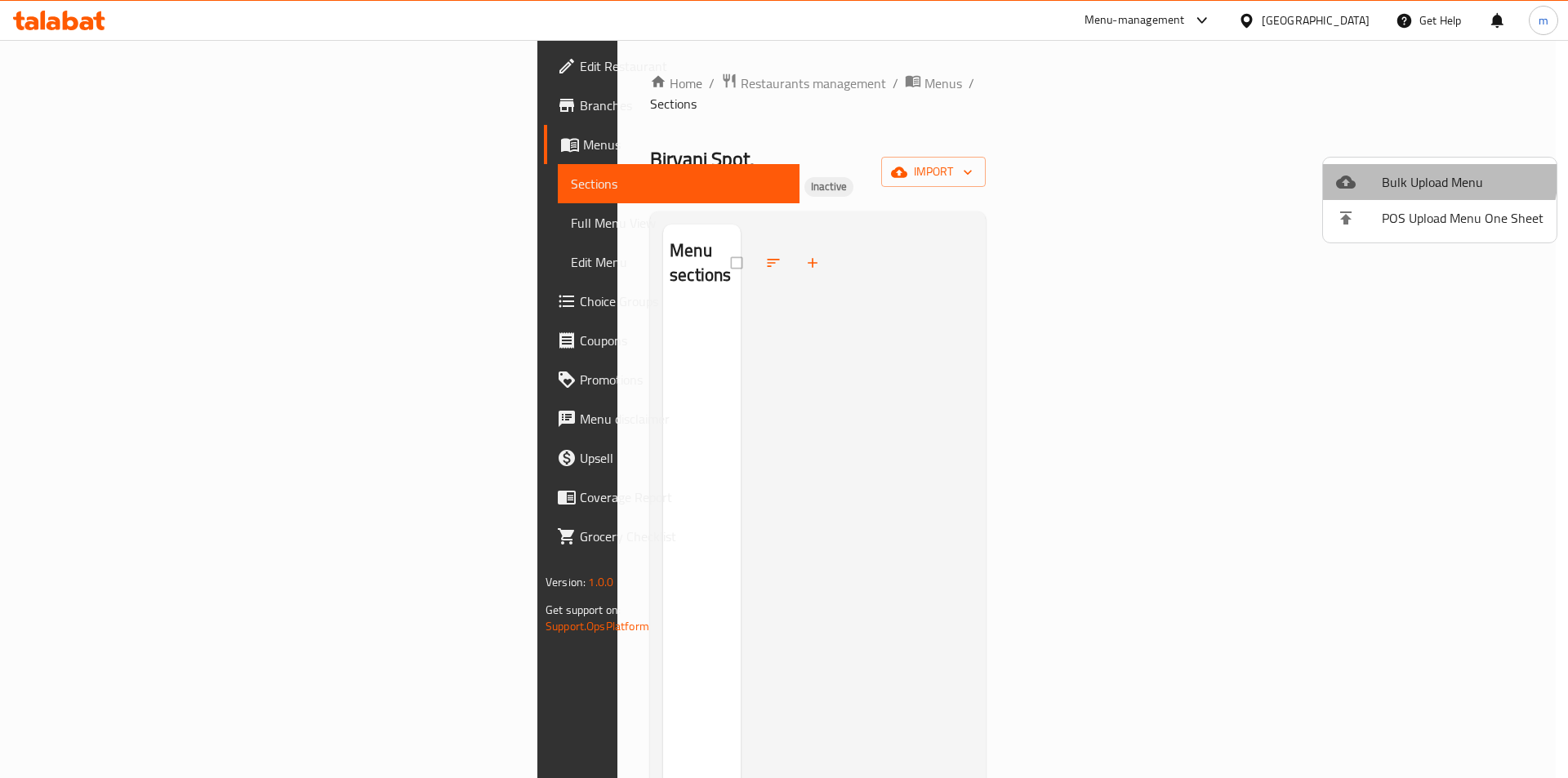
click at [1405, 173] on span "Bulk Upload Menu" at bounding box center [1462, 182] width 162 height 19
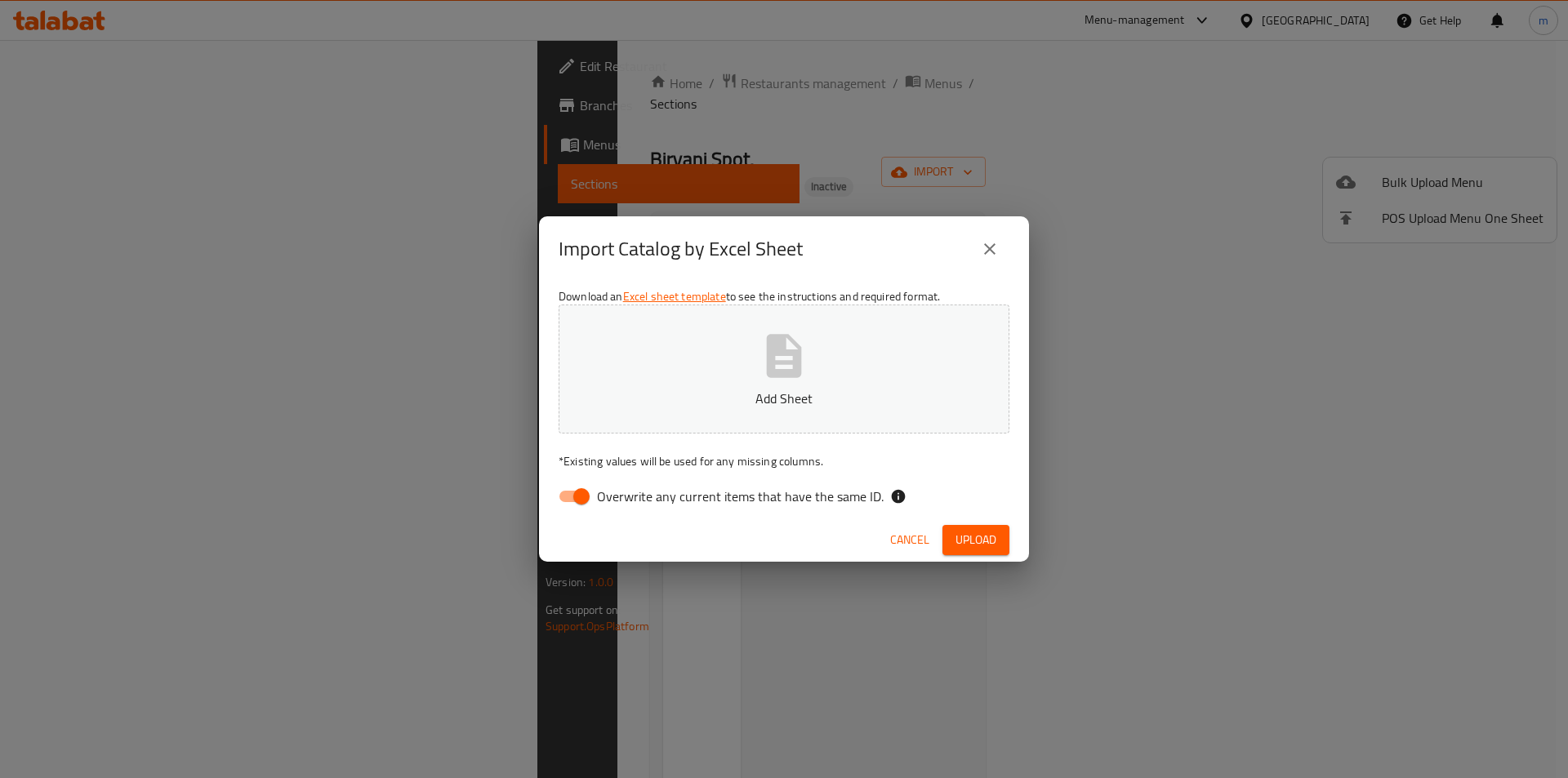
click at [668, 510] on label "Overwrite any current items that have the same ID." at bounding box center [716, 496] width 334 height 31
click at [628, 510] on input "Overwrite any current items that have the same ID." at bounding box center [581, 496] width 93 height 31
drag, startPoint x: 748, startPoint y: 462, endPoint x: 977, endPoint y: 368, distance: 247.5
click at [870, 395] on div "Download an Excel sheet template to see the instructions and required format. A…" at bounding box center [783, 400] width 490 height 237
click at [727, 520] on div "Cancel Upload" at bounding box center [783, 540] width 490 height 43
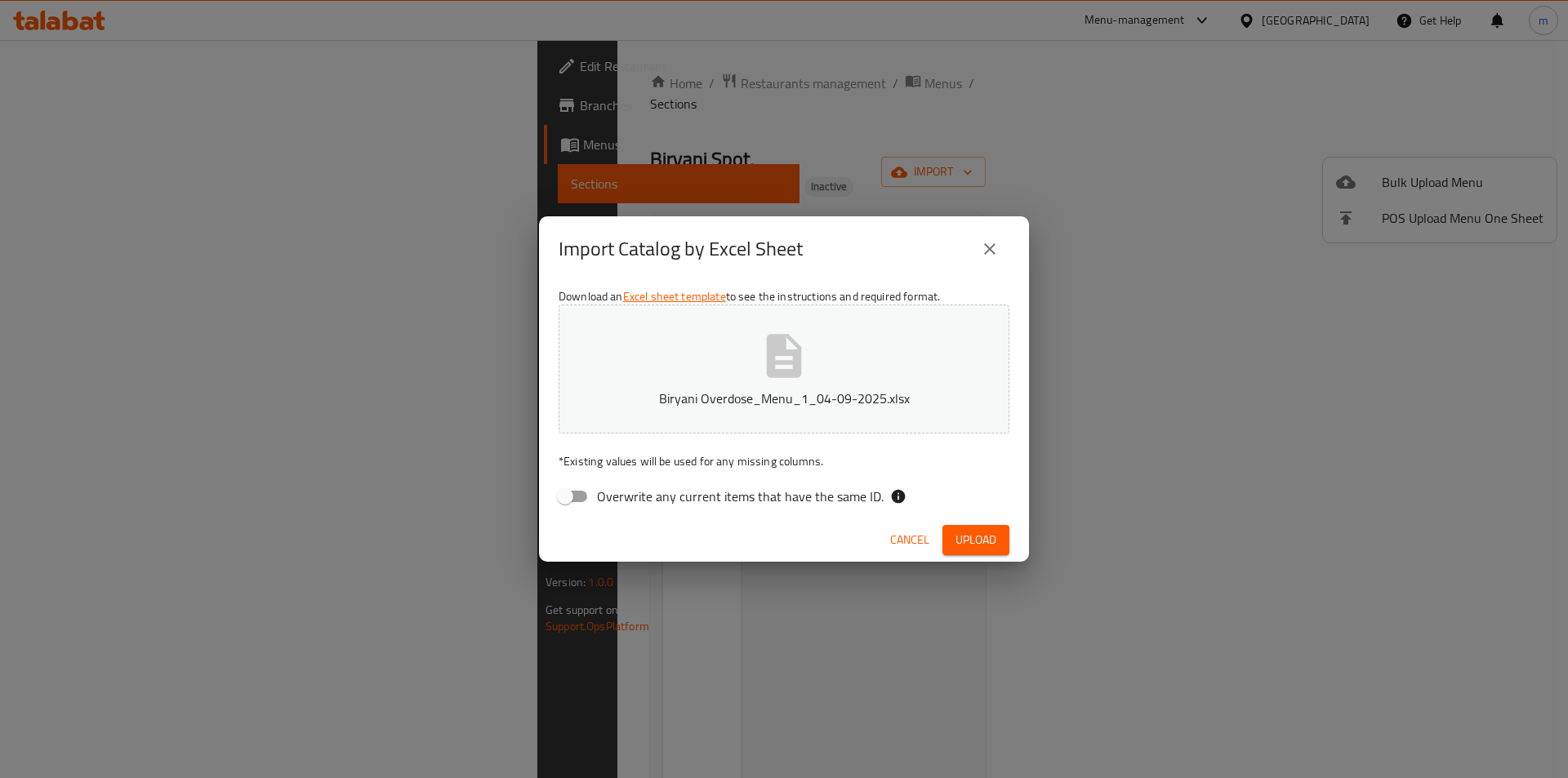
click at [620, 491] on span "Overwrite any current items that have the same ID." at bounding box center [741, 495] width 287 height 19
click at [611, 491] on input "Overwrite any current items that have the same ID." at bounding box center [565, 496] width 93 height 31
click at [620, 491] on span "Overwrite any current items that have the same ID." at bounding box center [741, 495] width 287 height 19
click at [620, 491] on input "Overwrite any current items that have the same ID." at bounding box center [581, 496] width 93 height 31
checkbox input "false"
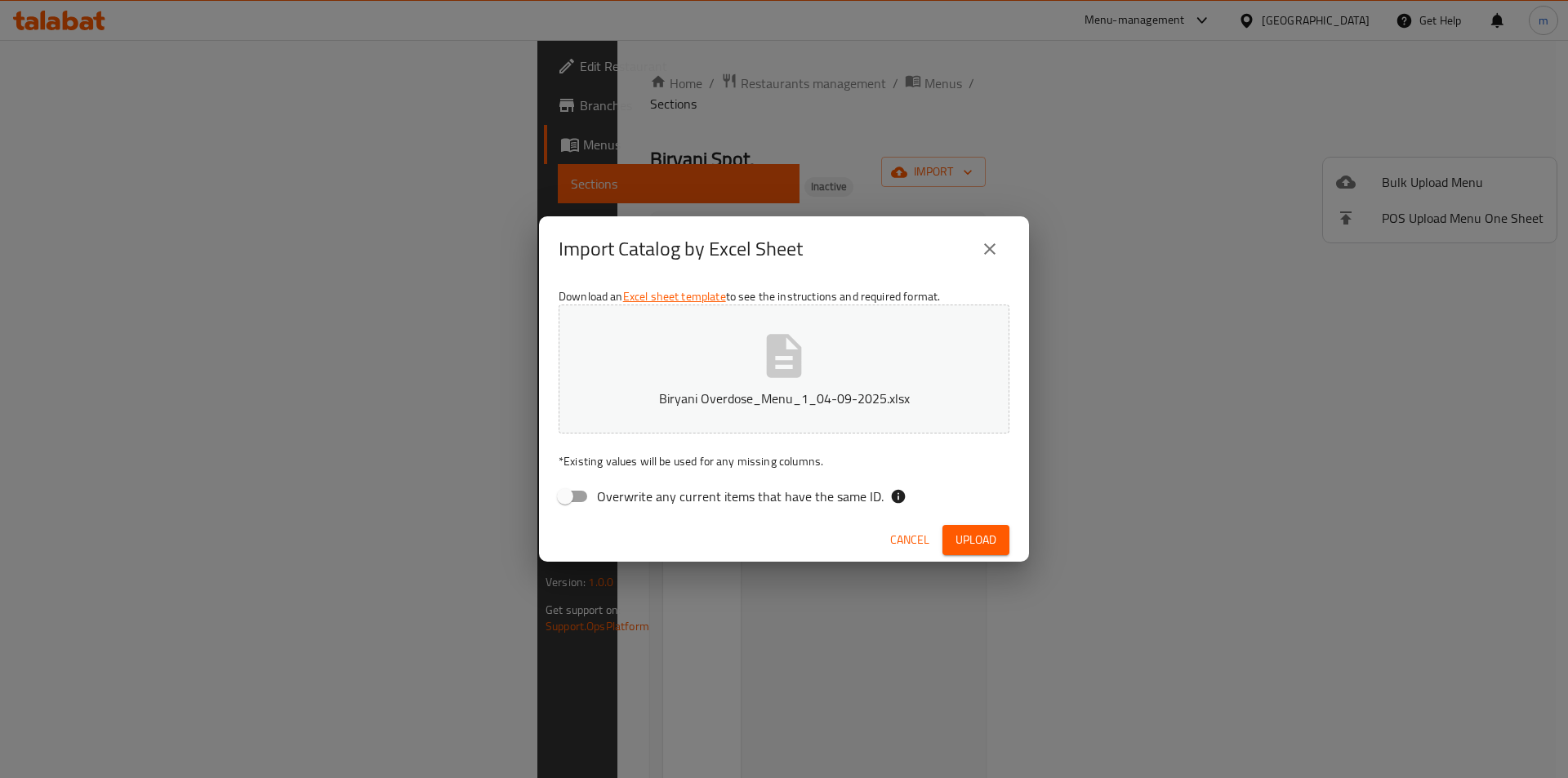
click at [972, 535] on span "Upload" at bounding box center [975, 540] width 41 height 20
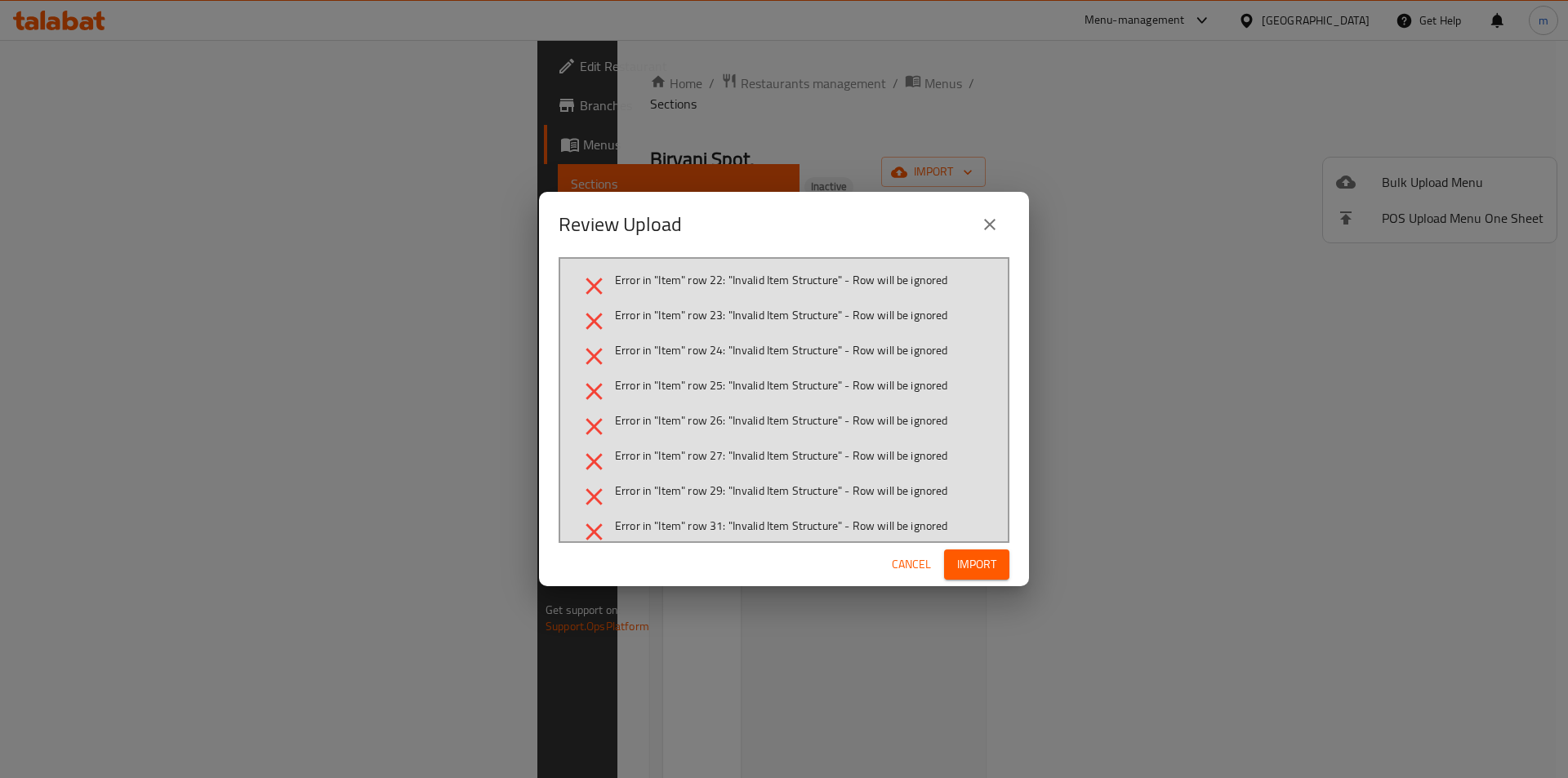
click at [923, 557] on span "Cancel" at bounding box center [911, 565] width 39 height 20
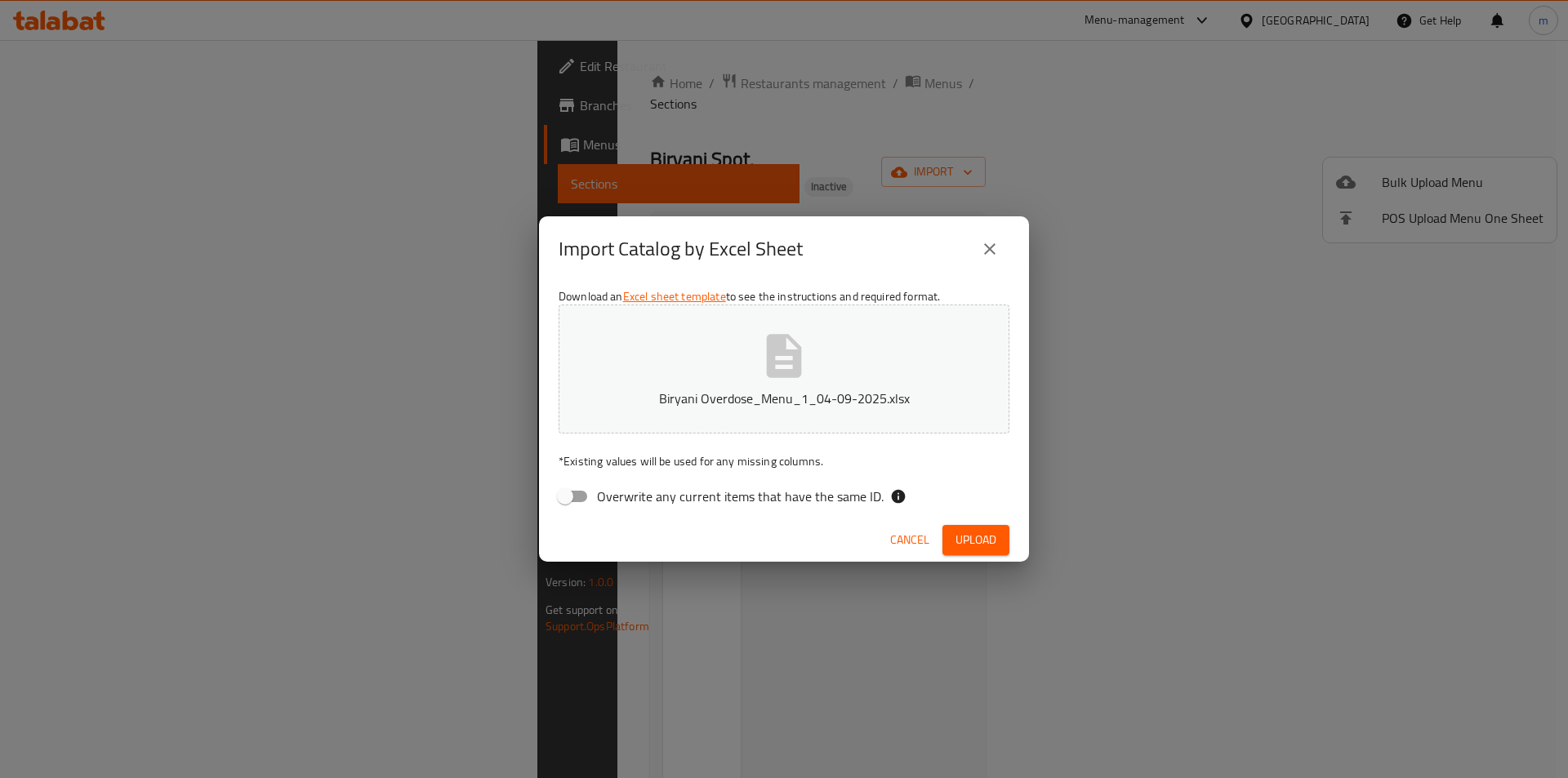
click at [882, 547] on div "Cancel Upload" at bounding box center [783, 540] width 490 height 43
click at [888, 543] on button "Cancel" at bounding box center [909, 540] width 53 height 30
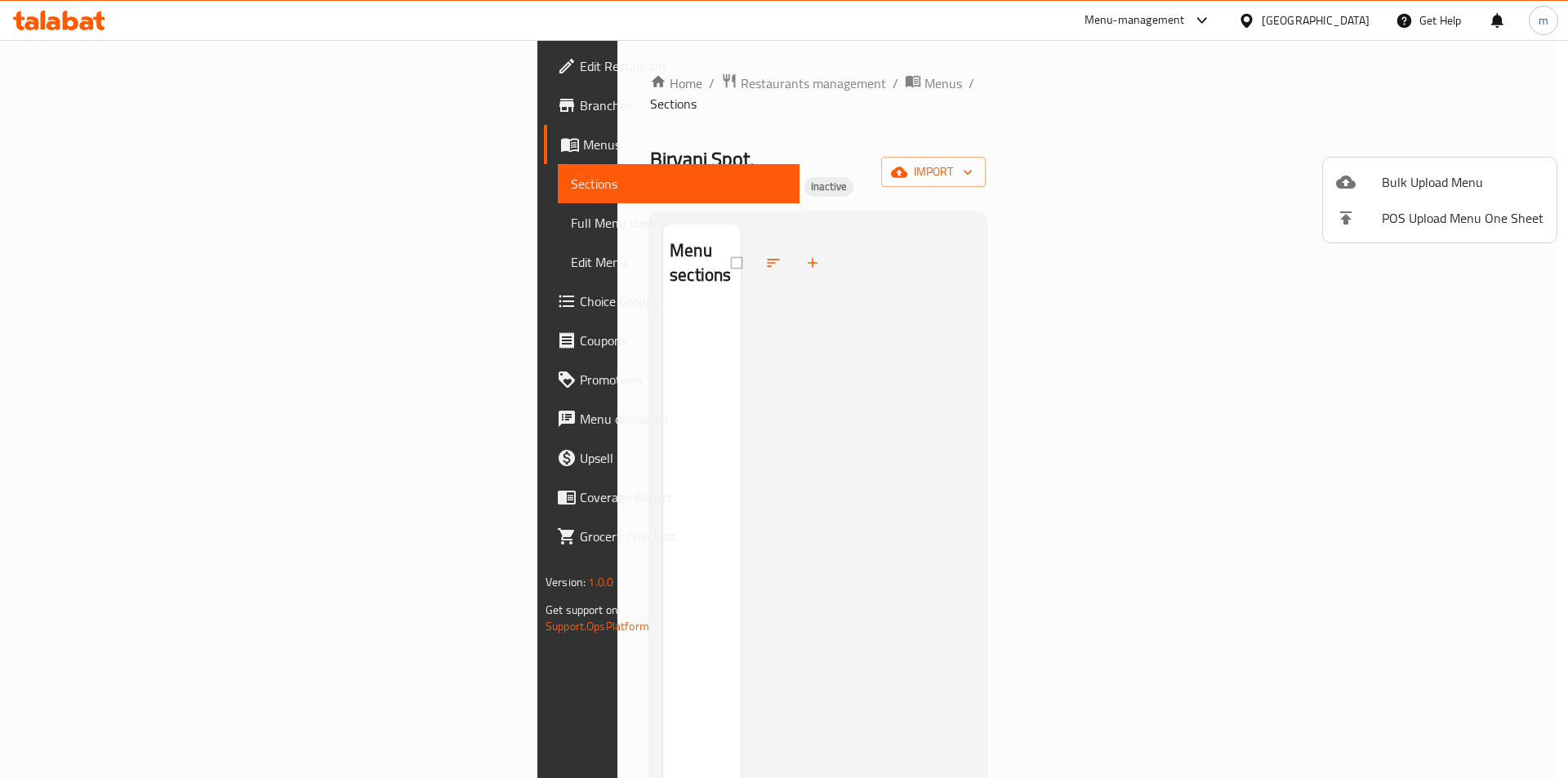
click at [56, 108] on div at bounding box center [784, 389] width 1568 height 778
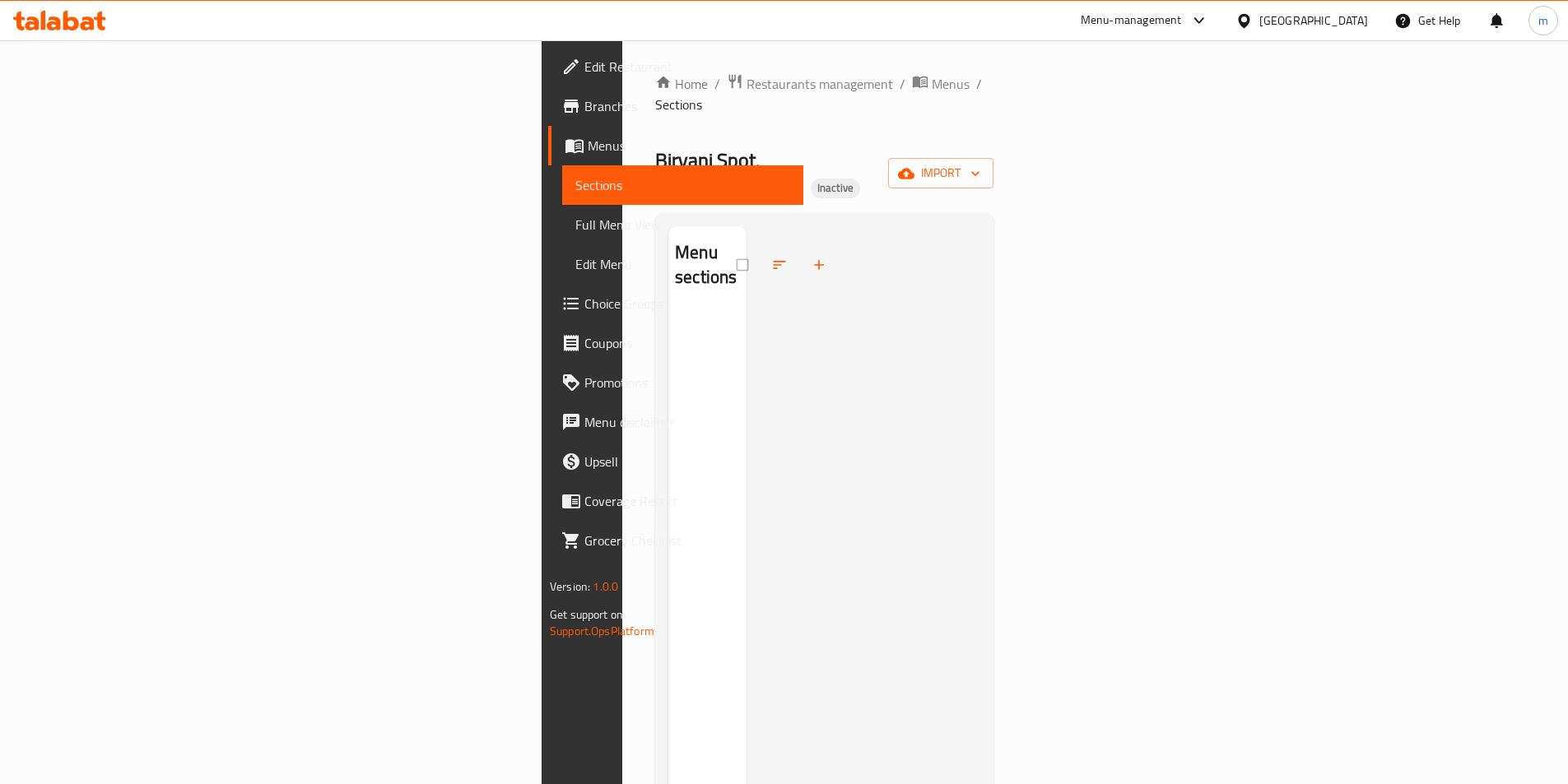
click at [584, 108] on span "Branches" at bounding box center [687, 106] width 206 height 19
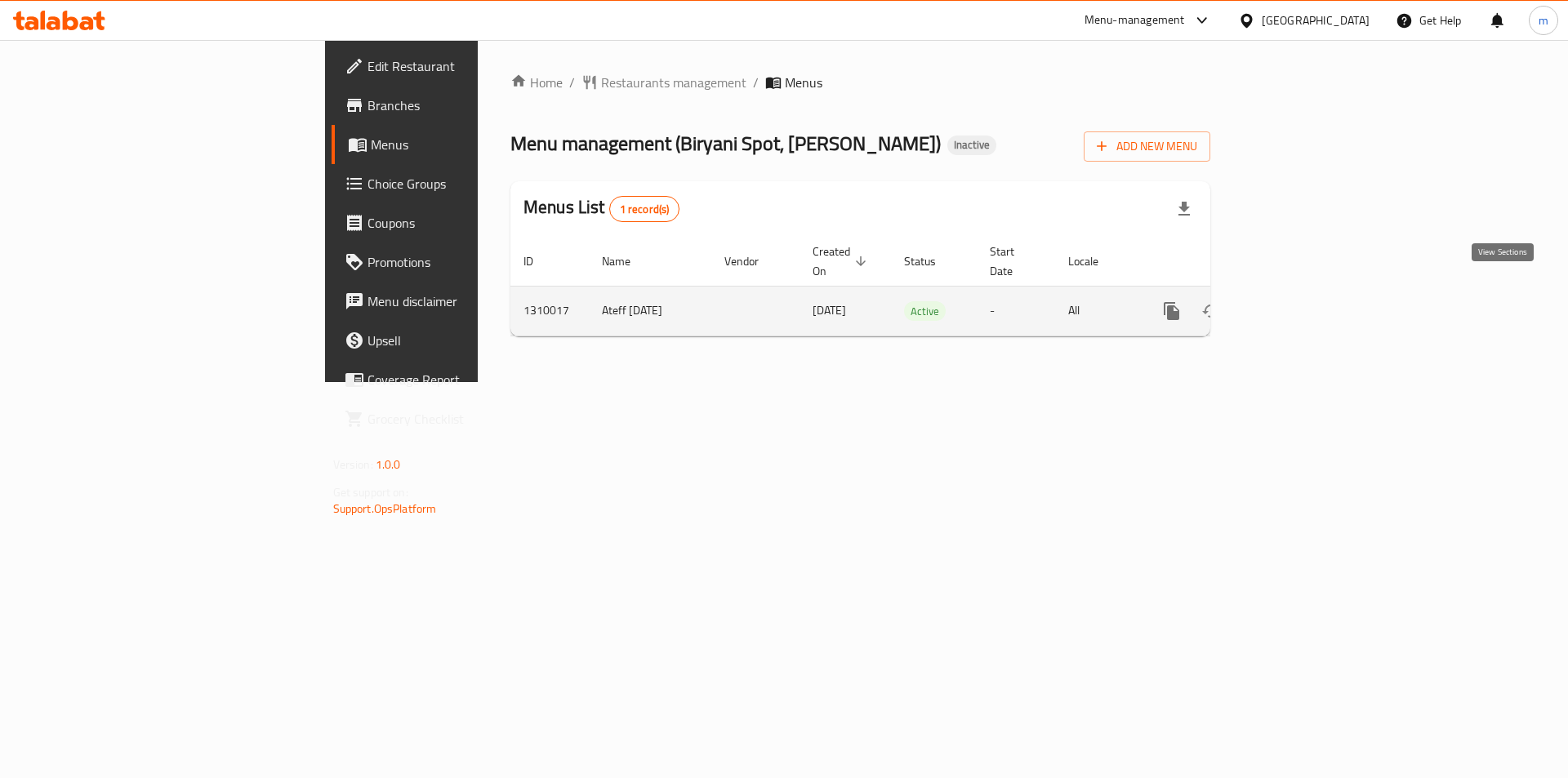
click at [1299, 301] on icon "enhanced table" at bounding box center [1289, 310] width 19 height 19
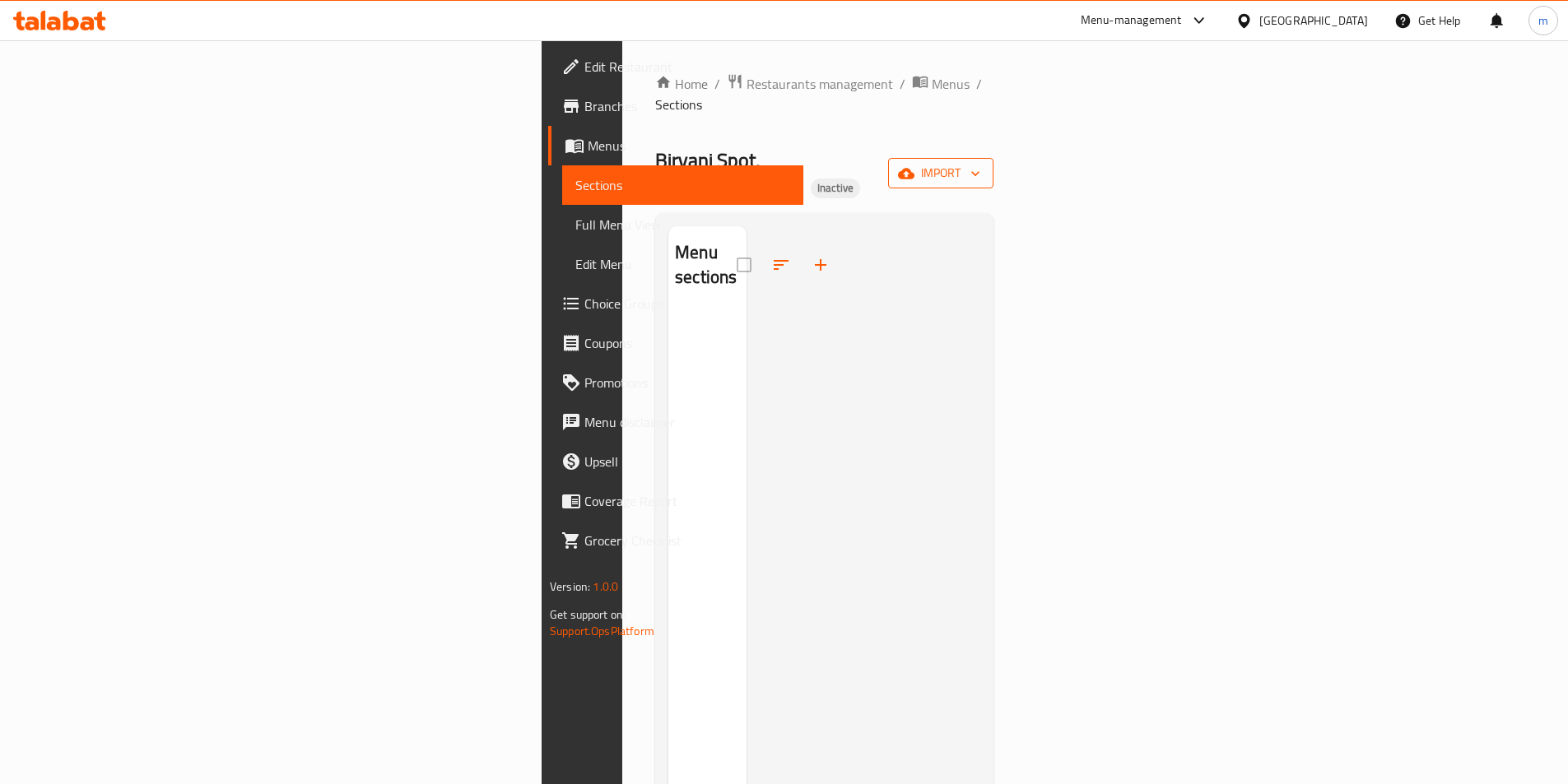
click at [979, 171] on icon "button" at bounding box center [975, 174] width 8 height 5
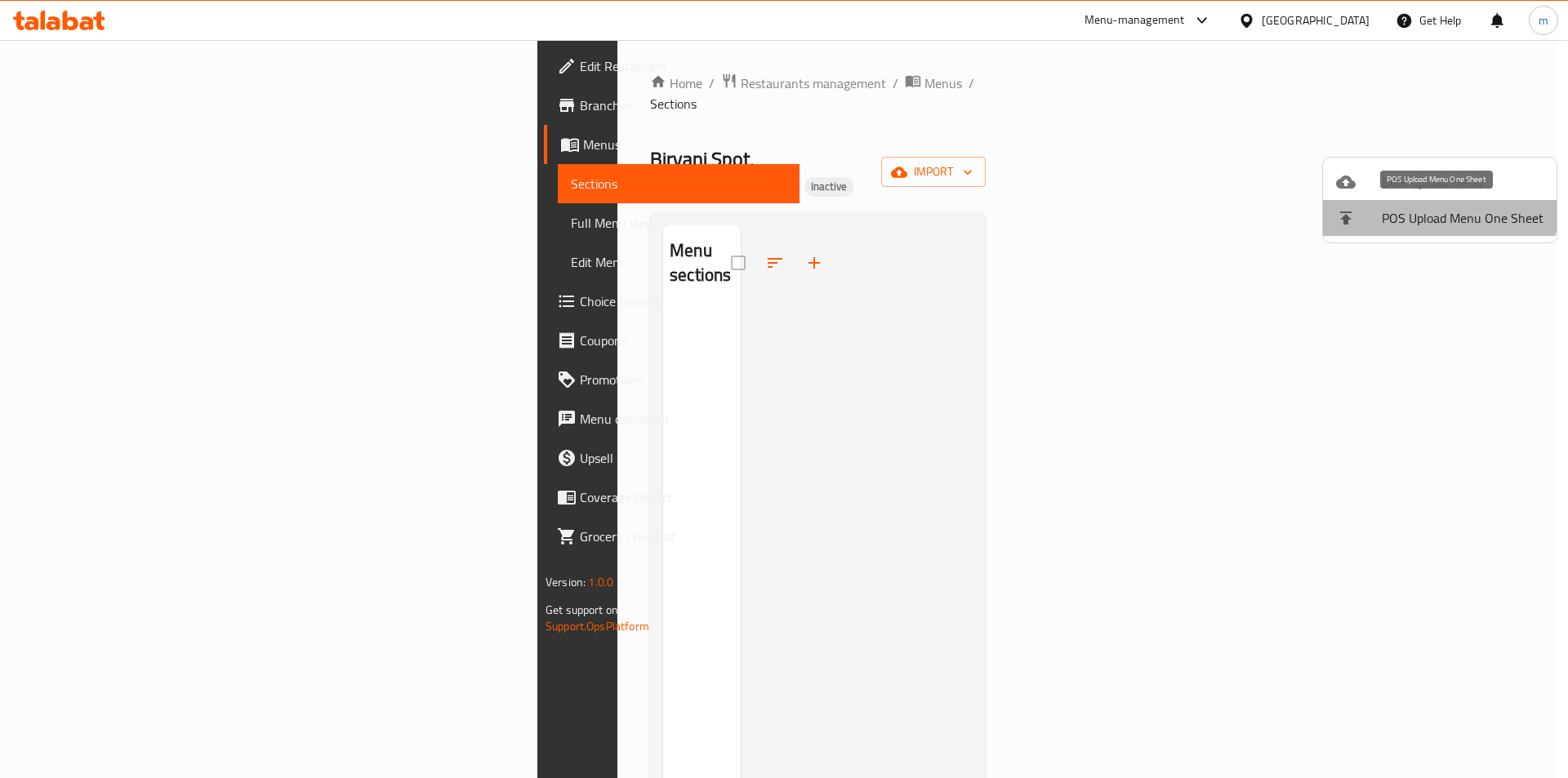
click at [1414, 200] on li "POS Upload Menu One Sheet" at bounding box center [1440, 218] width 234 height 36
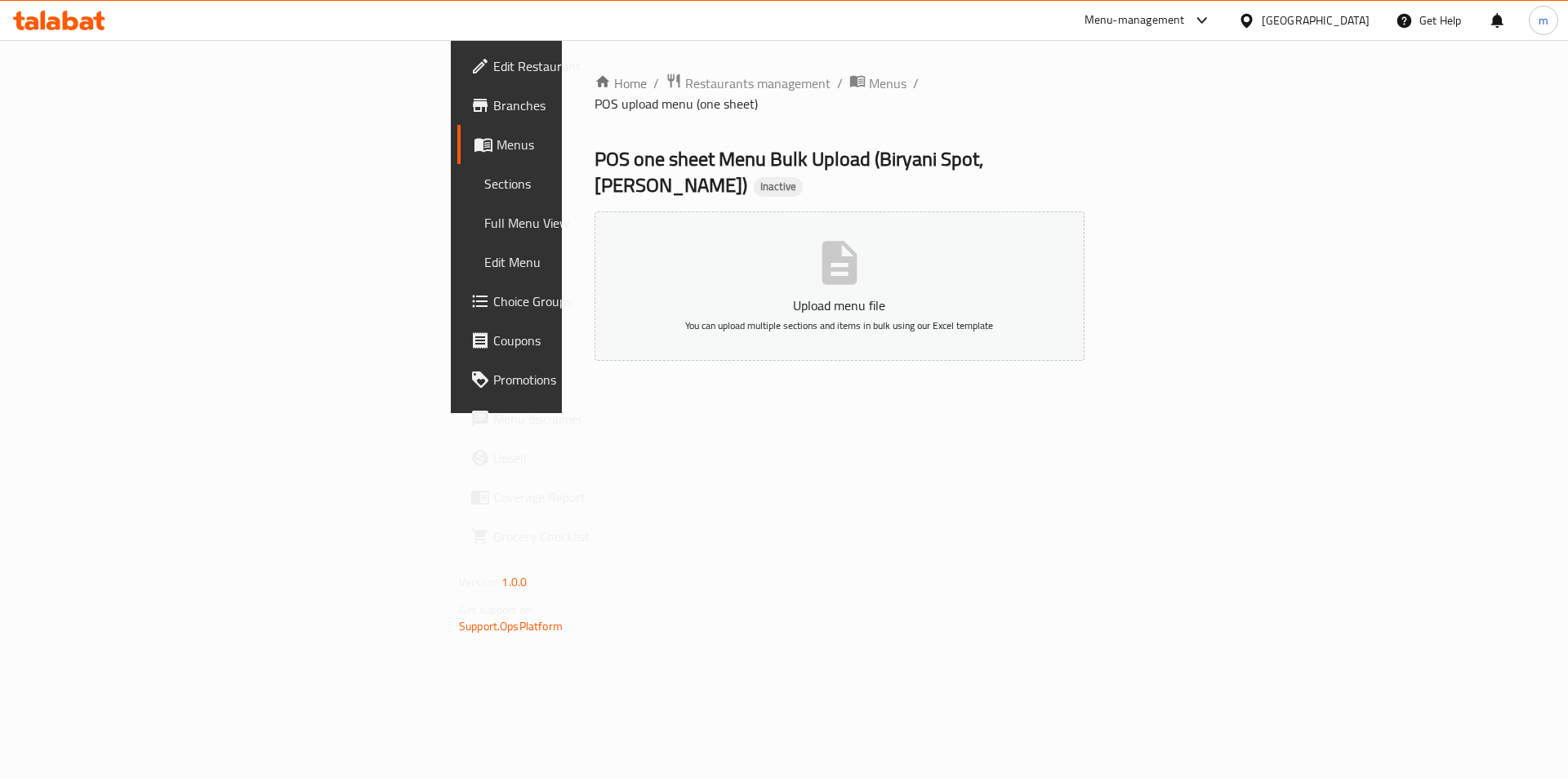
click at [496, 153] on span "Menus" at bounding box center [598, 144] width 204 height 19
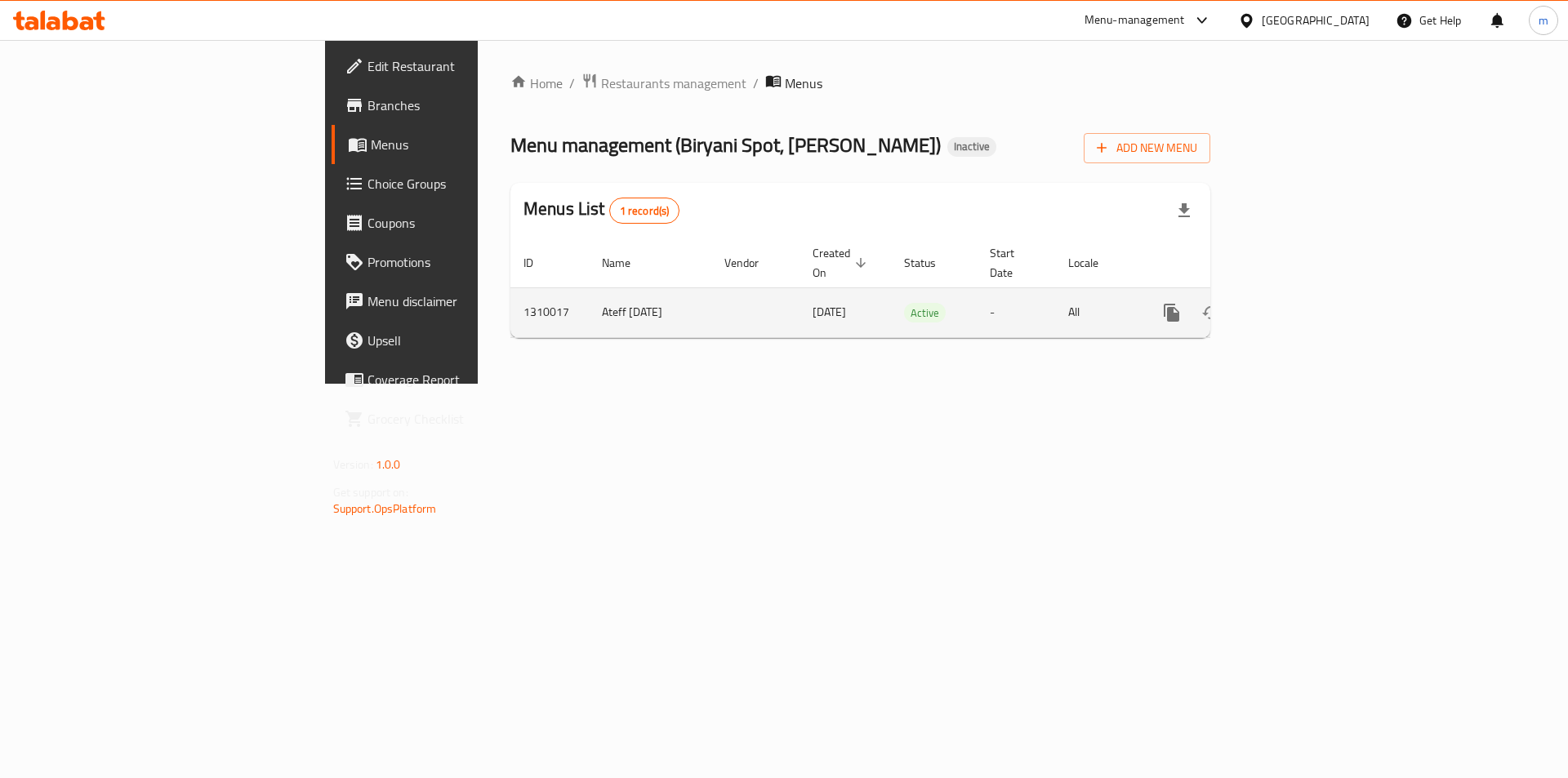
click at [1309, 305] on link "enhanced table" at bounding box center [1289, 312] width 39 height 39
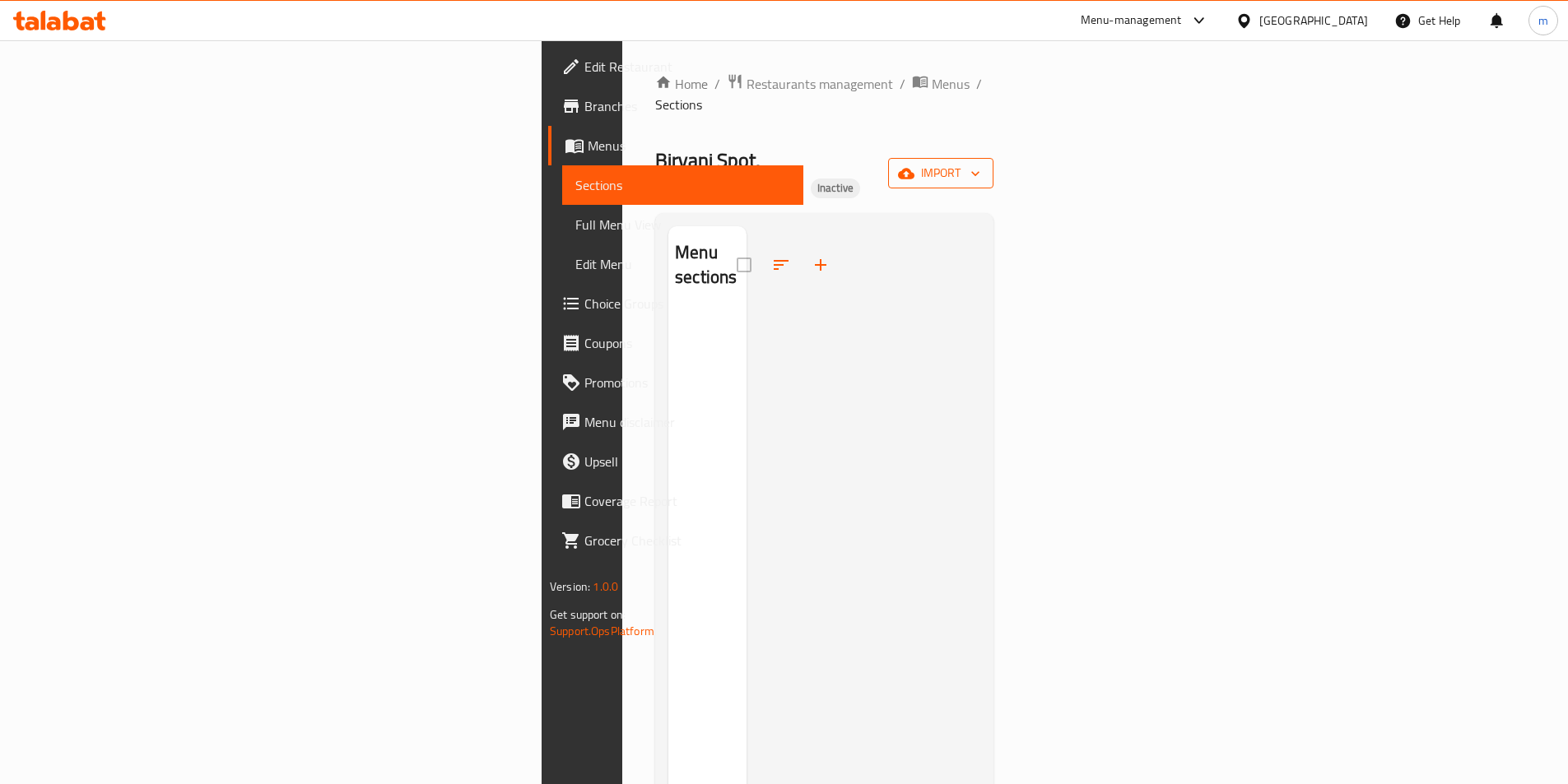
click at [994, 158] on button "import" at bounding box center [940, 173] width 105 height 30
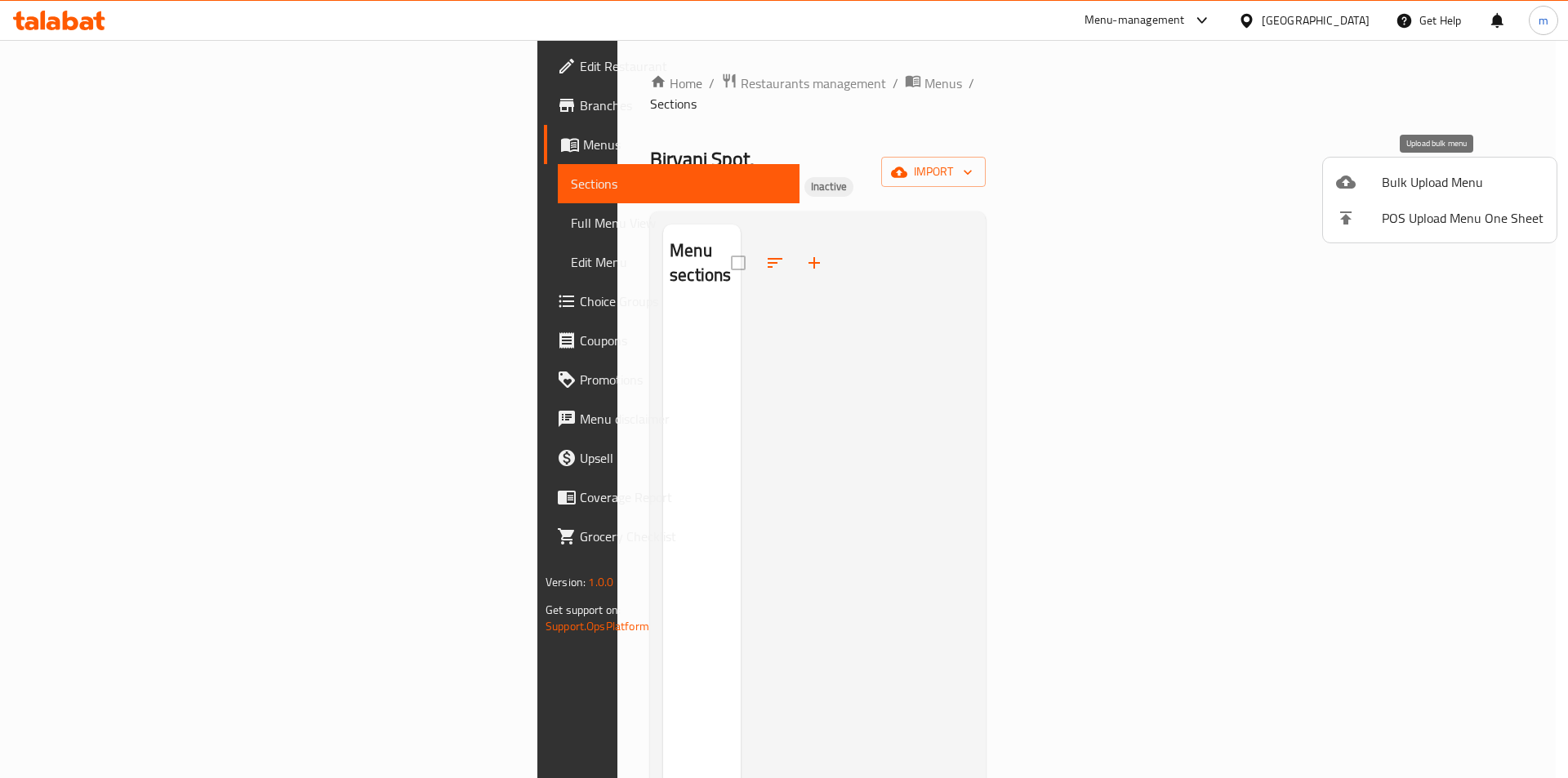
click at [1408, 181] on span "Bulk Upload Menu" at bounding box center [1462, 182] width 162 height 19
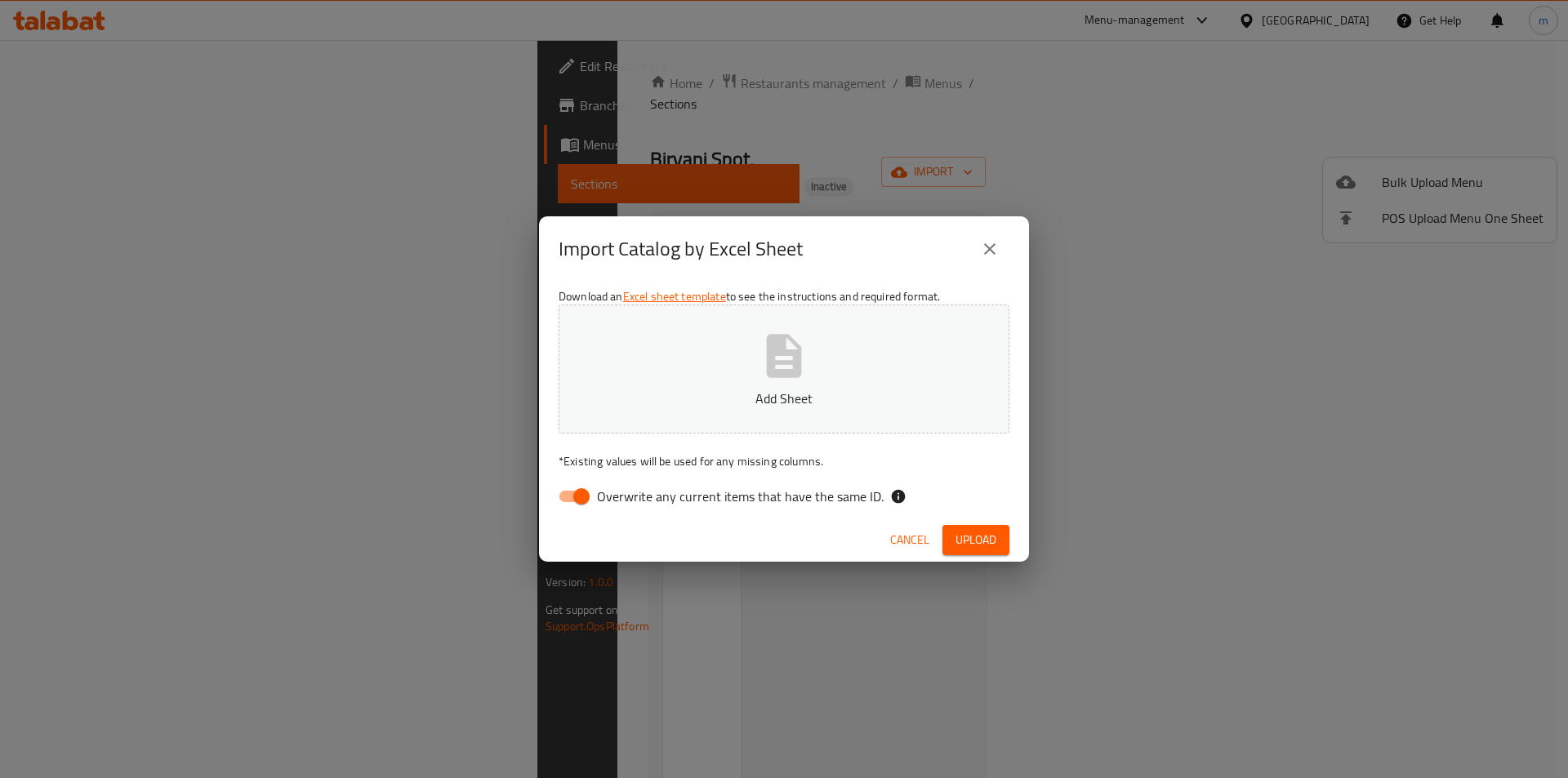
click at [832, 484] on label "Overwrite any current items that have the same ID." at bounding box center [716, 496] width 334 height 31
click at [628, 484] on input "Overwrite any current items that have the same ID." at bounding box center [581, 496] width 93 height 31
checkbox input "false"
click at [981, 535] on span "Upload" at bounding box center [975, 540] width 41 height 20
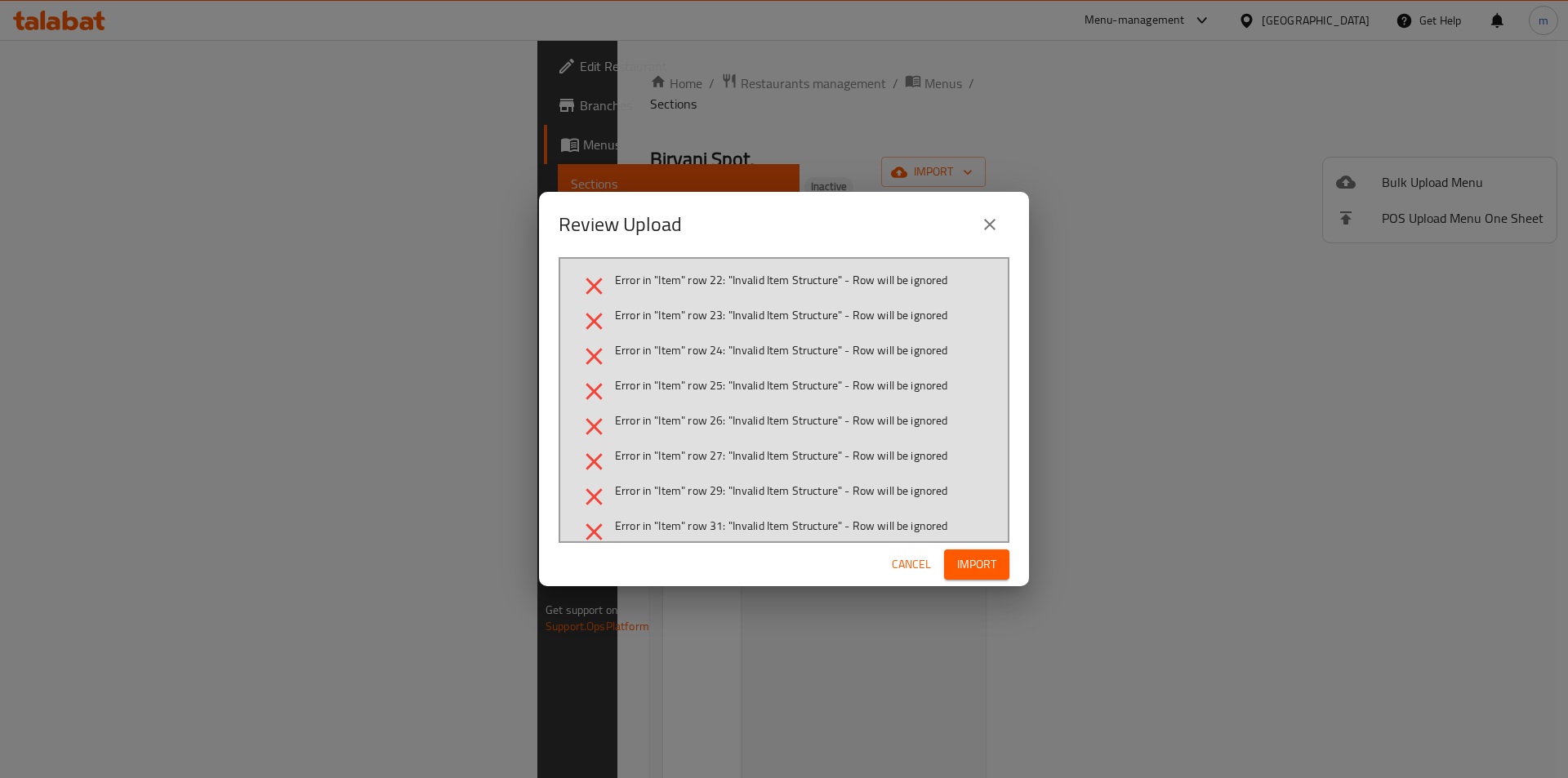
click at [672, 228] on h2 "Review Upload" at bounding box center [621, 224] width 123 height 26
click at [623, 212] on h2 "Review Upload" at bounding box center [621, 224] width 123 height 26
click at [669, 232] on h2 "Review Upload" at bounding box center [621, 224] width 123 height 26
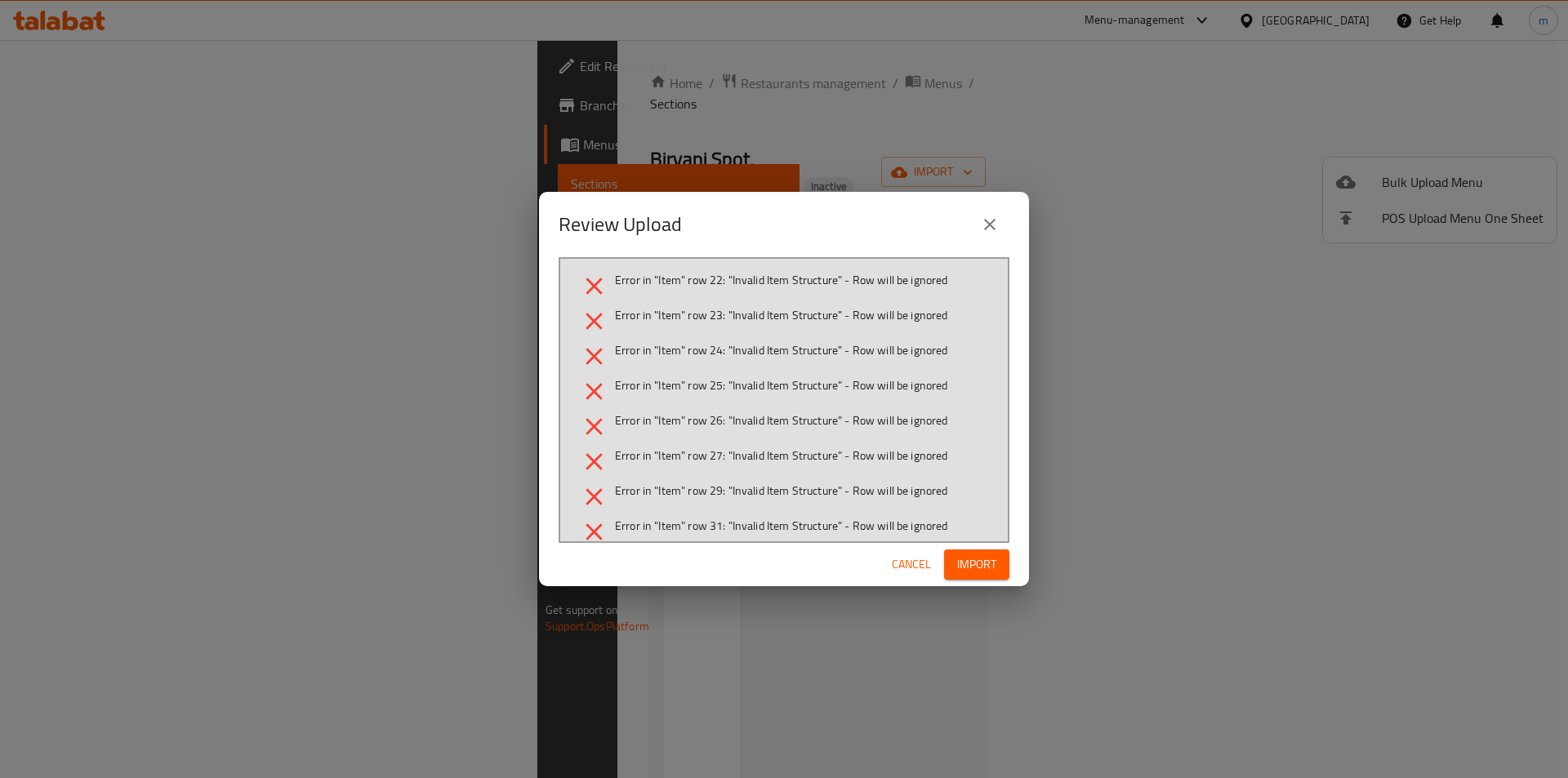
click at [994, 218] on icon "close" at bounding box center [989, 223] width 19 height 19
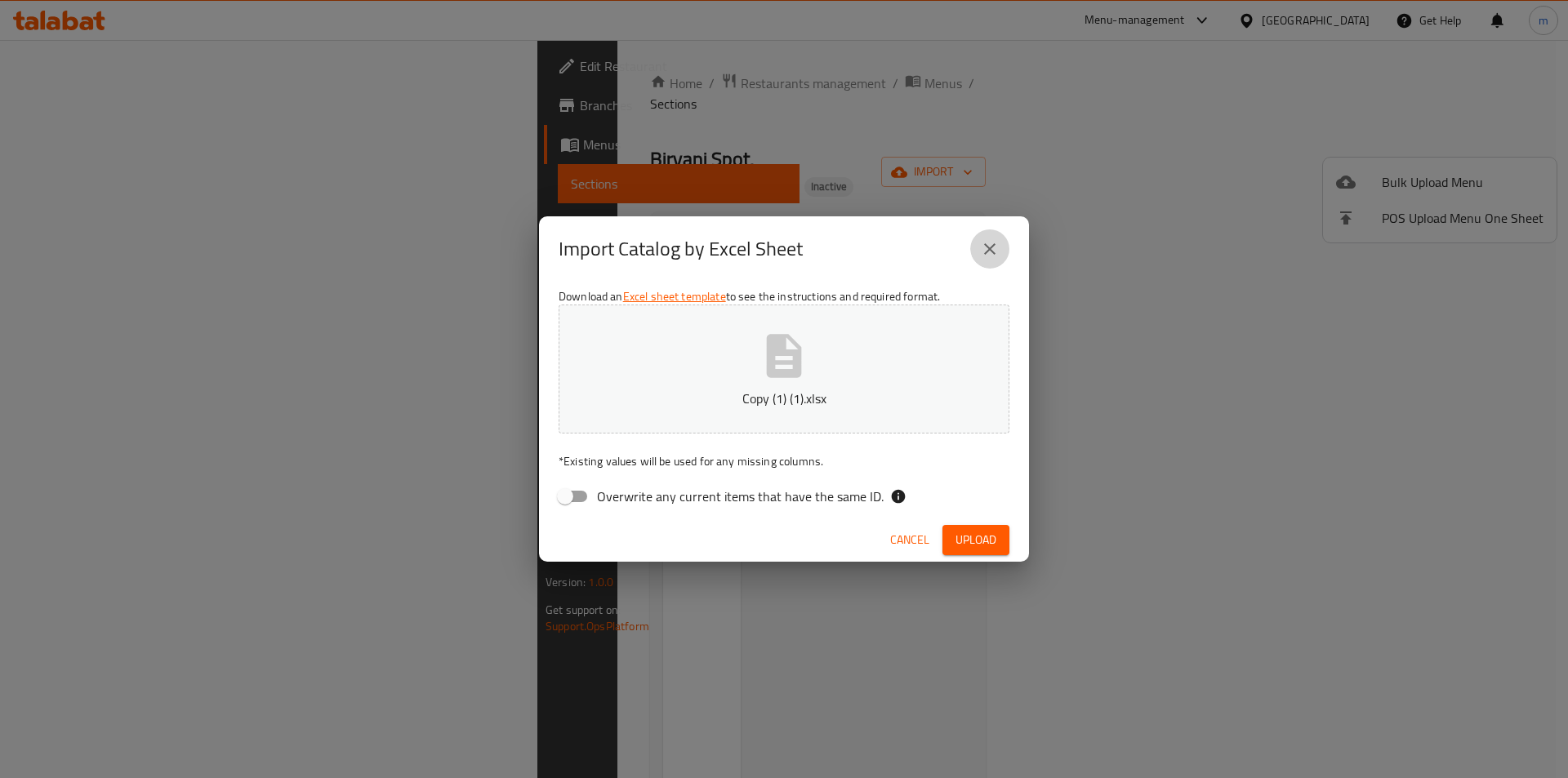
click at [992, 243] on icon "close" at bounding box center [989, 248] width 19 height 19
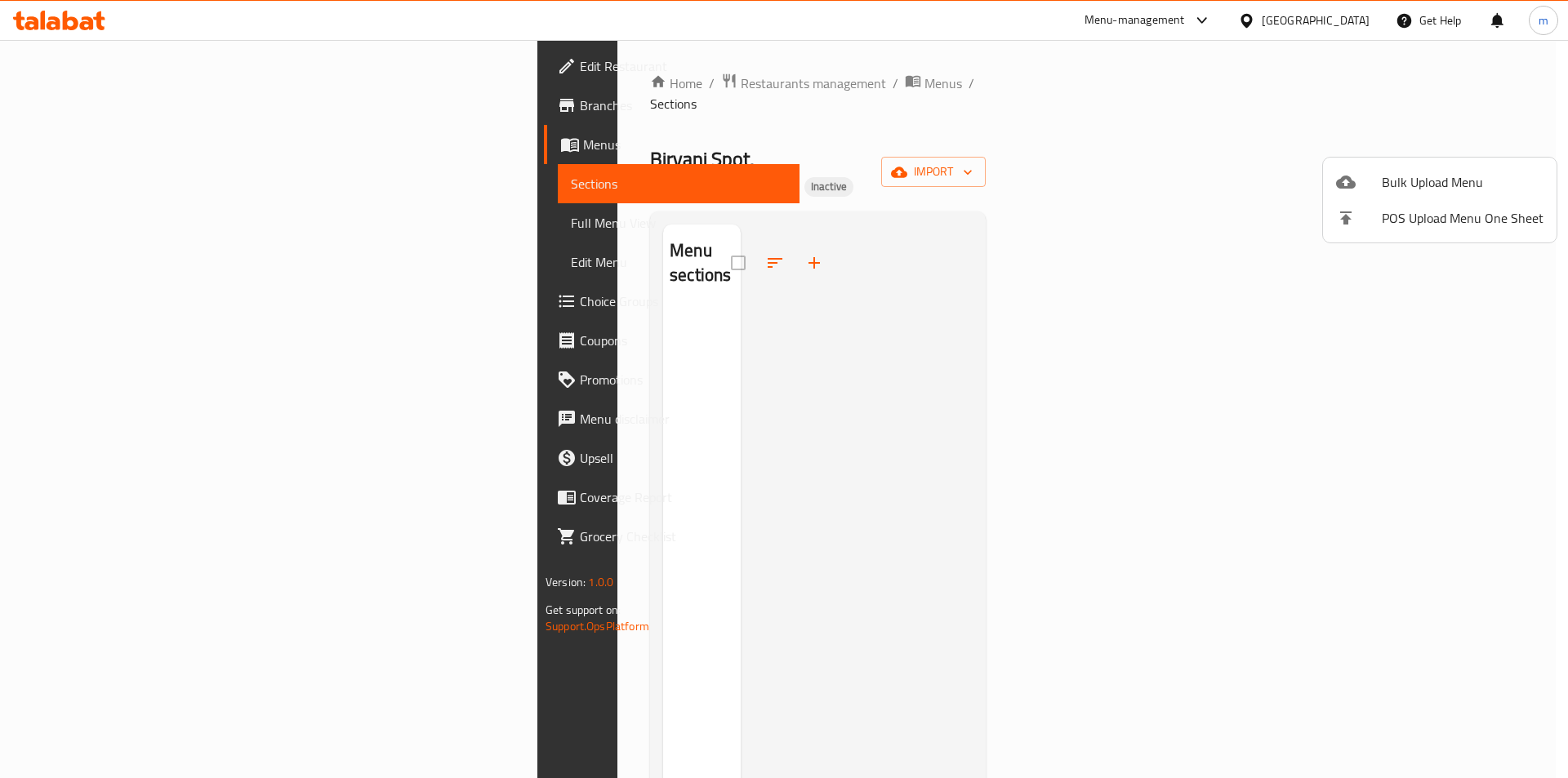
click at [1027, 257] on div at bounding box center [784, 389] width 1568 height 778
